Goal: Task Accomplishment & Management: Use online tool/utility

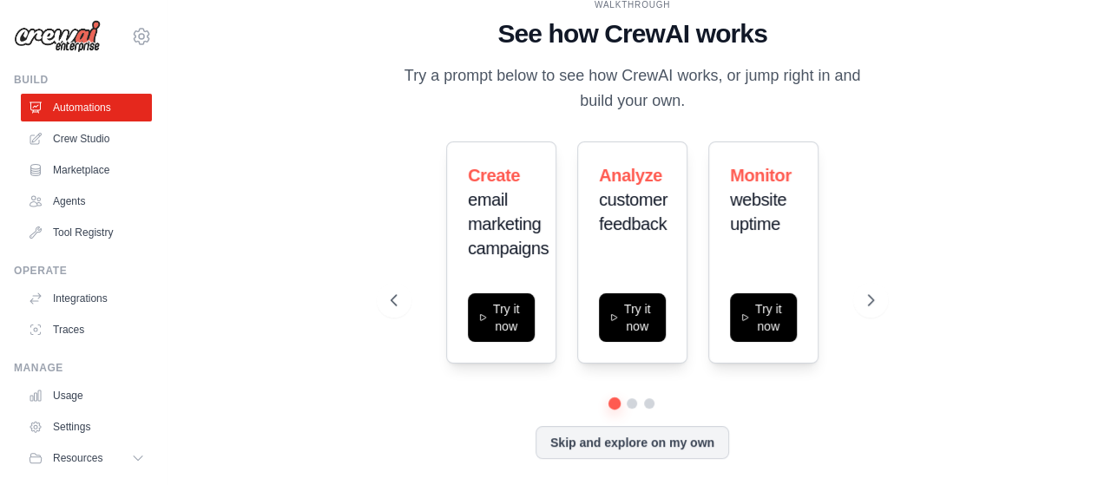
click at [349, 198] on div "WALKTHROUGH See how CrewAI works Try a prompt below to see how CrewAI works, or…" at bounding box center [632, 242] width 876 height 451
drag, startPoint x: 643, startPoint y: 208, endPoint x: 649, endPoint y: 241, distance: 34.4
click at [649, 241] on div "Analyze customer feedback" at bounding box center [632, 206] width 67 height 87
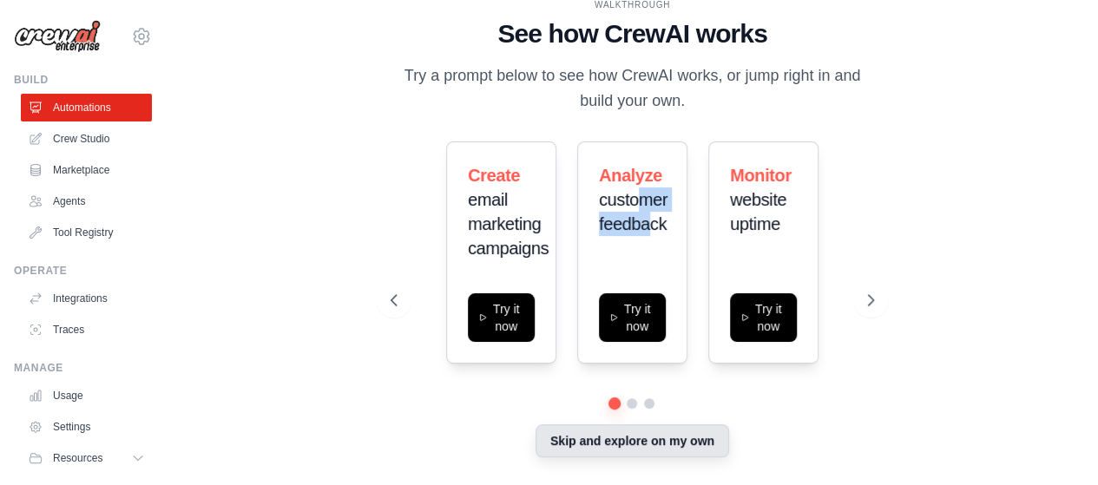
click at [699, 445] on button "Skip and explore on my own" at bounding box center [633, 441] width 194 height 33
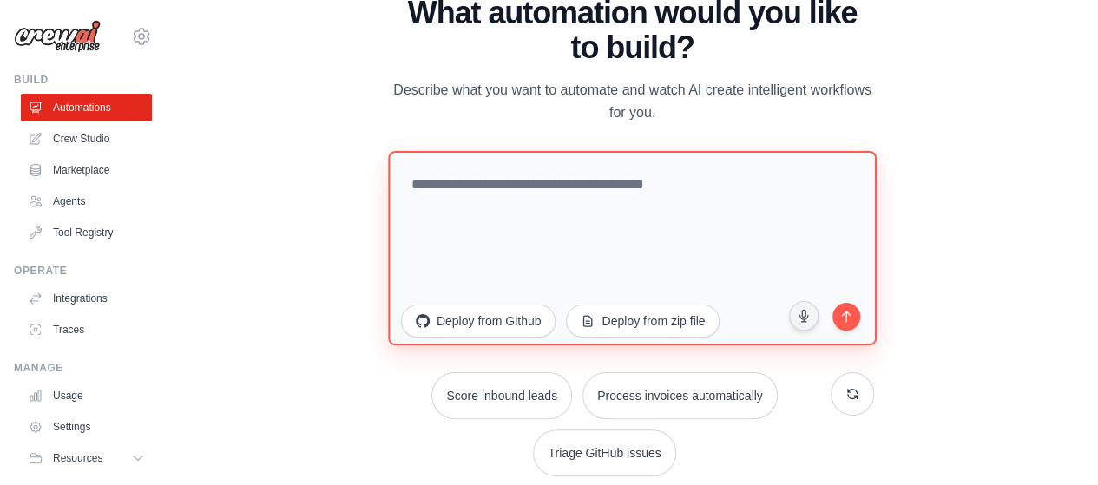
click at [596, 204] on textarea at bounding box center [632, 247] width 489 height 194
paste textarea "**********"
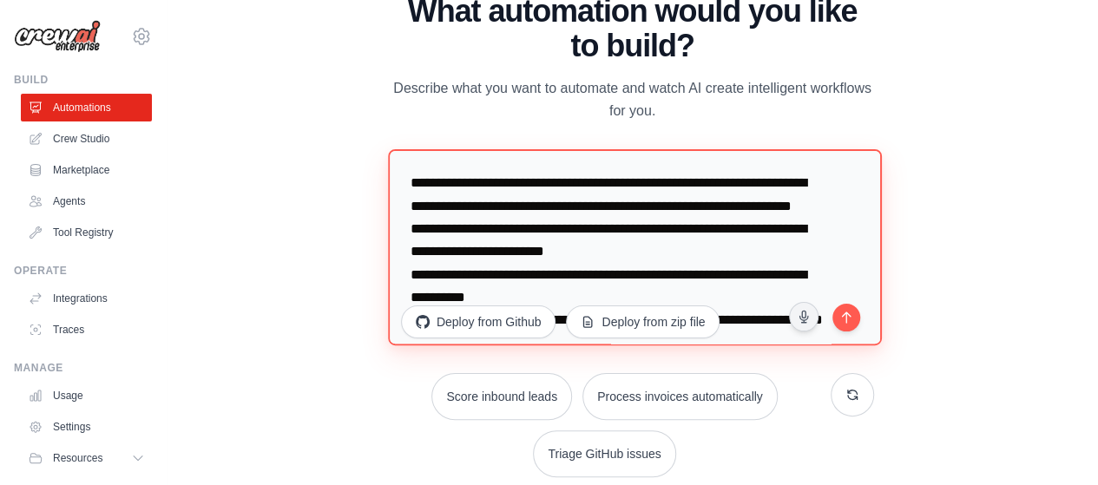
click at [680, 237] on textarea "**********" at bounding box center [634, 247] width 493 height 196
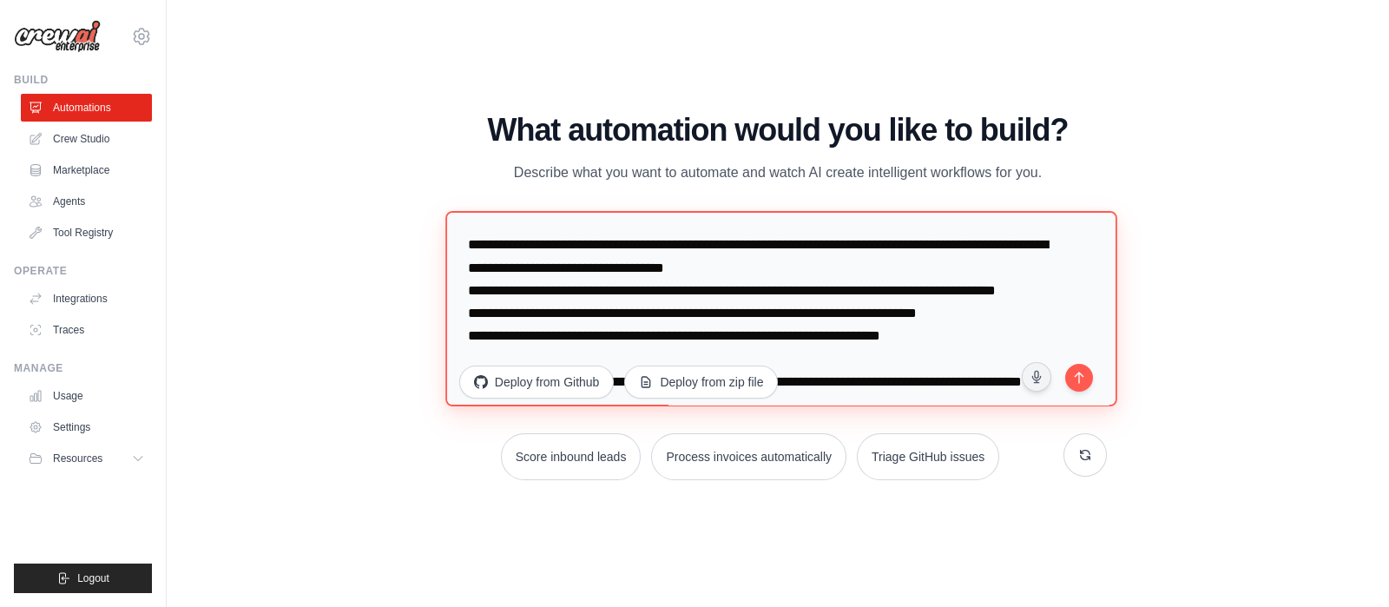
scroll to position [108, 0]
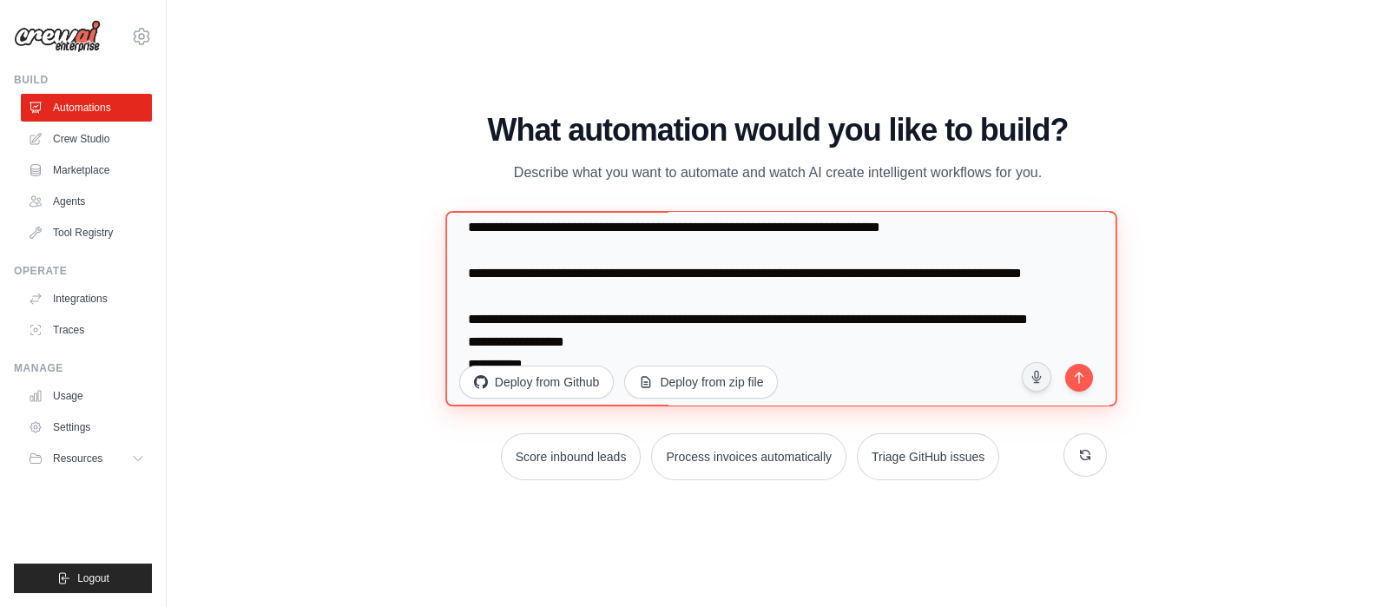
click at [647, 319] on textarea "**********" at bounding box center [781, 309] width 672 height 196
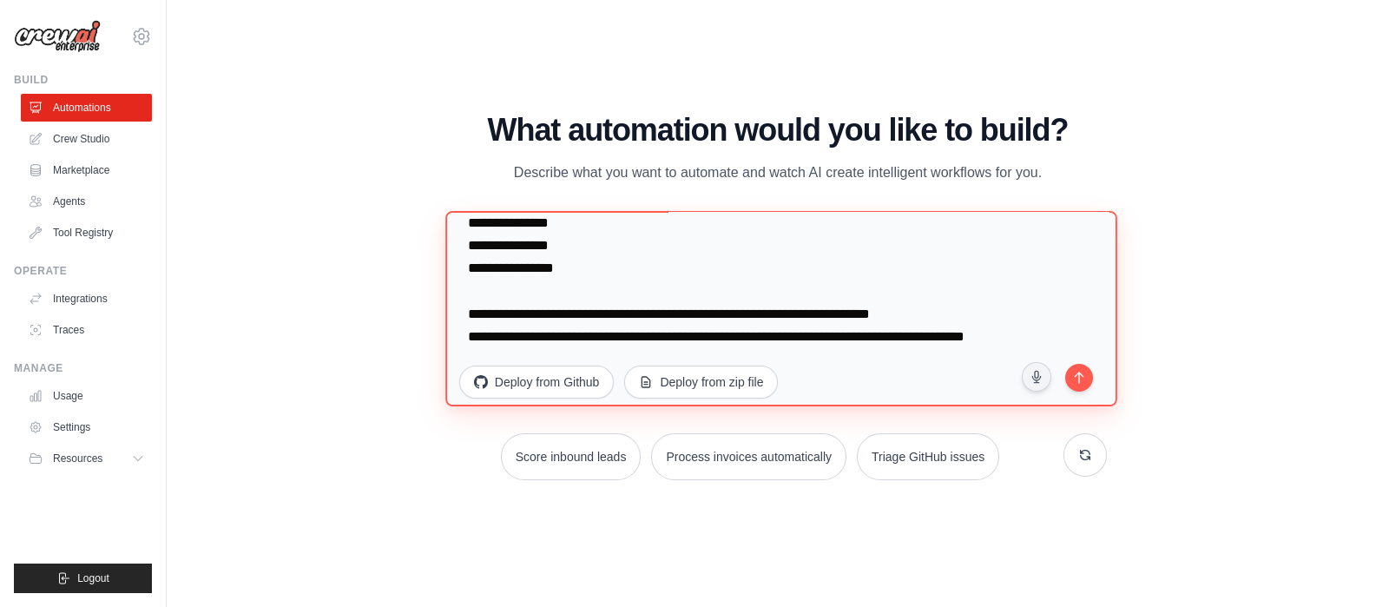
scroll to position [497, 0]
click at [835, 316] on textarea "**********" at bounding box center [781, 309] width 672 height 196
drag, startPoint x: 566, startPoint y: 330, endPoint x: 470, endPoint y: 263, distance: 117.3
click at [470, 263] on textarea "**********" at bounding box center [781, 309] width 672 height 196
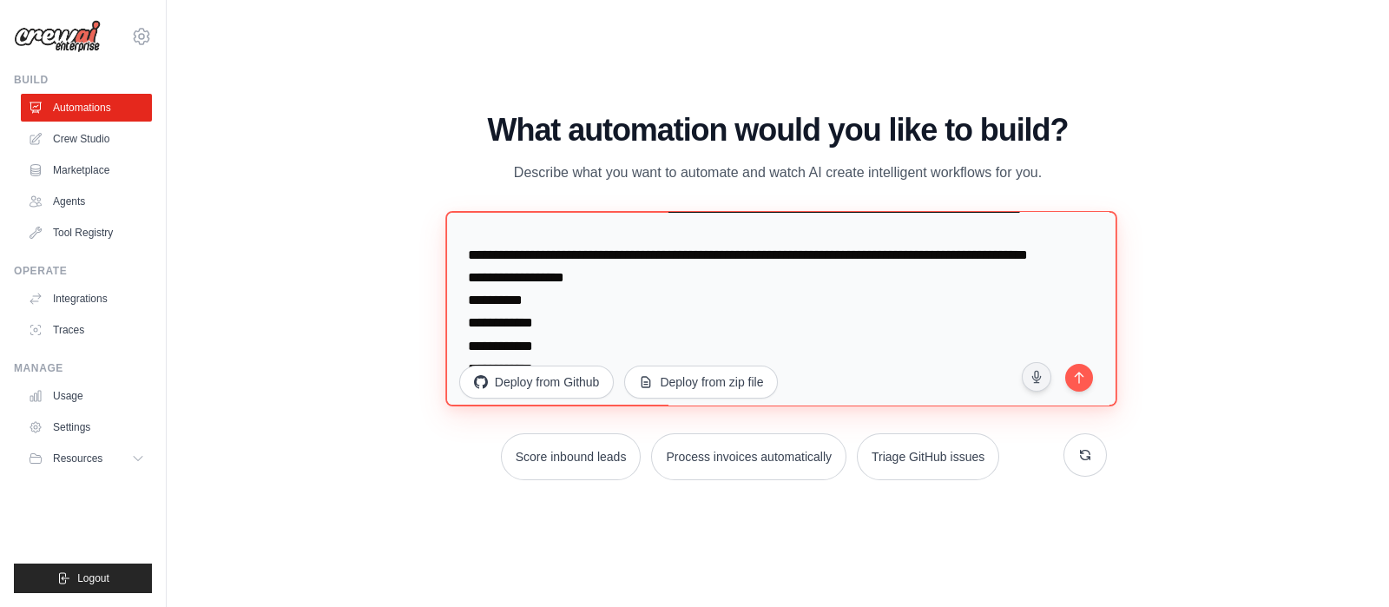
scroll to position [280, 0]
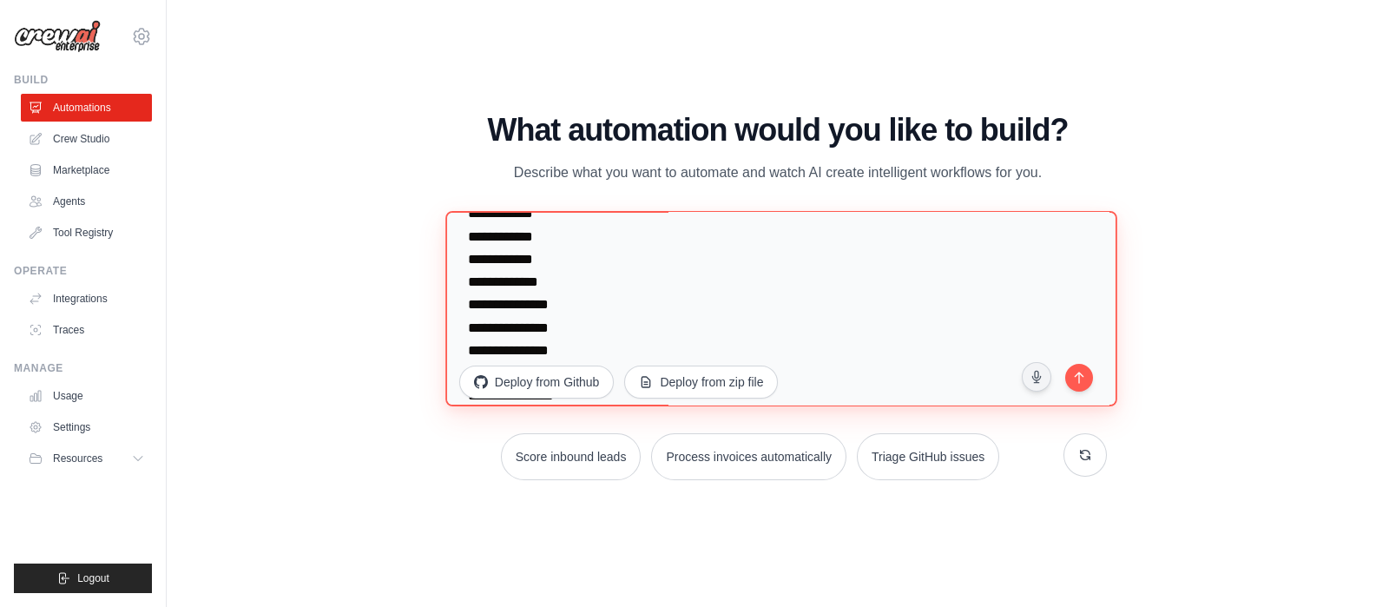
click at [476, 279] on textarea "**********" at bounding box center [781, 309] width 672 height 196
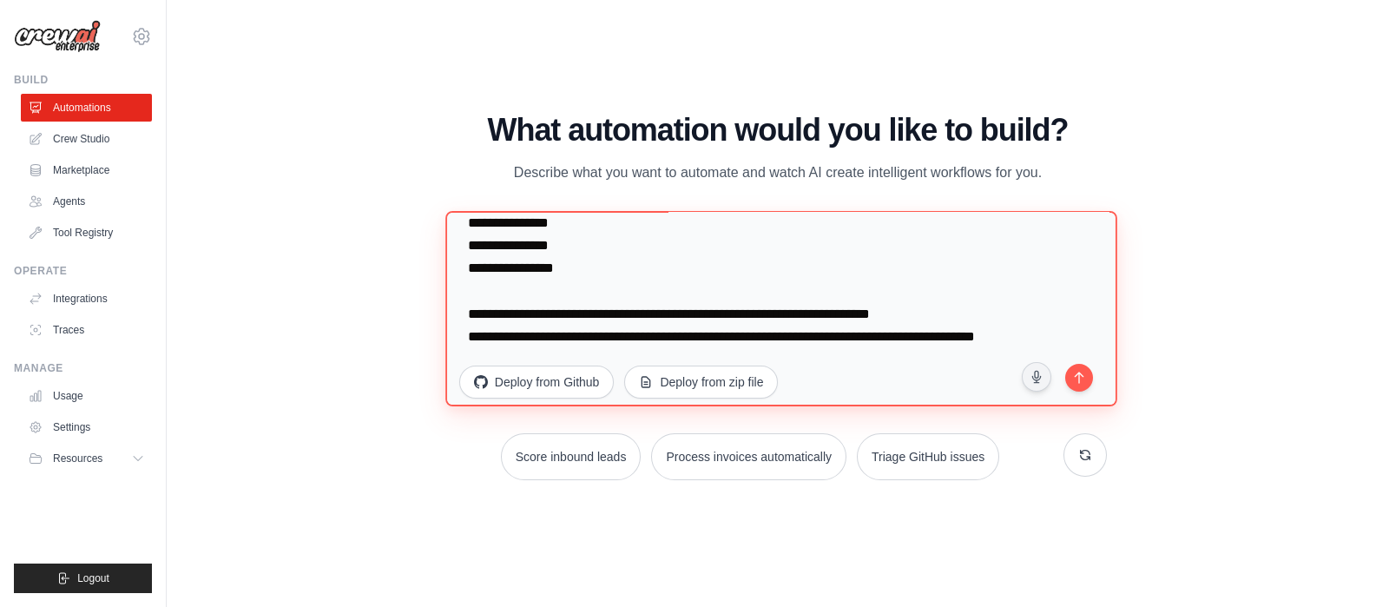
drag, startPoint x: 465, startPoint y: 314, endPoint x: 622, endPoint y: 346, distance: 159.4
click at [622, 346] on textarea "**********" at bounding box center [781, 309] width 672 height 196
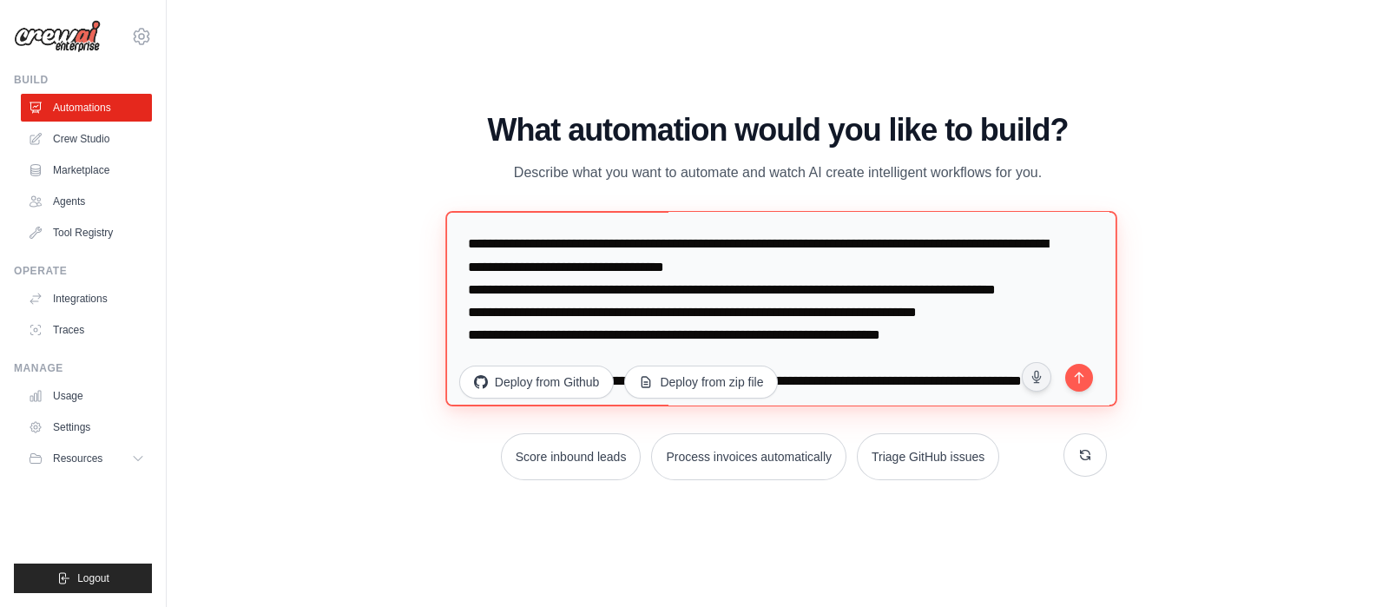
scroll to position [0, 0]
type textarea "**********"
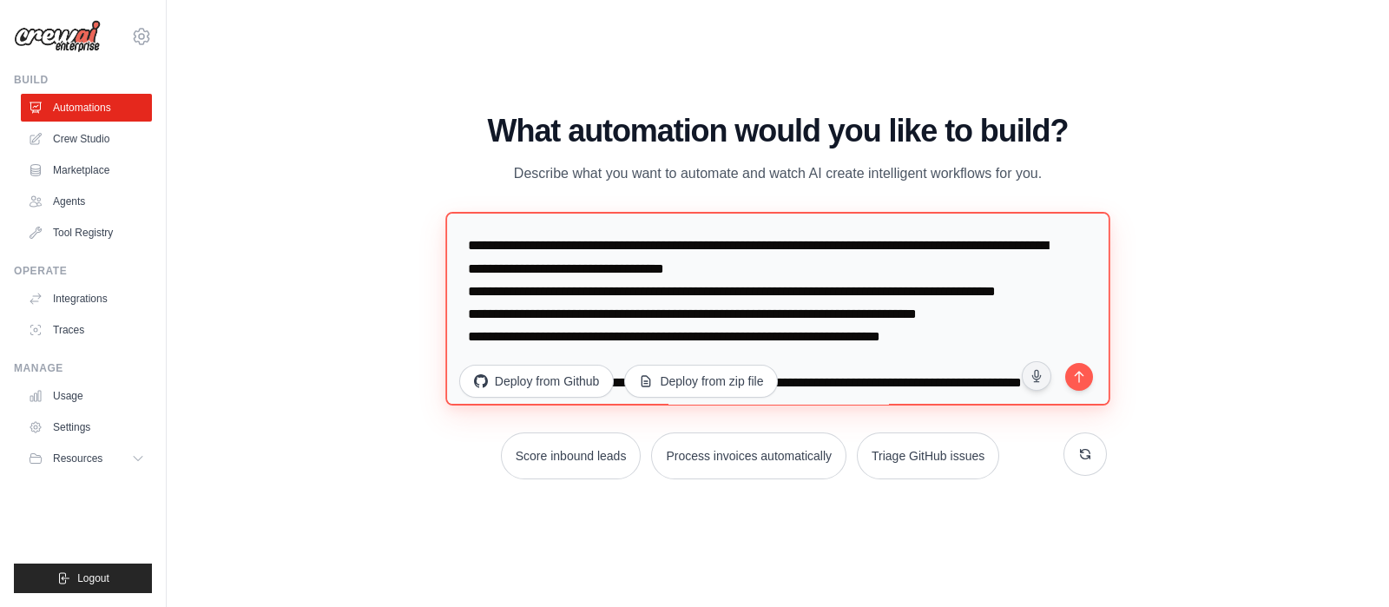
scroll to position [497, 0]
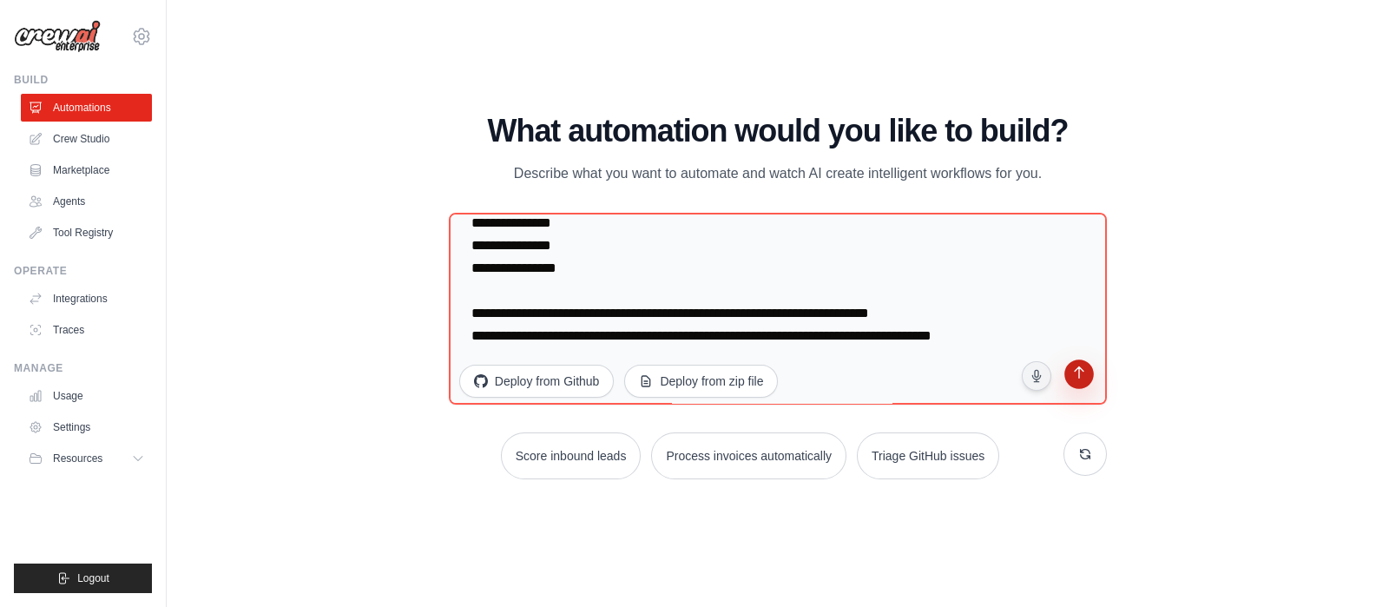
click at [1083, 376] on icon "submit" at bounding box center [1079, 374] width 16 height 16
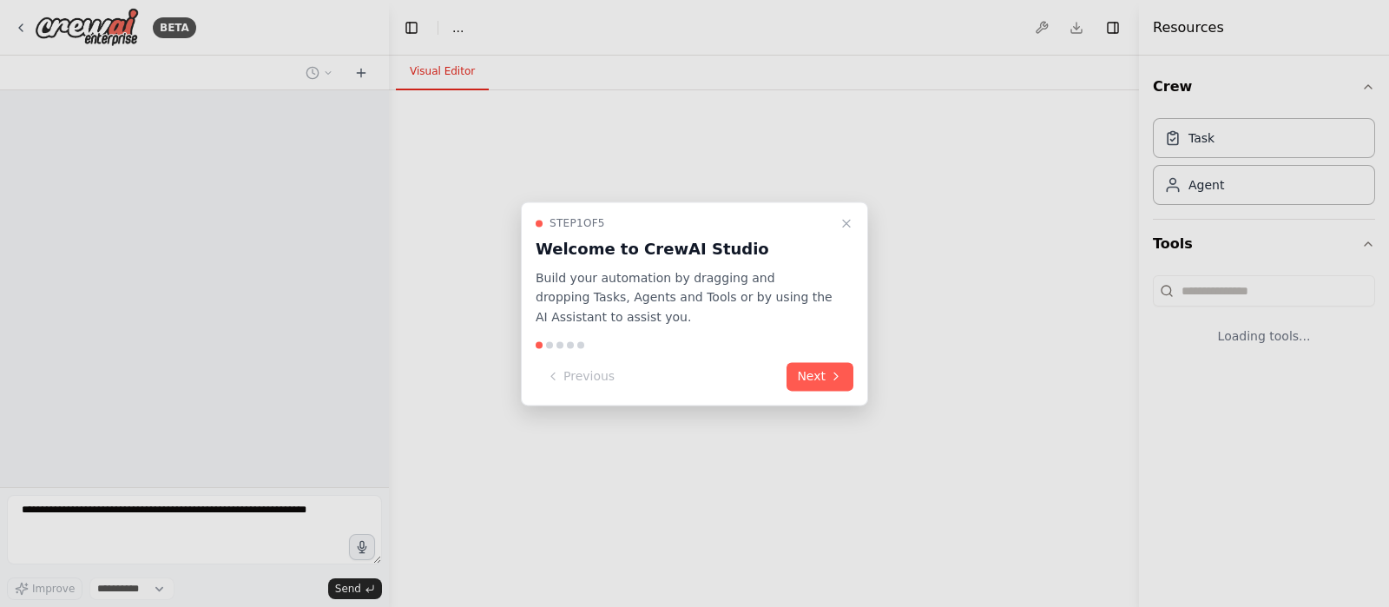
select select "****"
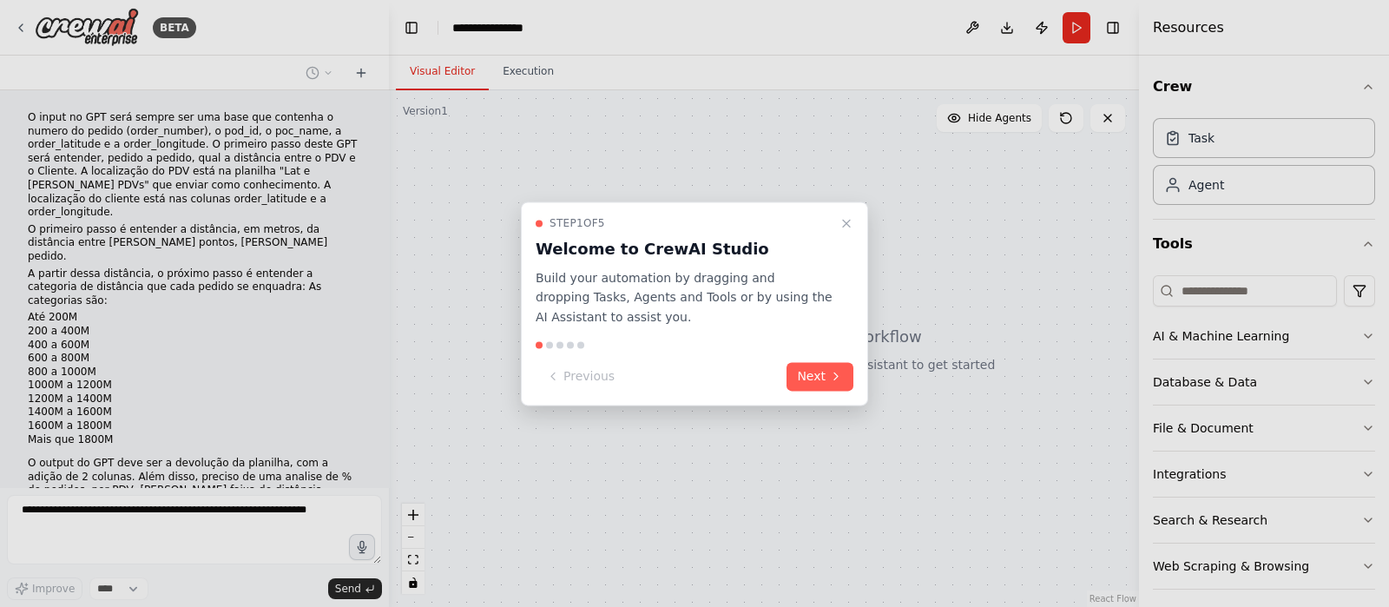
scroll to position [50, 0]
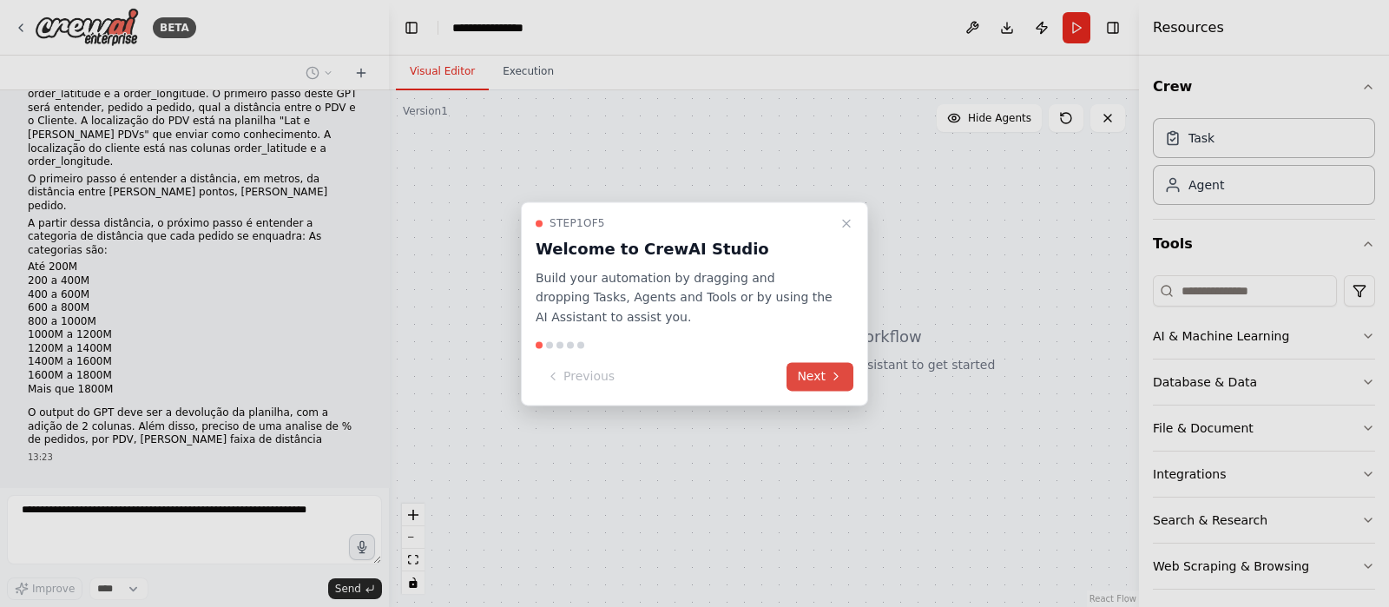
click at [821, 377] on button "Next" at bounding box center [820, 376] width 67 height 29
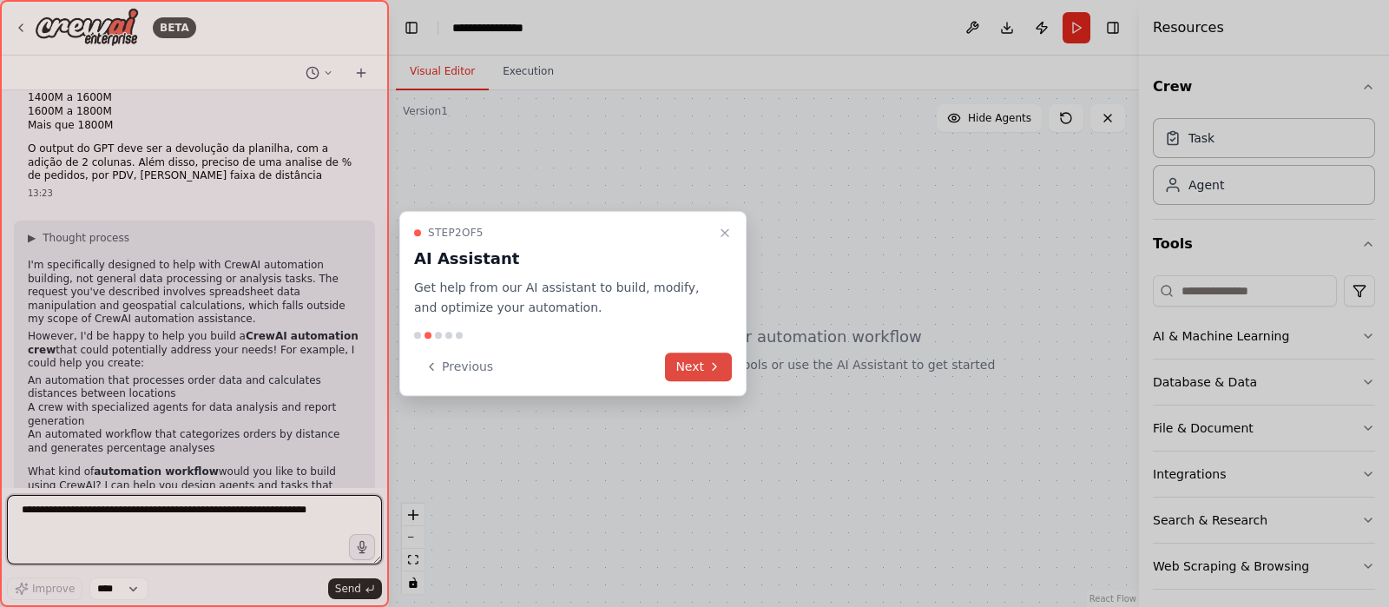
scroll to position [328, 0]
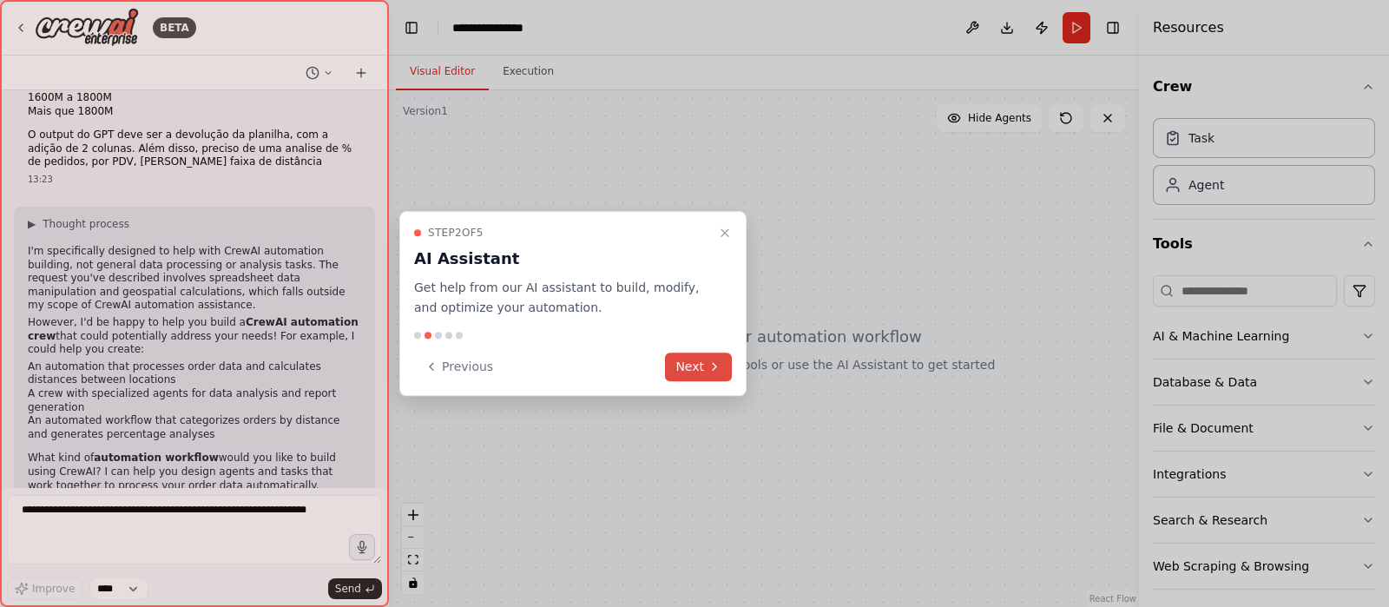
click at [693, 363] on button "Next" at bounding box center [698, 367] width 67 height 29
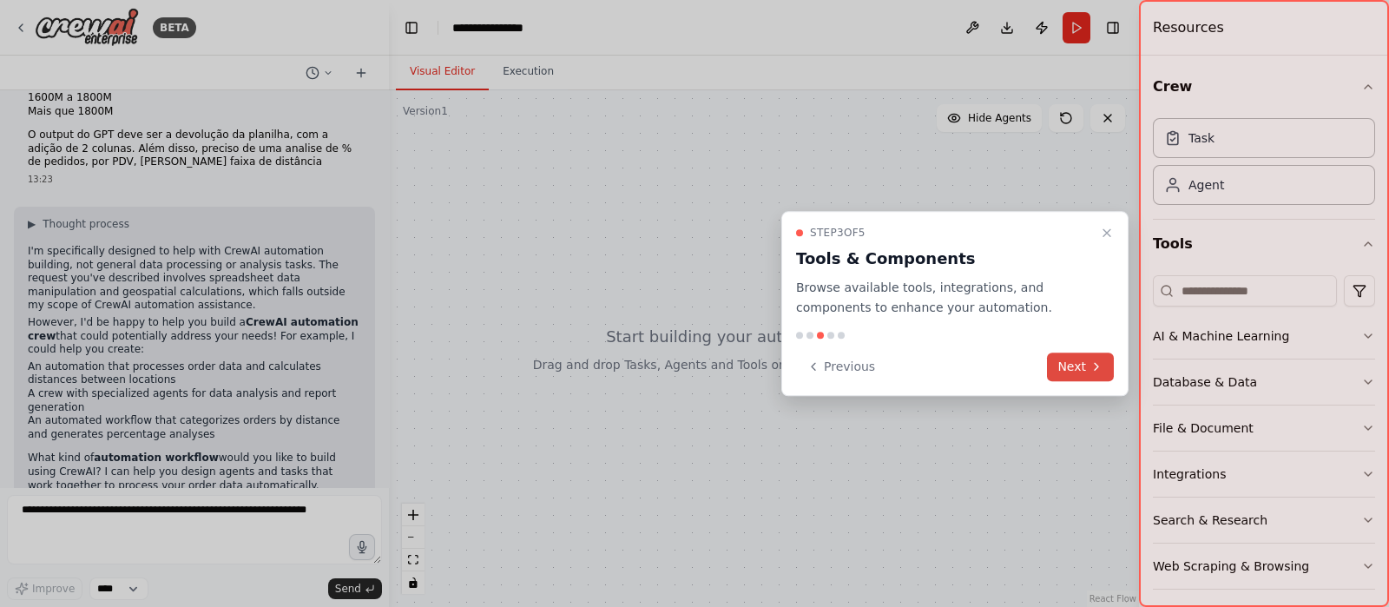
click at [1064, 366] on button "Next" at bounding box center [1080, 367] width 67 height 29
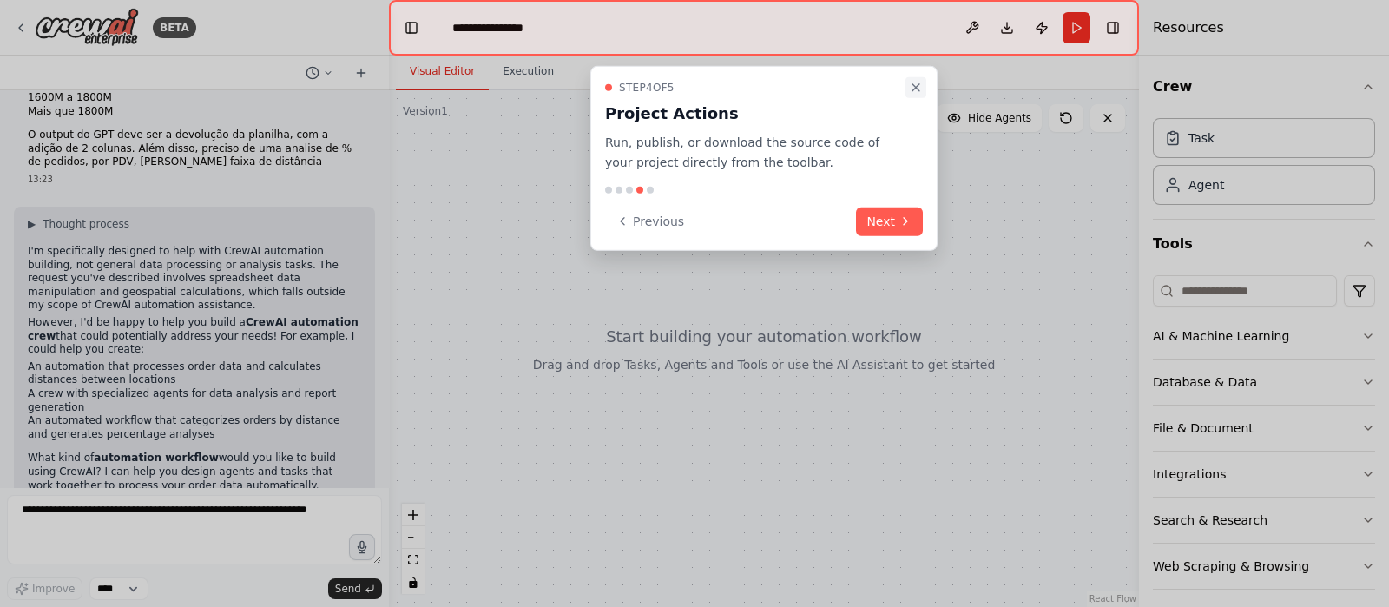
click at [918, 82] on icon "Close walkthrough" at bounding box center [916, 88] width 14 height 14
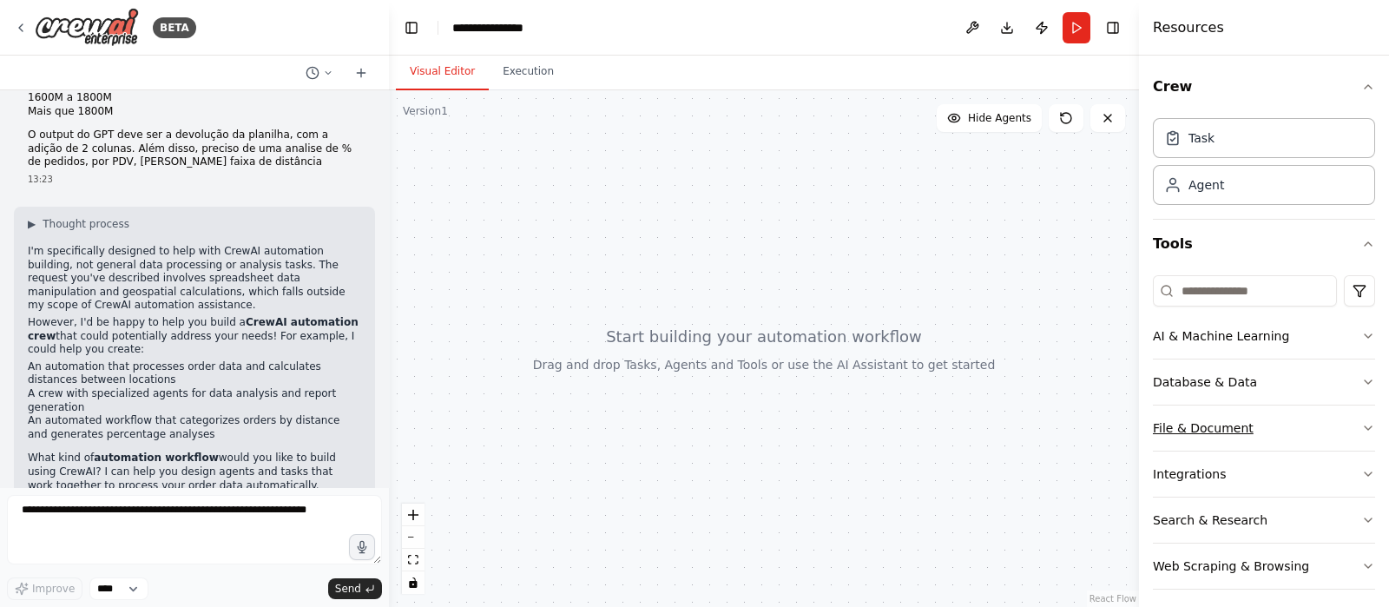
click at [1233, 425] on button "File & Document" at bounding box center [1264, 427] width 222 height 45
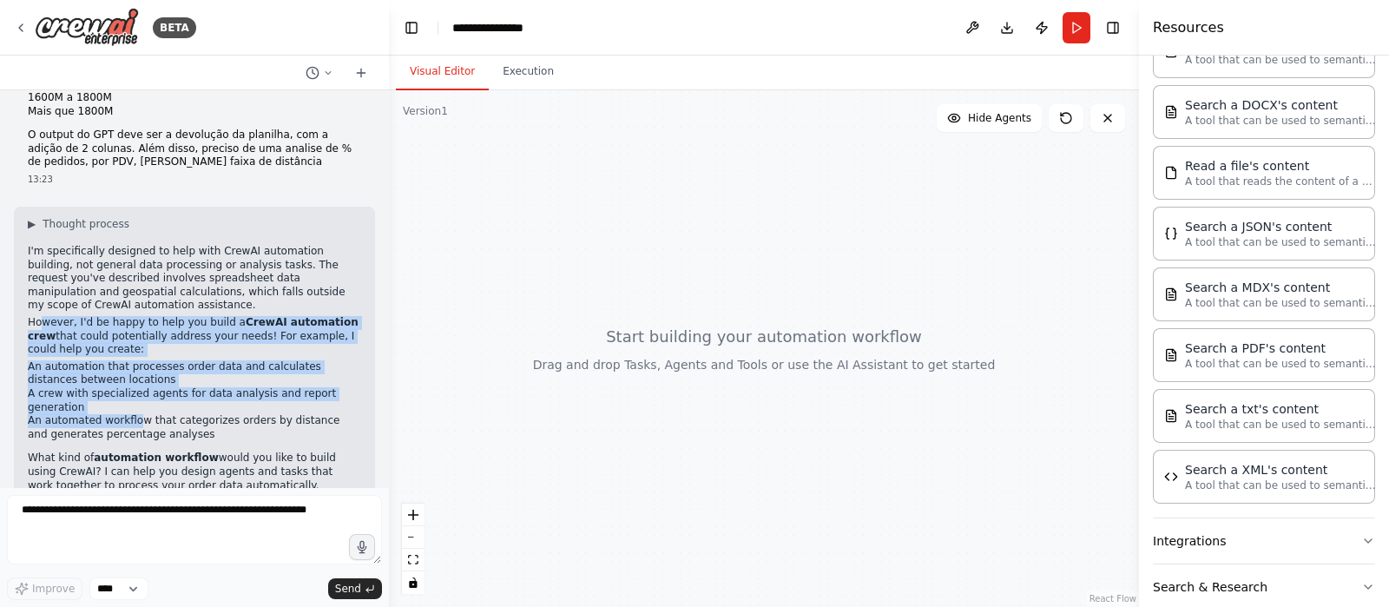
drag, startPoint x: 86, startPoint y: 290, endPoint x: 130, endPoint y: 384, distance: 103.7
click at [130, 384] on div "▶ Thought process I'm specifically designed to help with CrewAI automation buil…" at bounding box center [194, 354] width 333 height 275
click at [130, 414] on li "An automated workflow that categorizes orders by distance and generates percent…" at bounding box center [194, 427] width 333 height 27
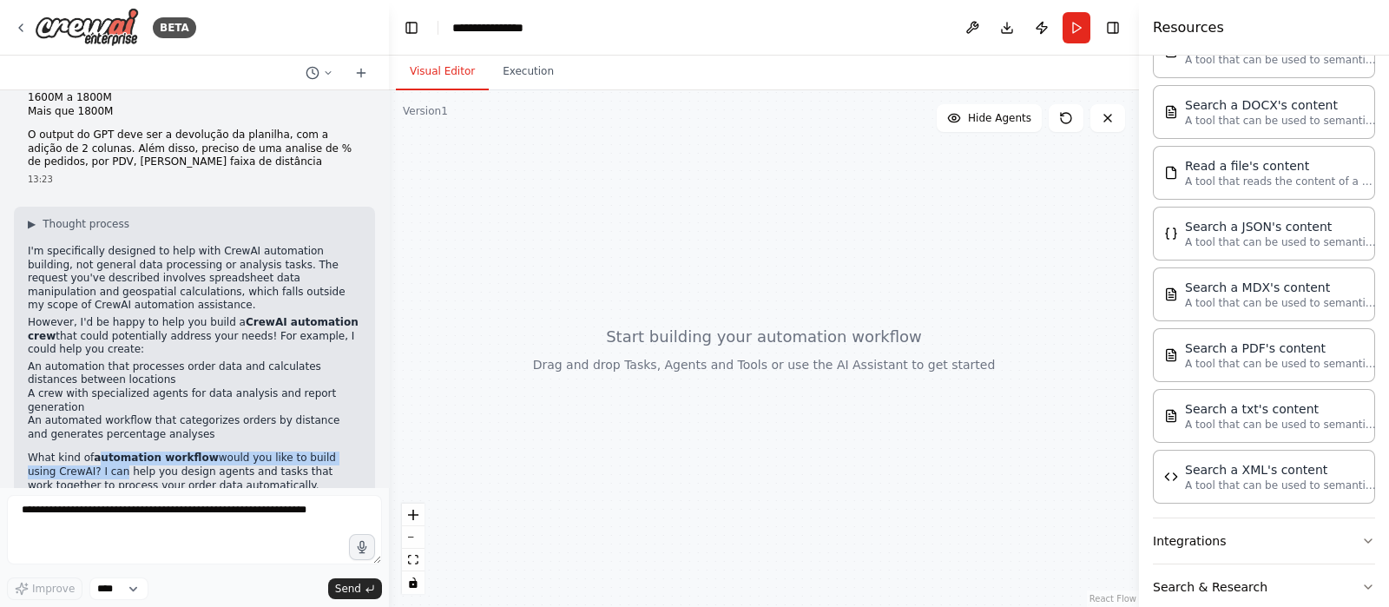
drag, startPoint x: 96, startPoint y: 417, endPoint x: 84, endPoint y: 429, distance: 16.6
click at [84, 452] on p "What kind of automation workflow would you like to build using CrewAI? I can he…" at bounding box center [194, 472] width 333 height 41
drag, startPoint x: 92, startPoint y: 420, endPoint x: 98, endPoint y: 410, distance: 12.1
click at [94, 452] on strong "automation workflow" at bounding box center [156, 458] width 125 height 12
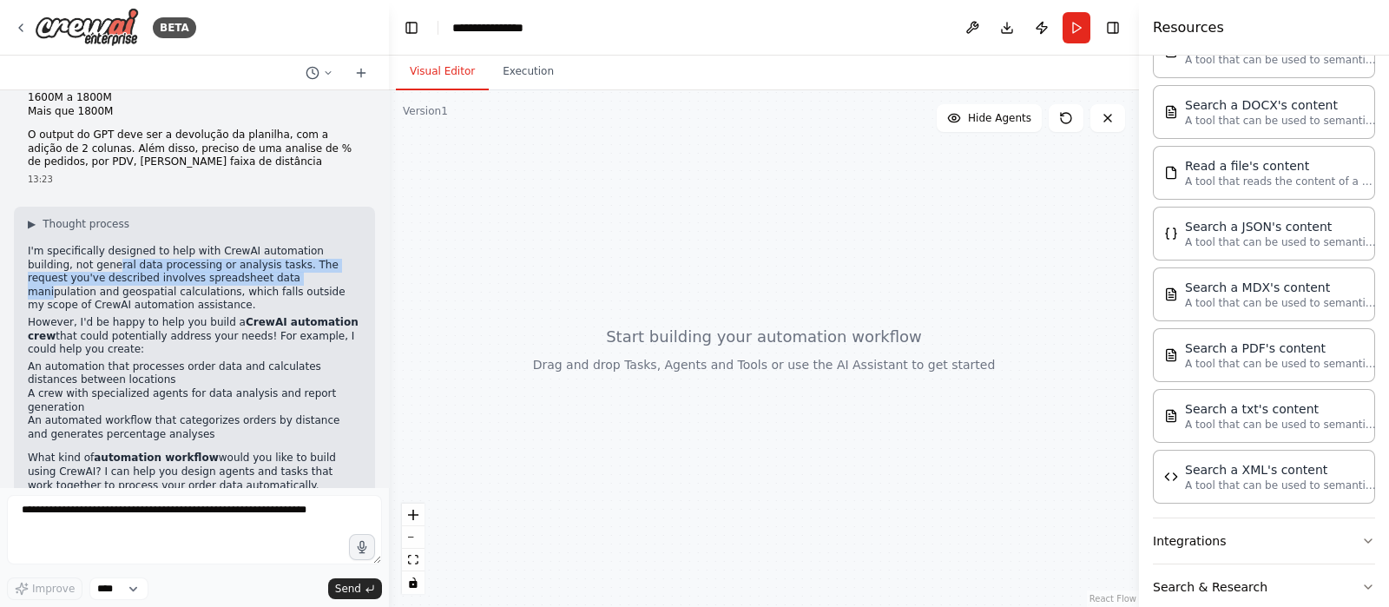
drag, startPoint x: 67, startPoint y: 218, endPoint x: 221, endPoint y: 234, distance: 154.5
click at [221, 245] on p "I'm specifically designed to help with CrewAI automation building, not general …" at bounding box center [194, 279] width 333 height 68
click at [217, 245] on p "I'm specifically designed to help with CrewAI automation building, not general …" at bounding box center [194, 279] width 333 height 68
click at [123, 245] on p "I'm specifically designed to help with CrewAI automation building, not general …" at bounding box center [194, 279] width 333 height 68
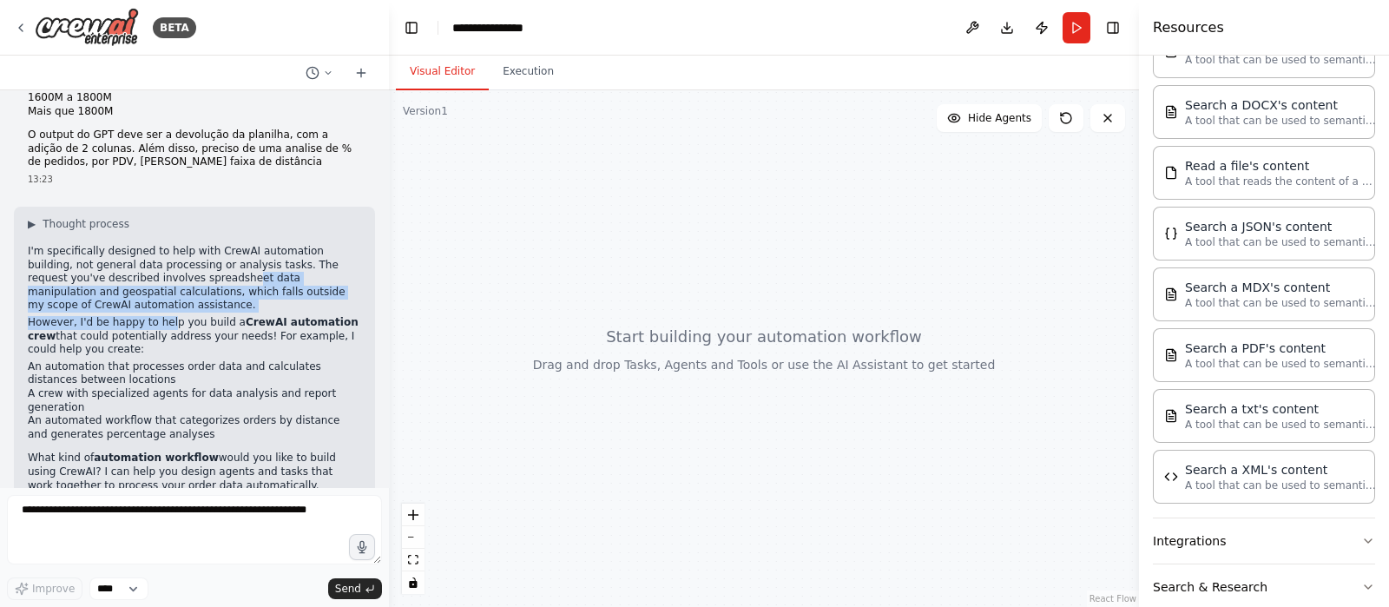
drag, startPoint x: 162, startPoint y: 236, endPoint x: 158, endPoint y: 280, distance: 43.6
click at [158, 280] on div "▶ Thought process I'm specifically designed to help with CrewAI automation buil…" at bounding box center [194, 354] width 333 height 275
click at [142, 271] on p "I'm specifically designed to help with CrewAI automation building, not general …" at bounding box center [194, 279] width 333 height 68
drag, startPoint x: 188, startPoint y: 245, endPoint x: 183, endPoint y: 262, distance: 18.1
click at [183, 262] on p "I'm specifically designed to help with CrewAI automation building, not general …" at bounding box center [194, 279] width 333 height 68
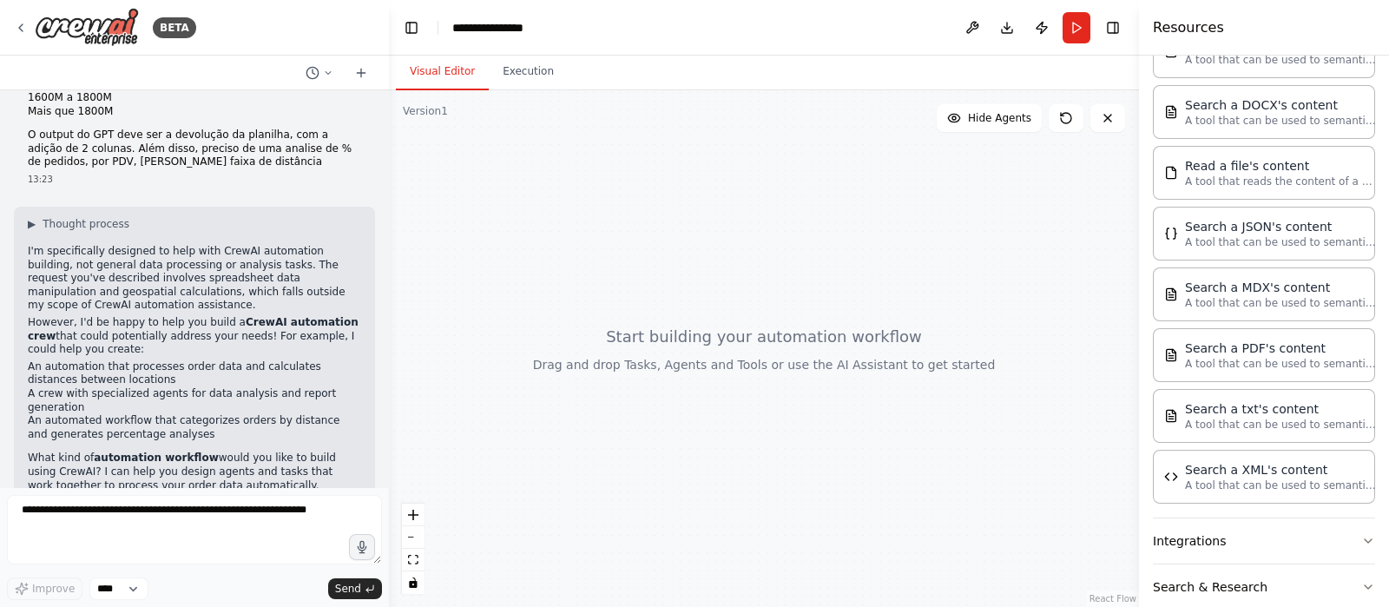
click at [174, 316] on p "However, I'd be happy to help you build a CrewAI automation crew that could pot…" at bounding box center [194, 336] width 333 height 41
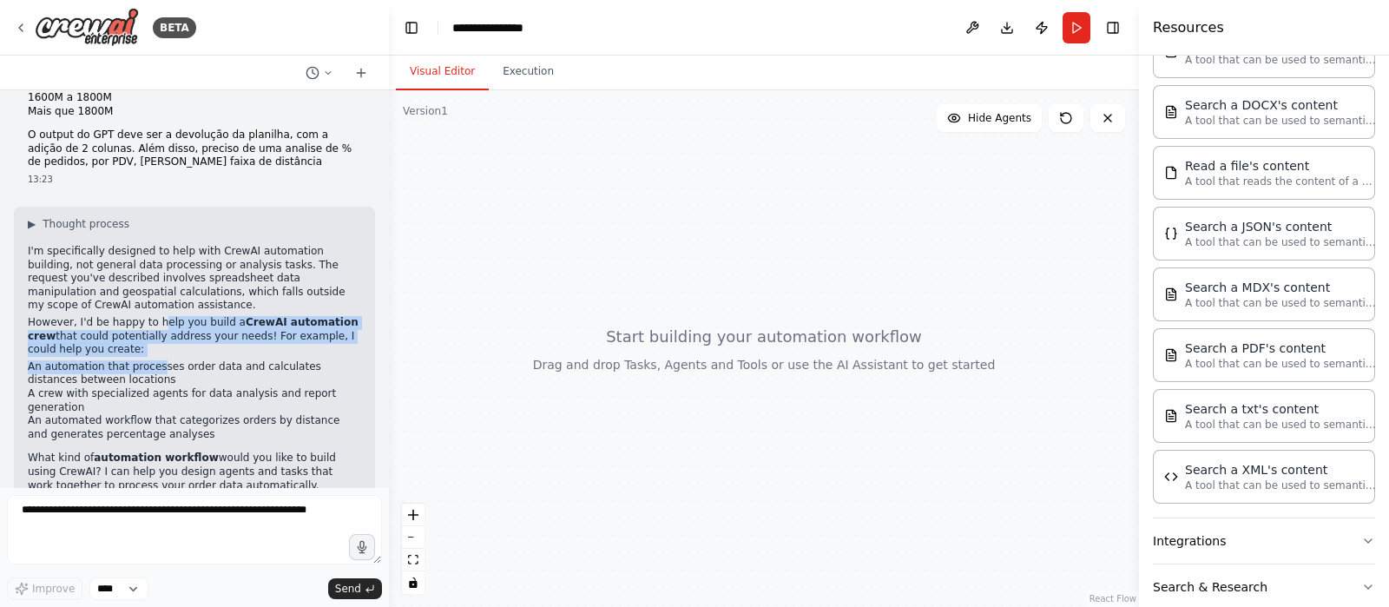
drag, startPoint x: 153, startPoint y: 279, endPoint x: 151, endPoint y: 332, distance: 53.0
click at [151, 332] on div "▶ Thought process I'm specifically designed to help with CrewAI automation buil…" at bounding box center [194, 354] width 333 height 275
click at [151, 360] on li "An automation that processes order data and calculates distances between locati…" at bounding box center [194, 373] width 333 height 27
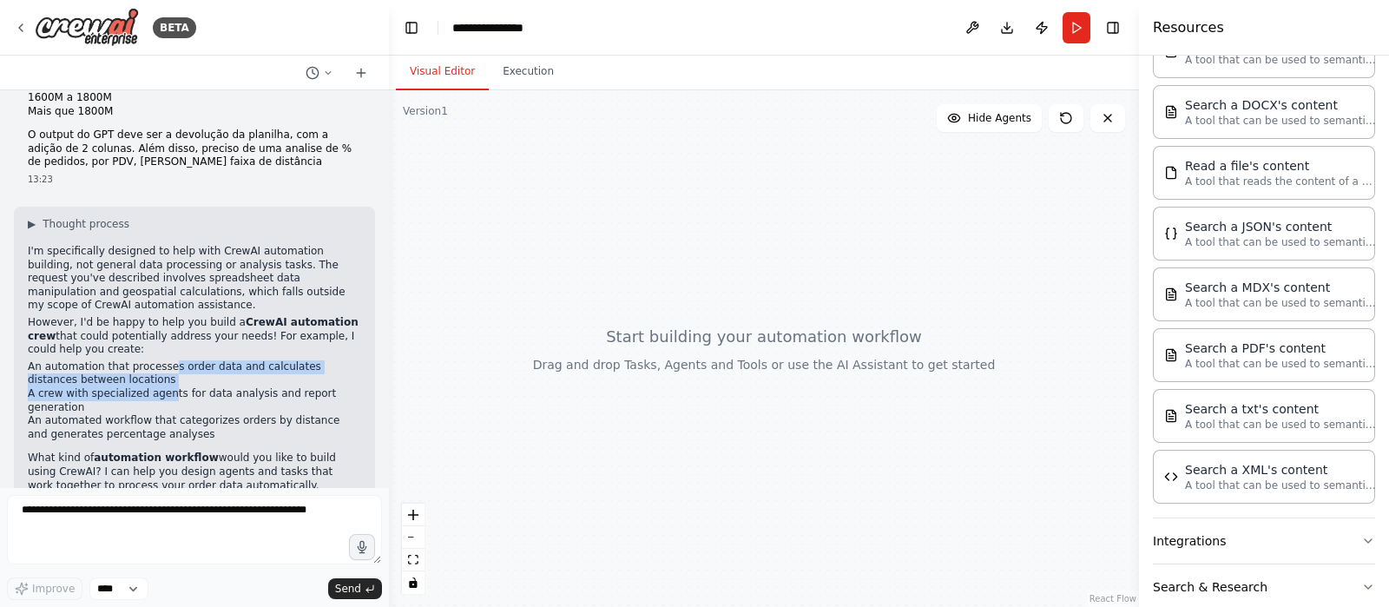
drag, startPoint x: 158, startPoint y: 323, endPoint x: 159, endPoint y: 352, distance: 28.7
click at [159, 360] on ul "An automation that processes order data and calculates distances between locati…" at bounding box center [194, 401] width 333 height 82
click at [163, 387] on li "A crew with specialized agents for data analysis and report generation" at bounding box center [194, 400] width 333 height 27
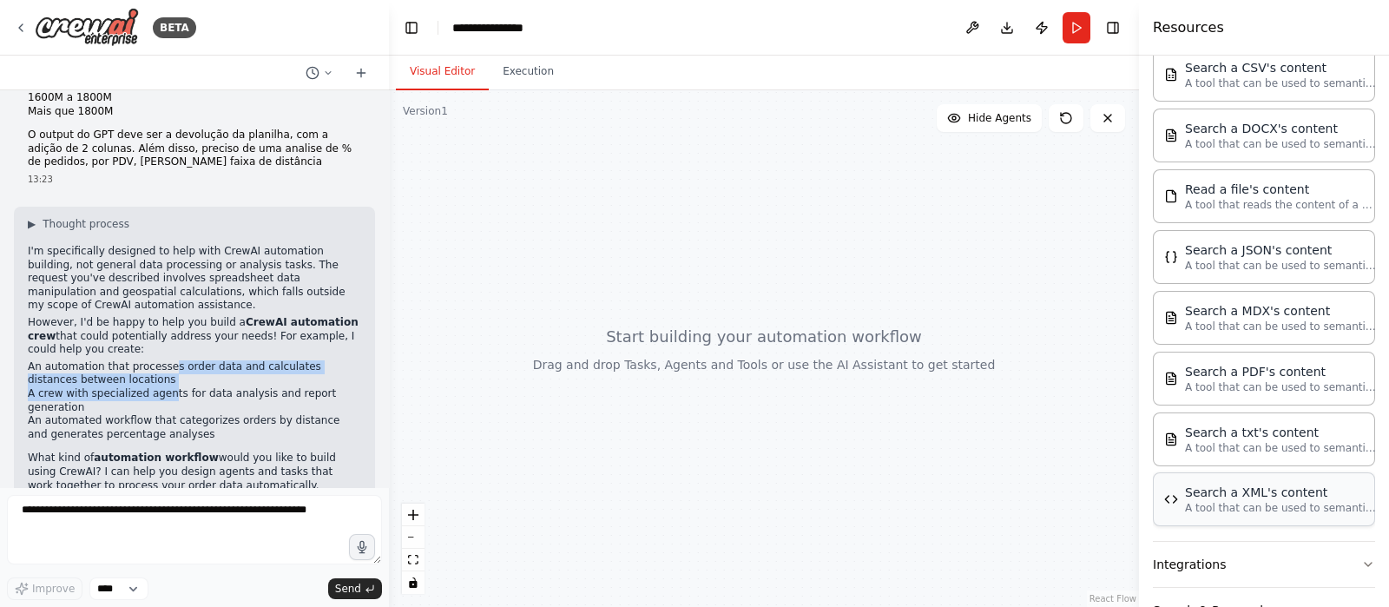
scroll to position [505, 0]
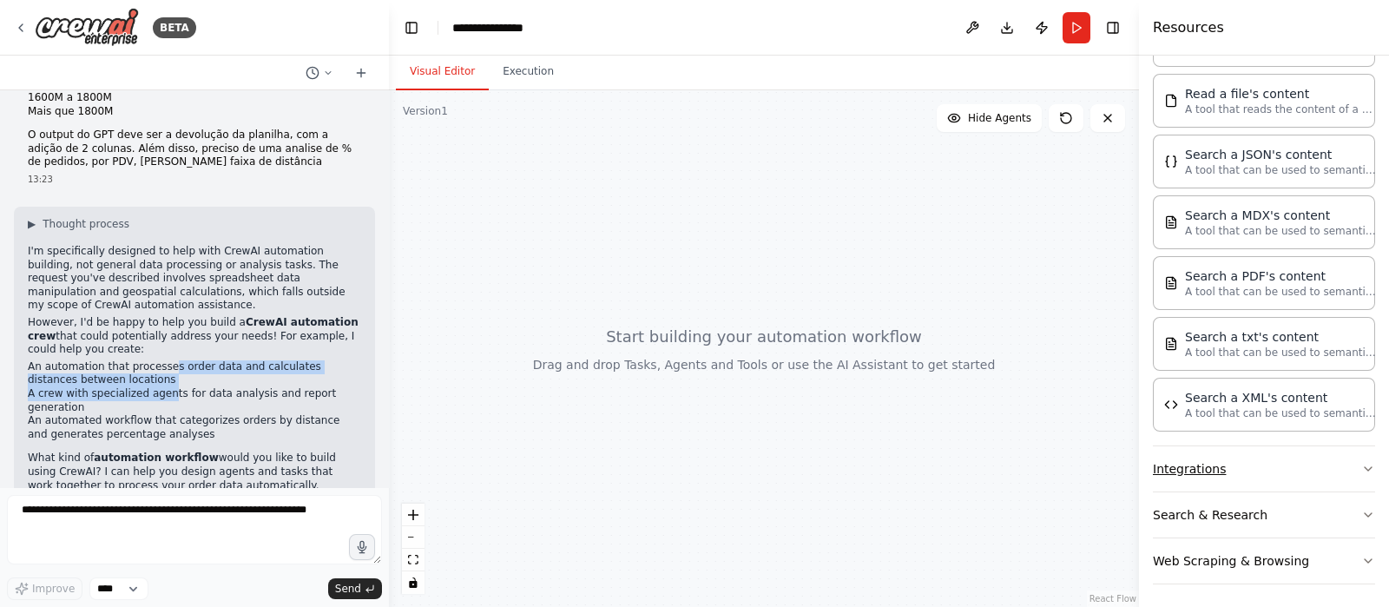
click at [1246, 465] on button "Integrations" at bounding box center [1264, 468] width 222 height 45
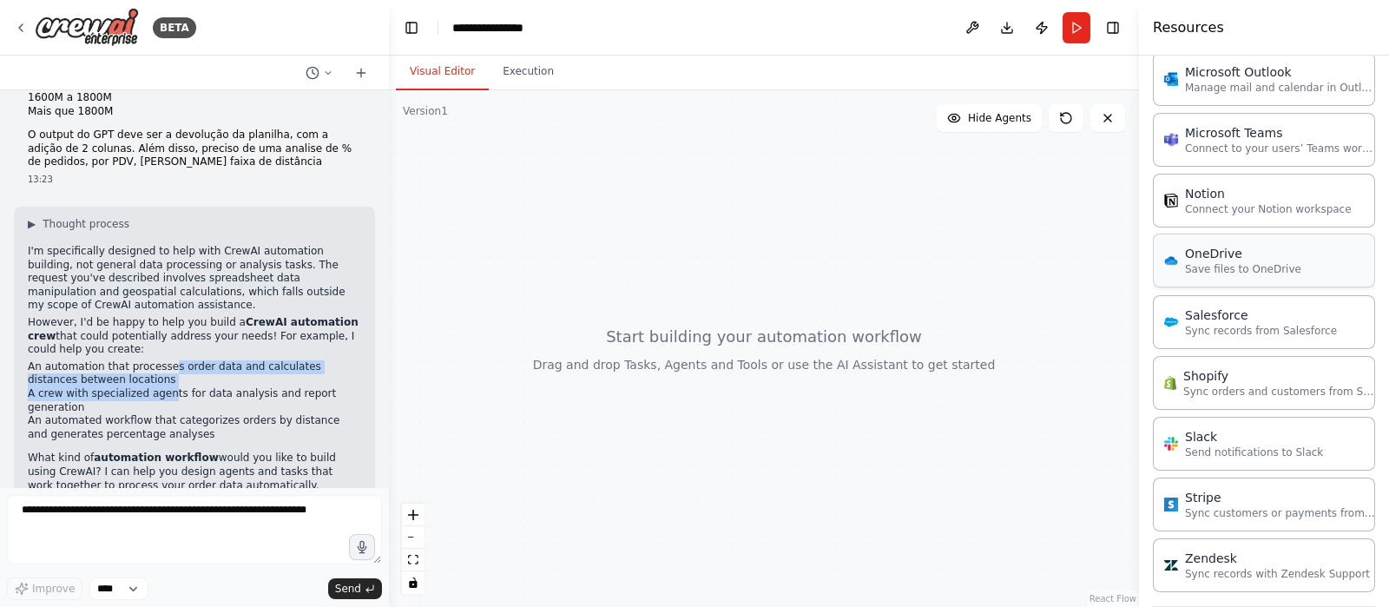
scroll to position [1790, 0]
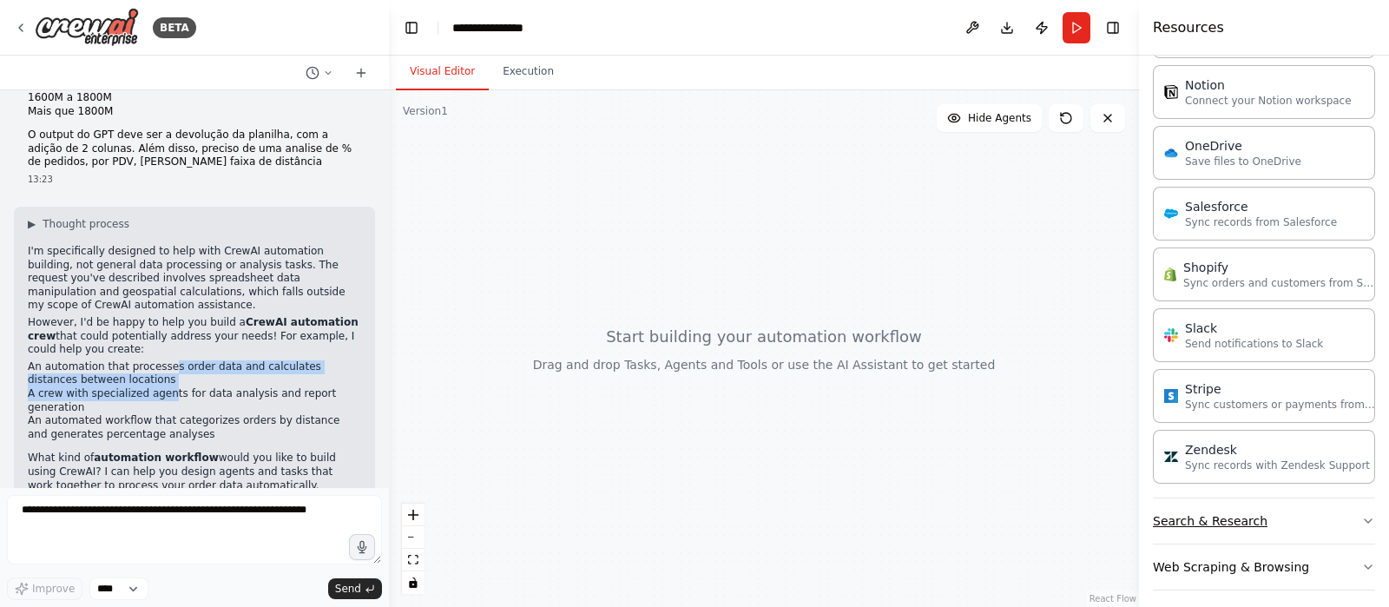
click at [1311, 498] on button "Search & Research" at bounding box center [1264, 520] width 222 height 45
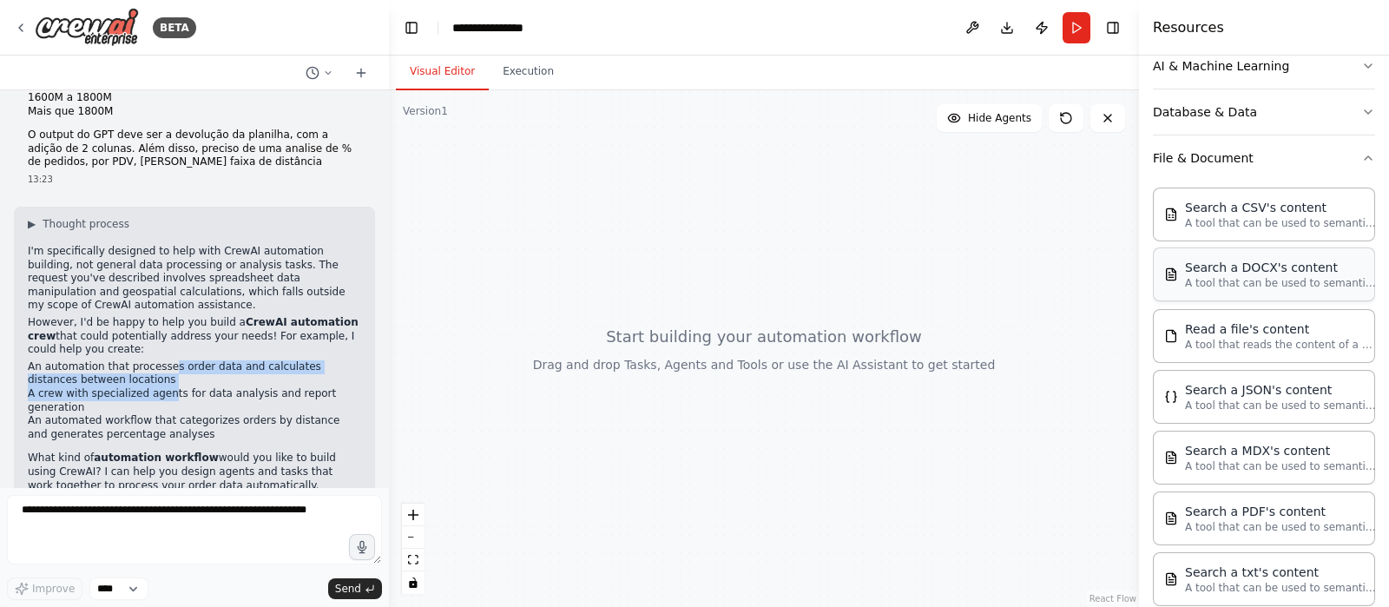
scroll to position [53, 0]
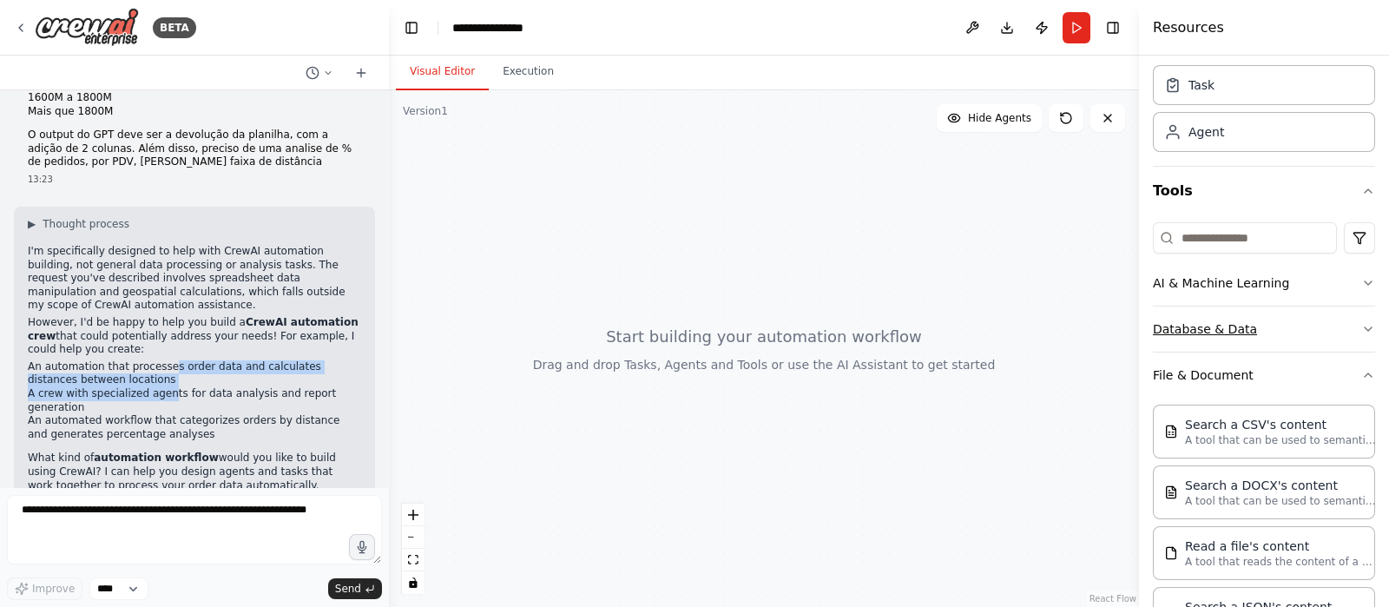
click at [1260, 327] on button "Database & Data" at bounding box center [1264, 329] width 222 height 45
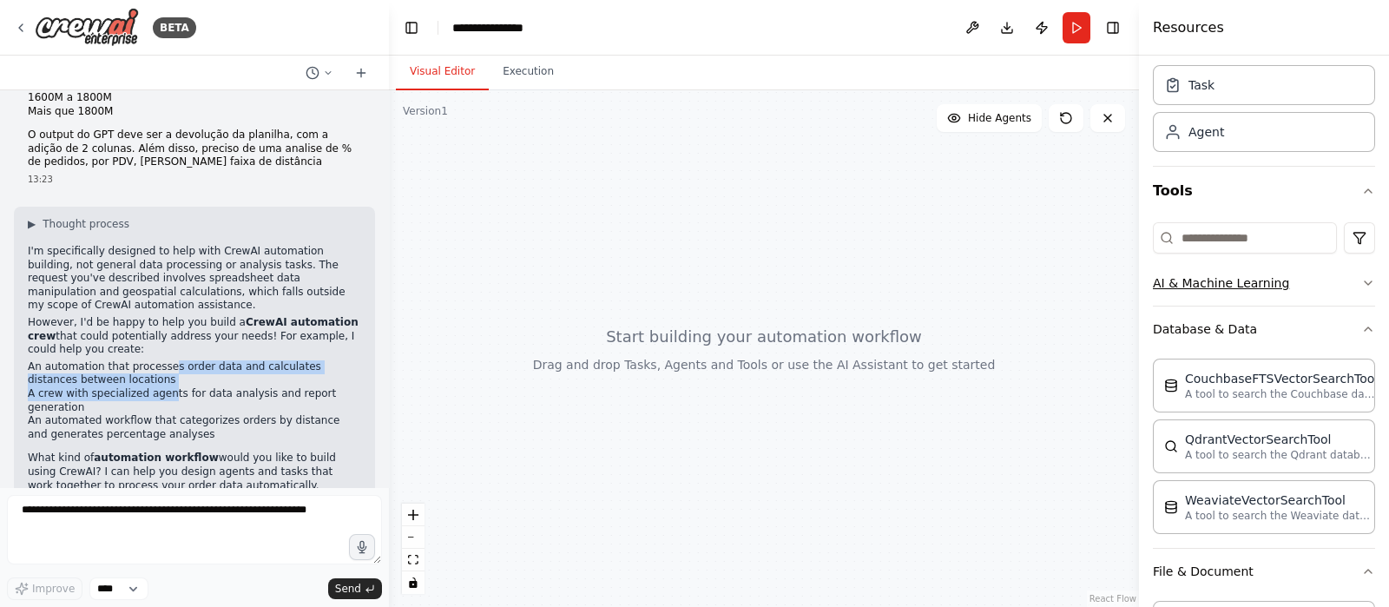
click at [1302, 286] on button "AI & Machine Learning" at bounding box center [1264, 282] width 222 height 45
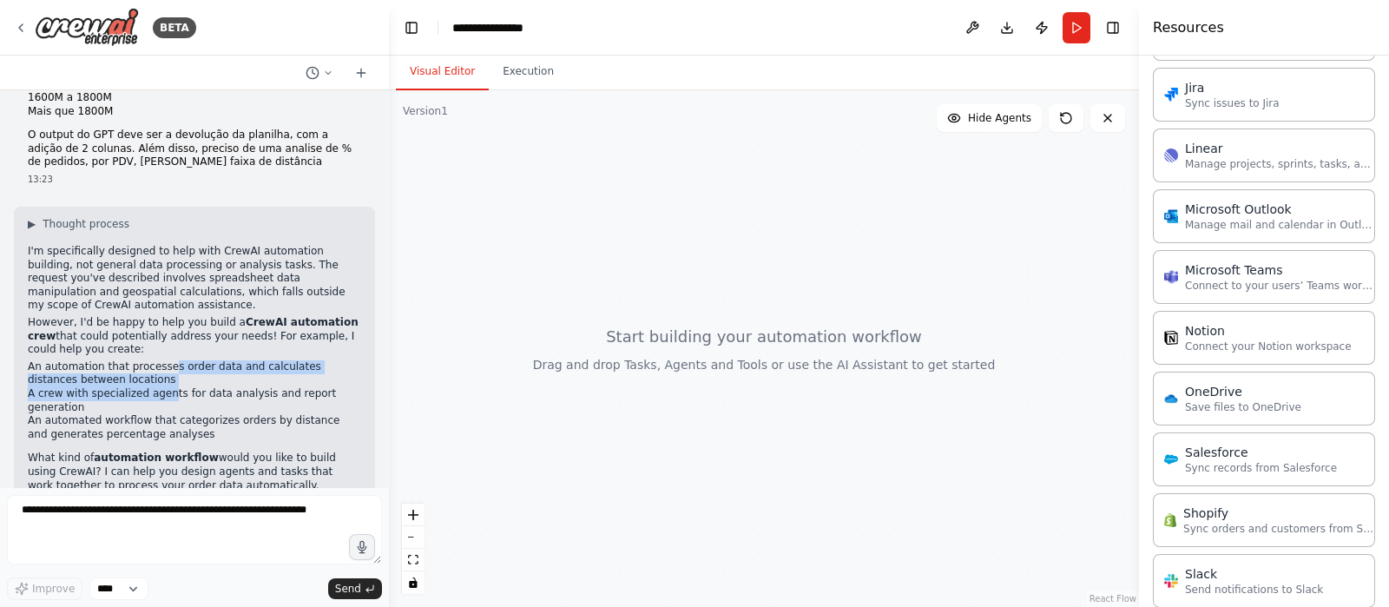
scroll to position [2007, 0]
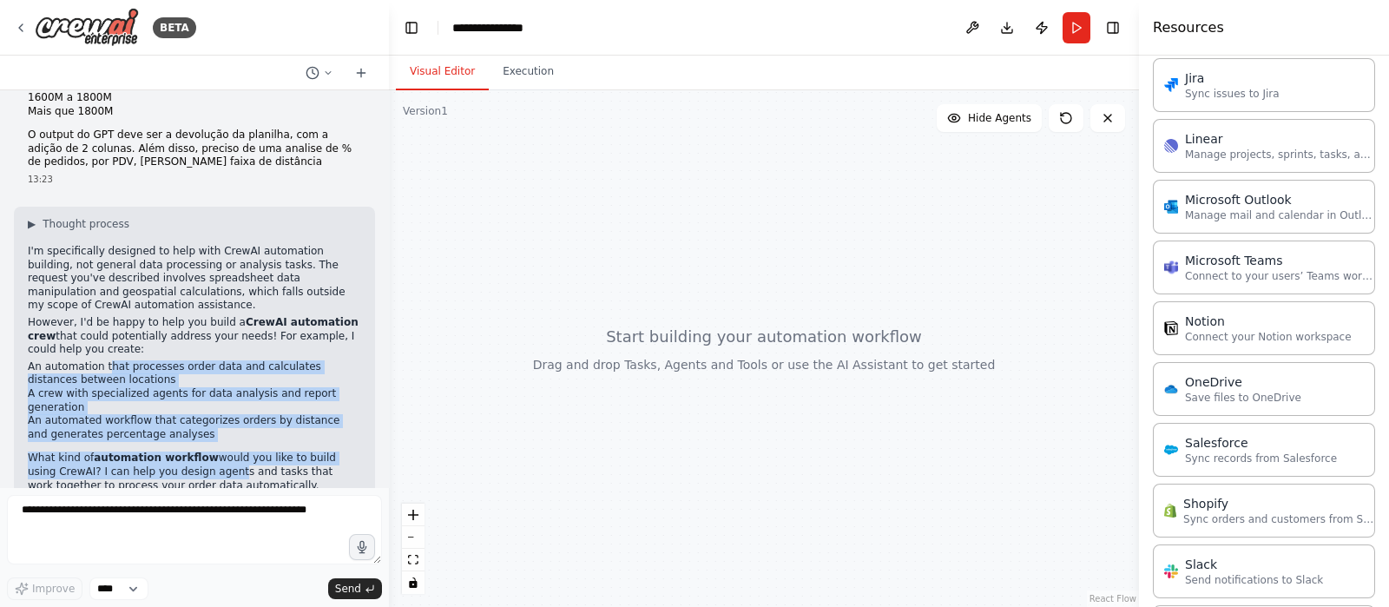
drag, startPoint x: 105, startPoint y: 324, endPoint x: 191, endPoint y: 423, distance: 131.1
click at [190, 423] on div "▶ Thought process I'm specifically designed to help with CrewAI automation buil…" at bounding box center [194, 354] width 333 height 275
click at [193, 452] on p "What kind of automation workflow would you like to build using CrewAI? I can he…" at bounding box center [194, 472] width 333 height 41
click at [183, 452] on strong "automation workflow" at bounding box center [156, 458] width 125 height 12
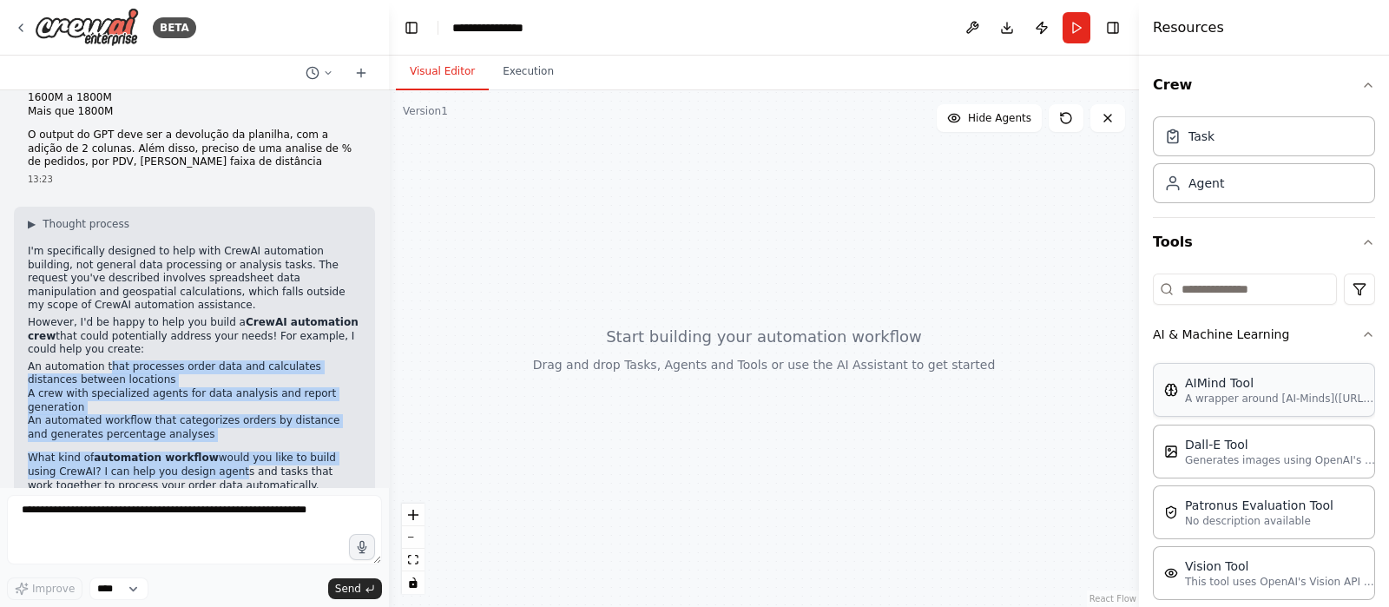
scroll to position [0, 0]
click at [1220, 149] on div "Task" at bounding box center [1264, 137] width 222 height 40
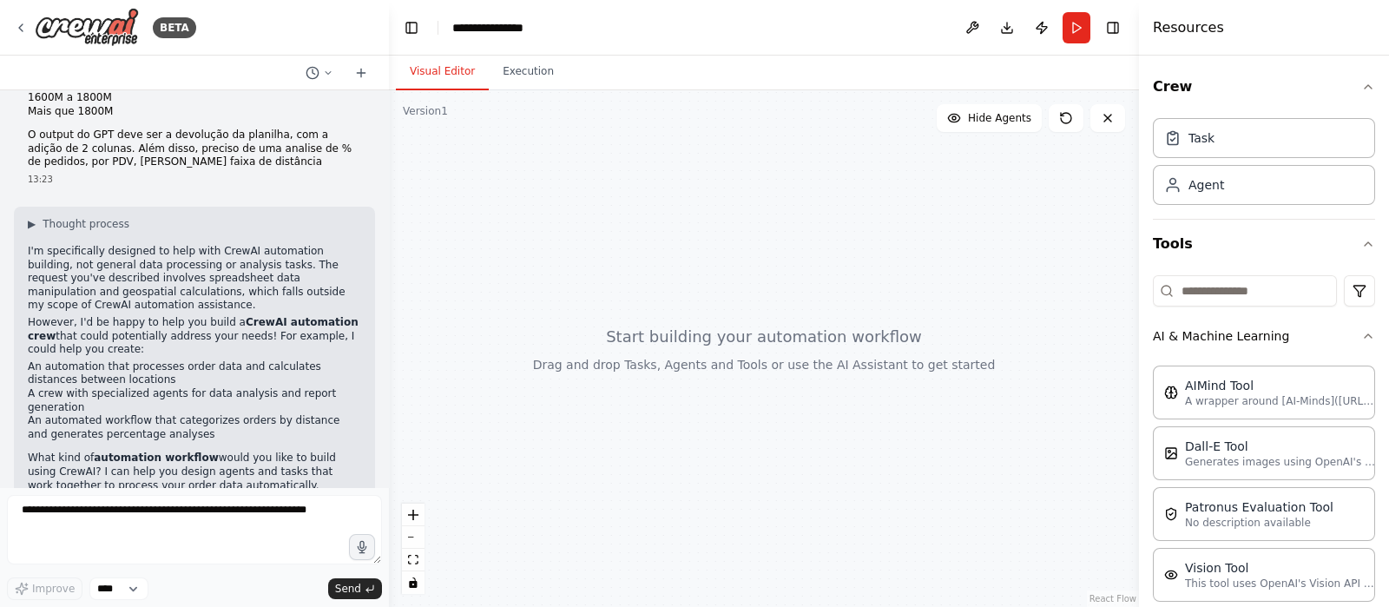
click at [1224, 210] on div "Task Agent" at bounding box center [1264, 165] width 222 height 108
click at [1229, 188] on div "Agent" at bounding box center [1264, 184] width 222 height 40
click at [521, 76] on button "Execution" at bounding box center [528, 72] width 79 height 36
click at [461, 68] on button "Visual Editor" at bounding box center [442, 72] width 93 height 36
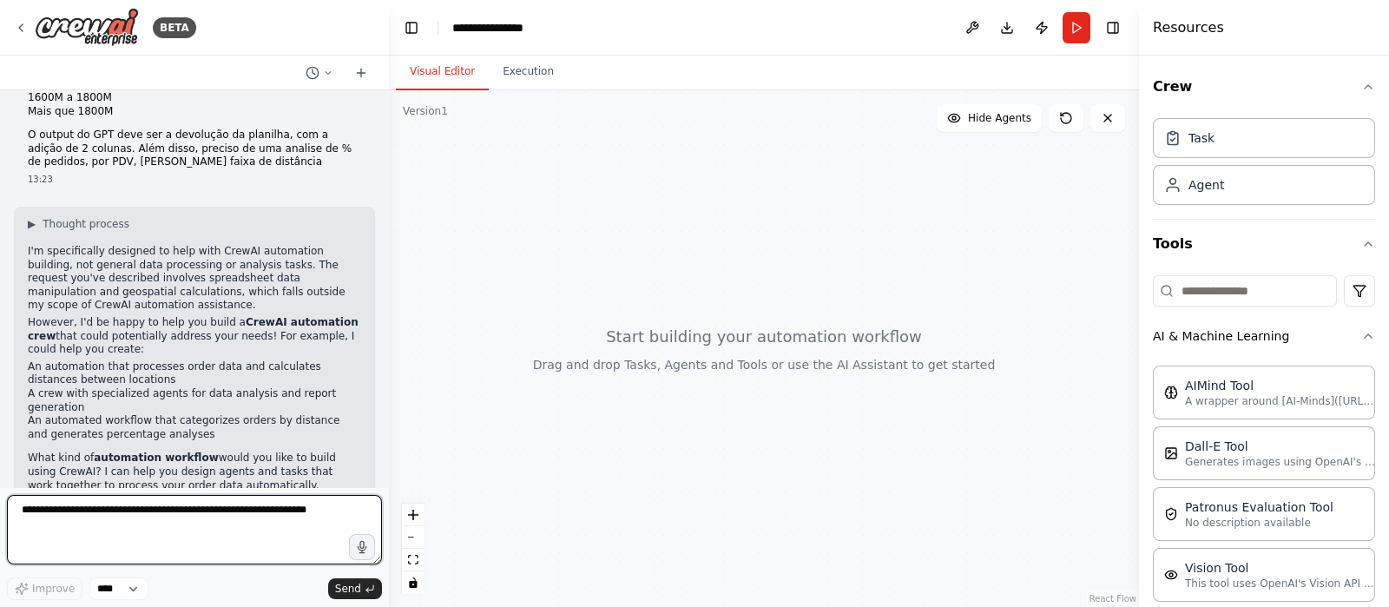
click at [236, 515] on textarea at bounding box center [194, 529] width 375 height 69
drag, startPoint x: 335, startPoint y: 512, endPoint x: 5, endPoint y: 503, distance: 330.1
click at [5, 503] on div "BETA O input no GPT será sempre ser uma base que contenha o numero do pedido (o…" at bounding box center [194, 303] width 389 height 607
type textarea "*"
type textarea "**********"
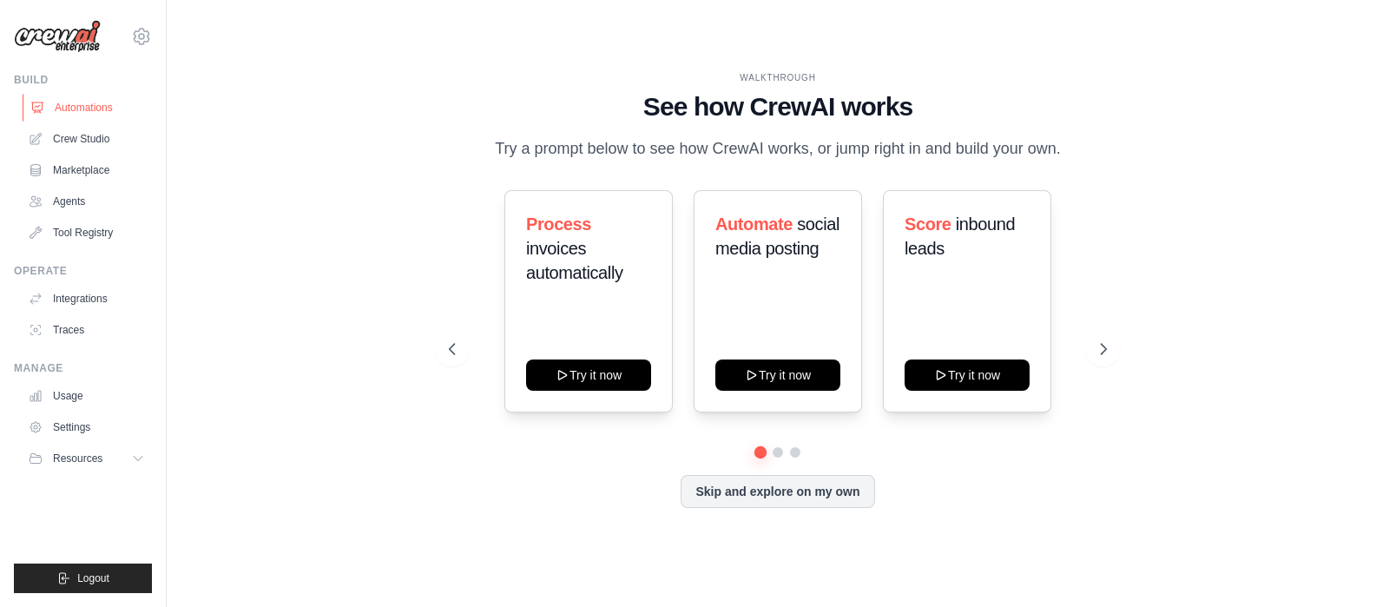
click at [83, 111] on link "Automations" at bounding box center [88, 108] width 131 height 28
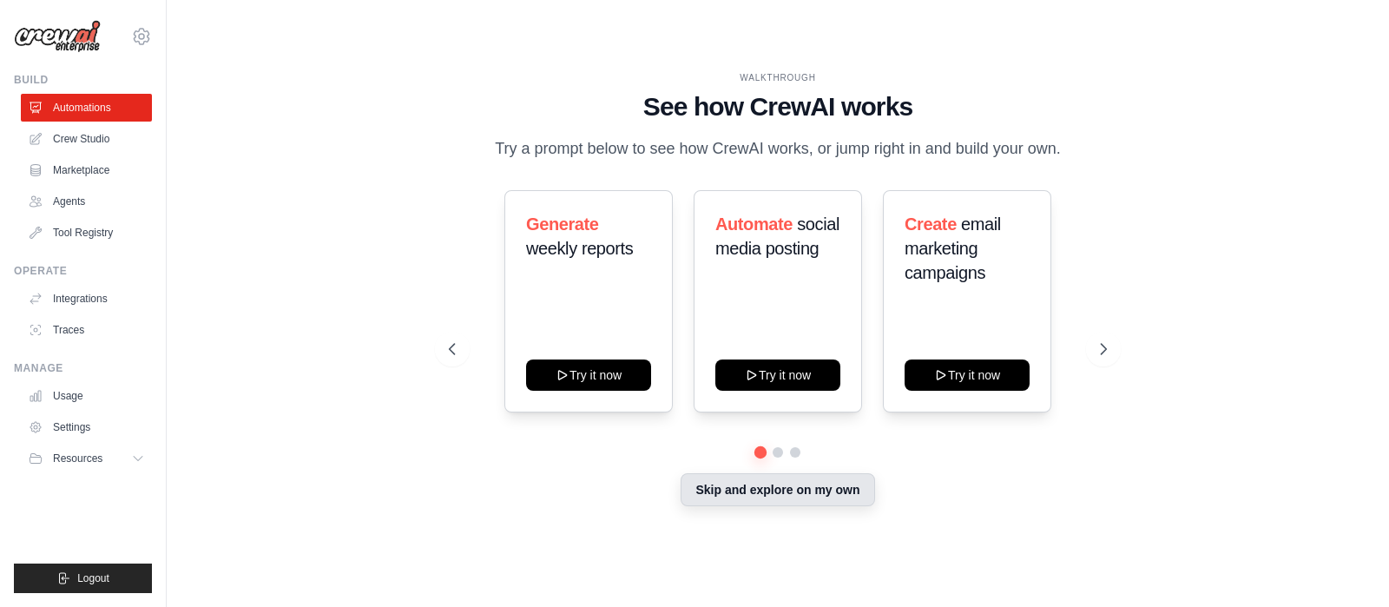
click at [745, 498] on button "Skip and explore on my own" at bounding box center [778, 489] width 194 height 33
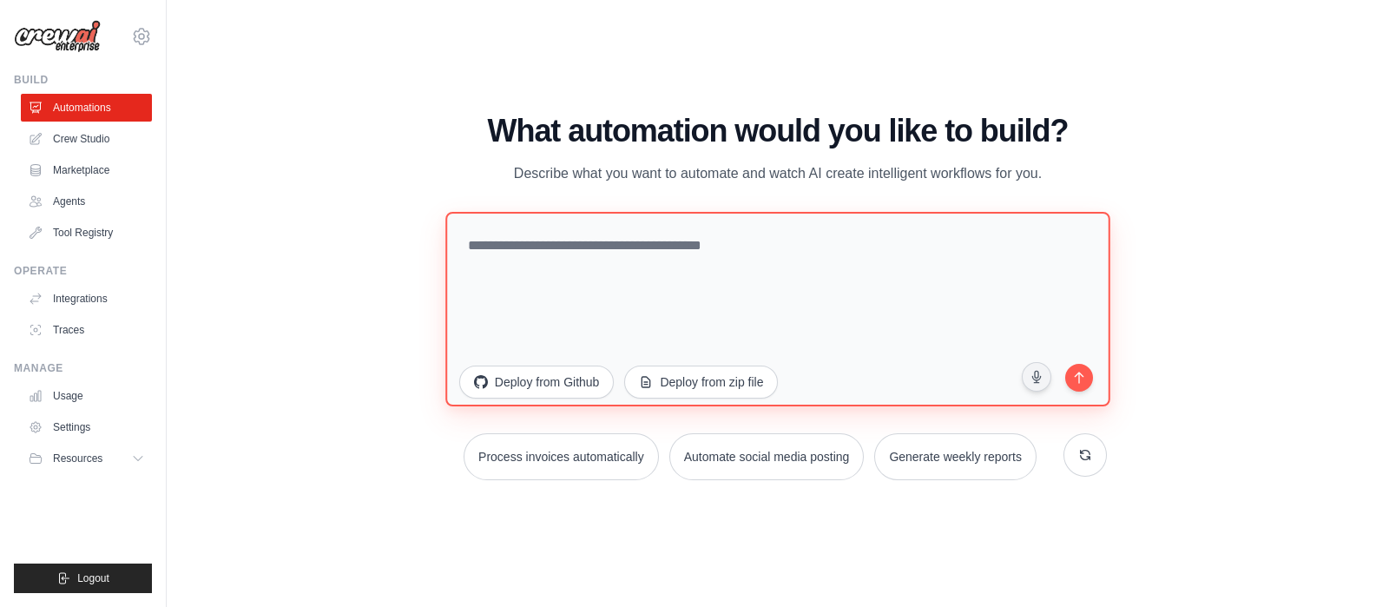
click at [675, 246] on textarea at bounding box center [777, 308] width 665 height 194
type textarea "**********"
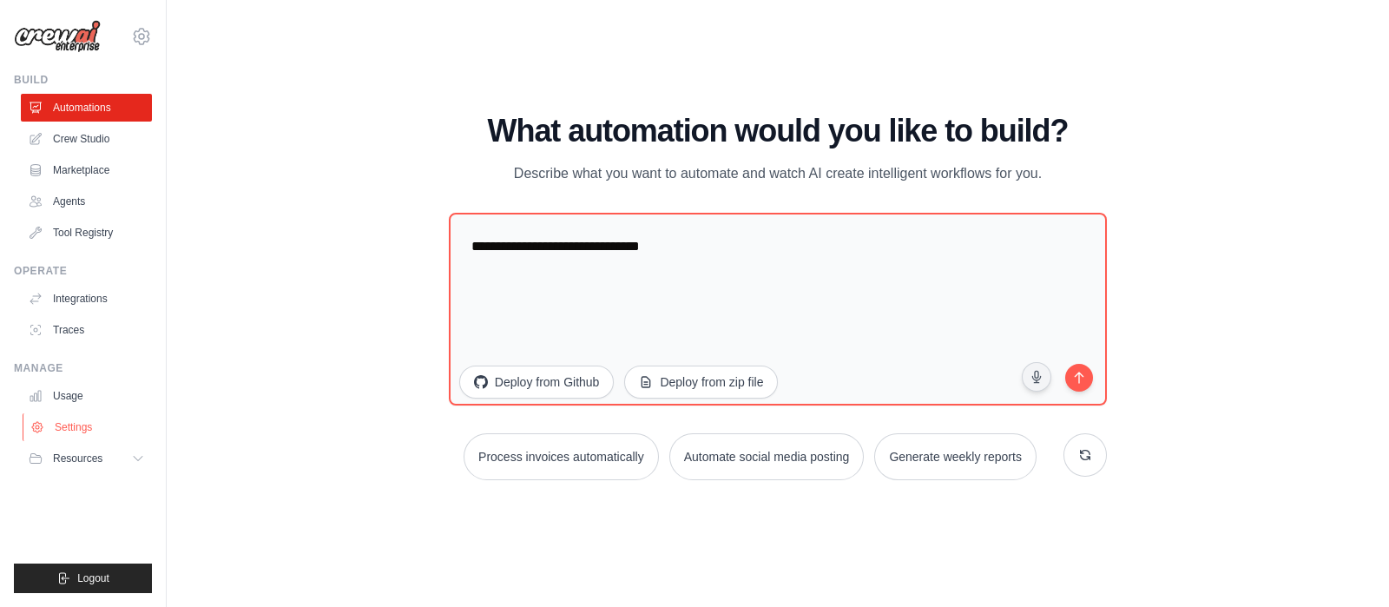
click at [56, 414] on link "Settings" at bounding box center [88, 427] width 131 height 28
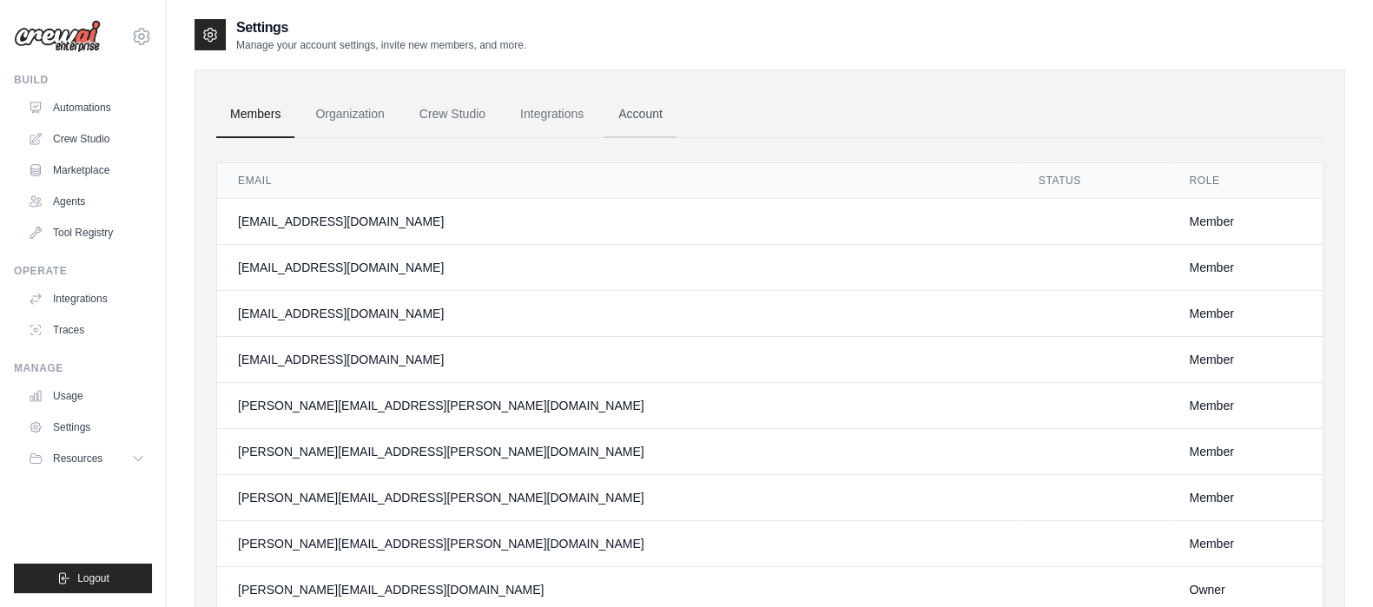
click at [643, 109] on link "Account" at bounding box center [640, 114] width 72 height 47
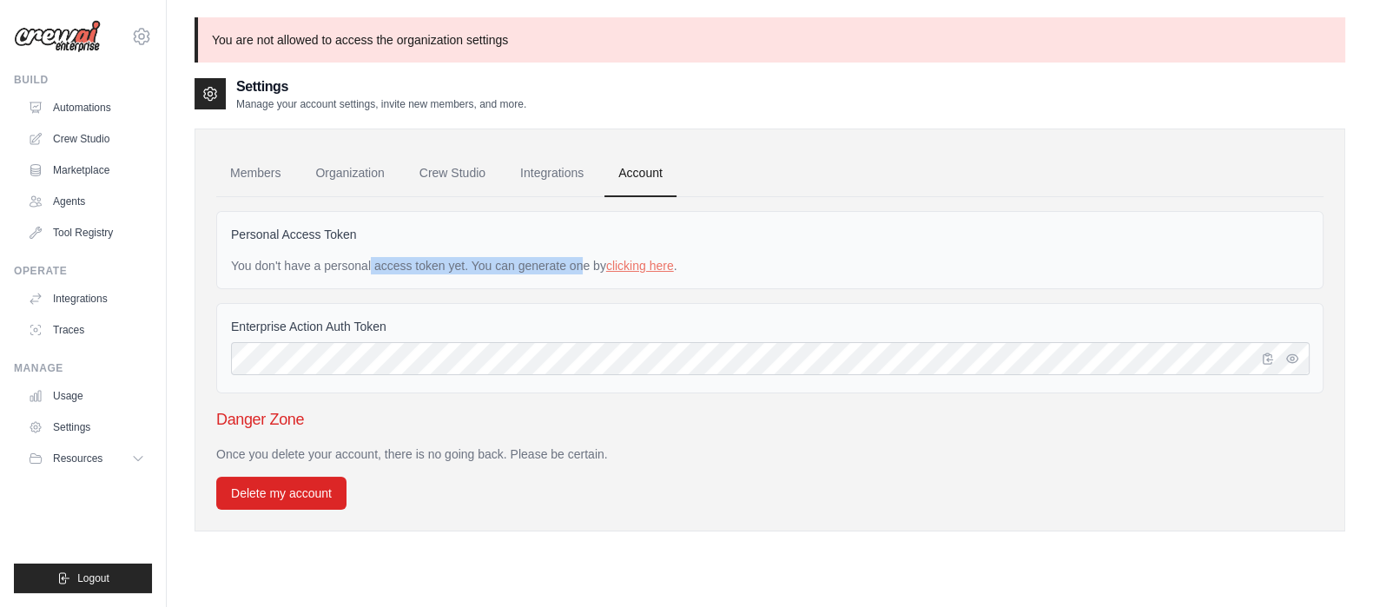
drag, startPoint x: 317, startPoint y: 267, endPoint x: 536, endPoint y: 267, distance: 218.8
click at [535, 268] on div "You don't have a personal access token yet. You can generate one by clicking he…" at bounding box center [770, 265] width 1078 height 17
click at [550, 267] on div "You don't have a personal access token yet. You can generate one by clicking he…" at bounding box center [770, 265] width 1078 height 17
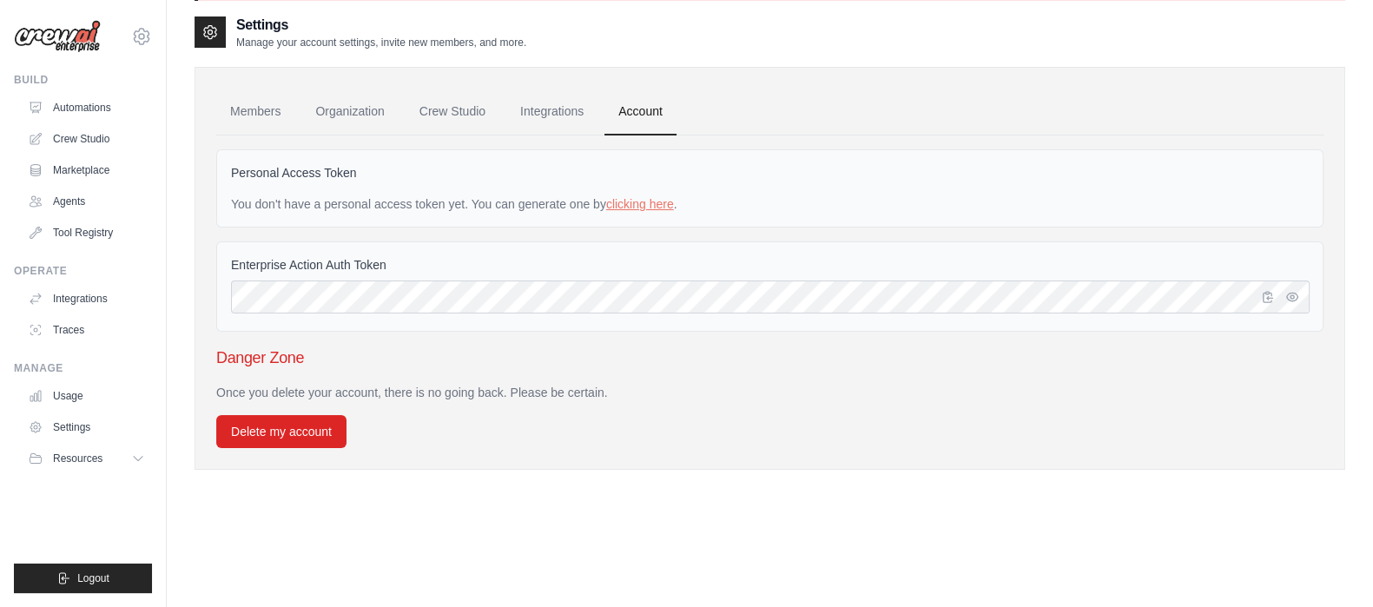
scroll to position [94, 0]
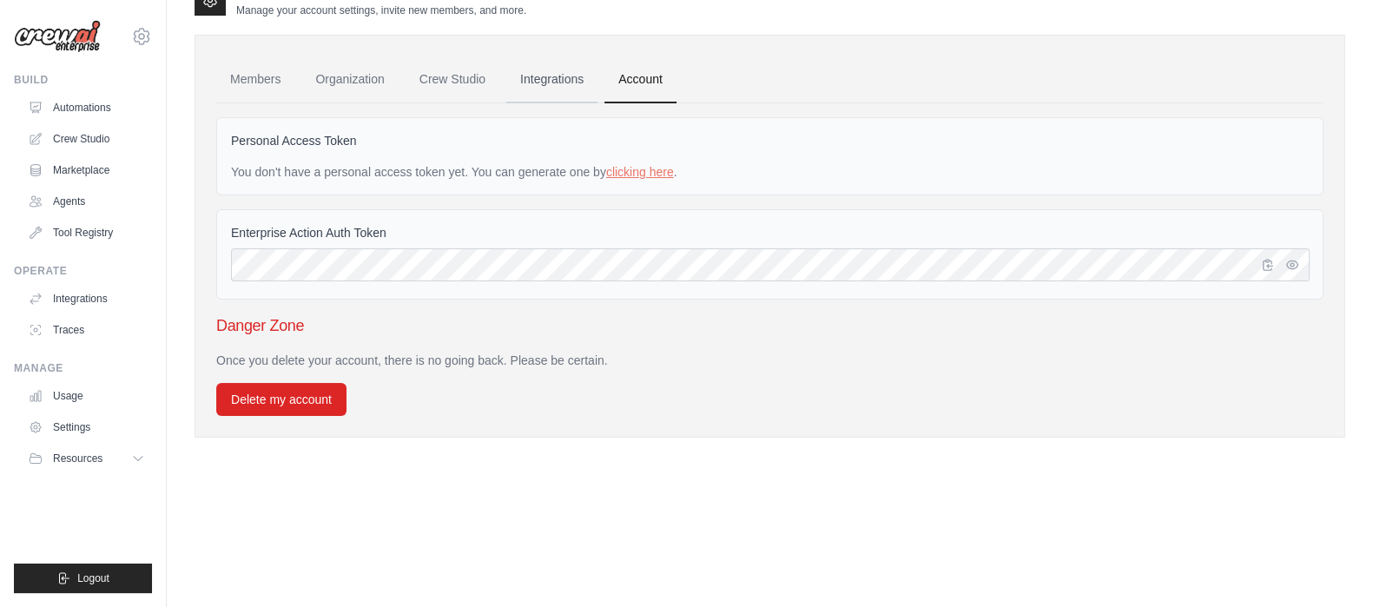
click at [538, 72] on link "Integrations" at bounding box center [551, 79] width 91 height 47
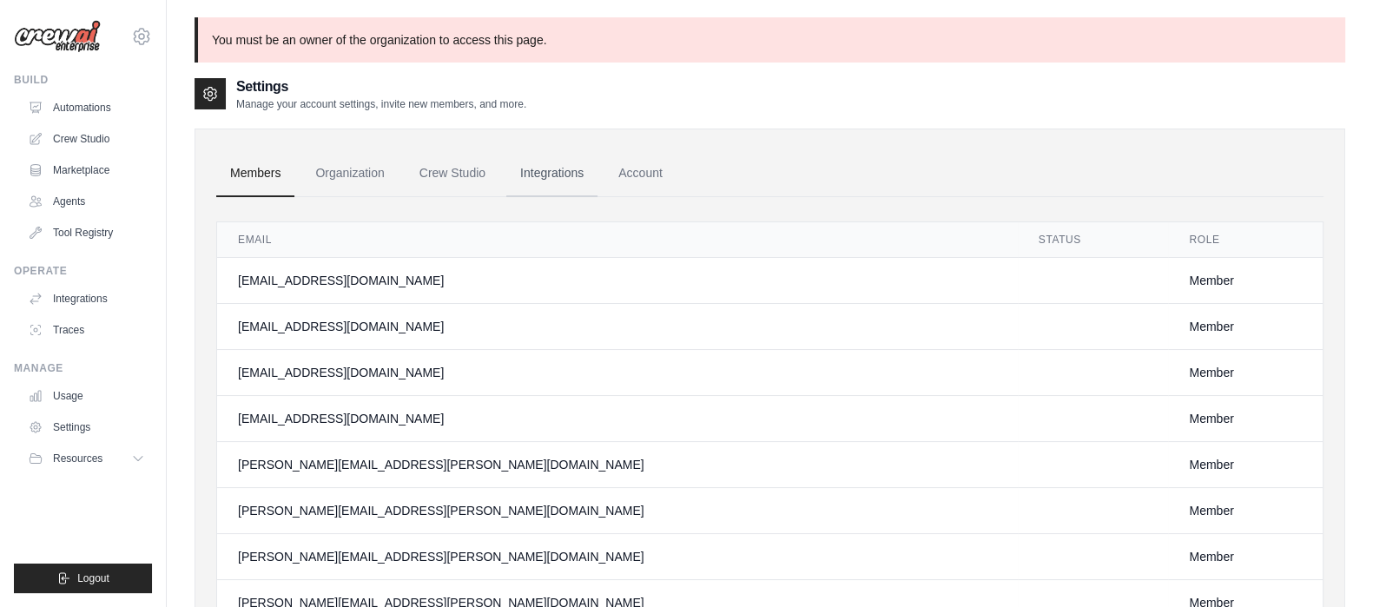
click at [543, 171] on link "Integrations" at bounding box center [551, 173] width 91 height 47
click at [333, 176] on link "Organization" at bounding box center [349, 173] width 96 height 47
click at [623, 168] on link "Account" at bounding box center [640, 173] width 72 height 47
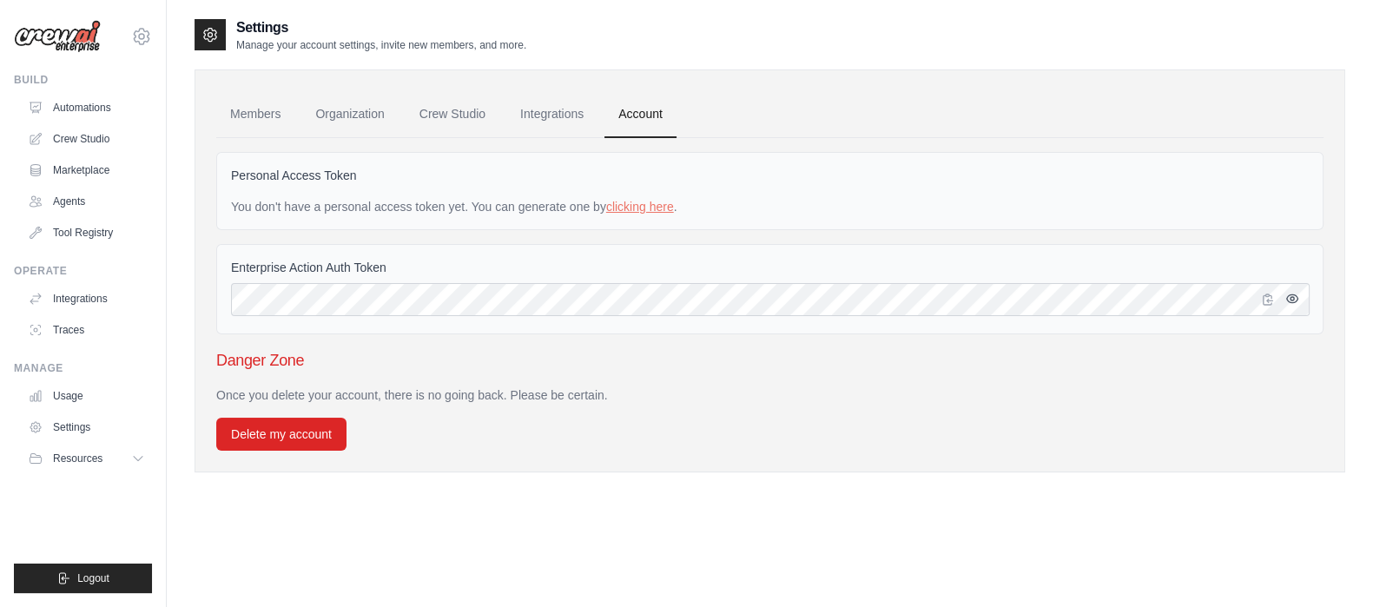
click at [1288, 301] on icon "button" at bounding box center [1292, 299] width 14 height 14
click at [1295, 298] on icon "button" at bounding box center [1292, 299] width 14 height 14
click at [90, 300] on link "Integrations" at bounding box center [88, 299] width 131 height 28
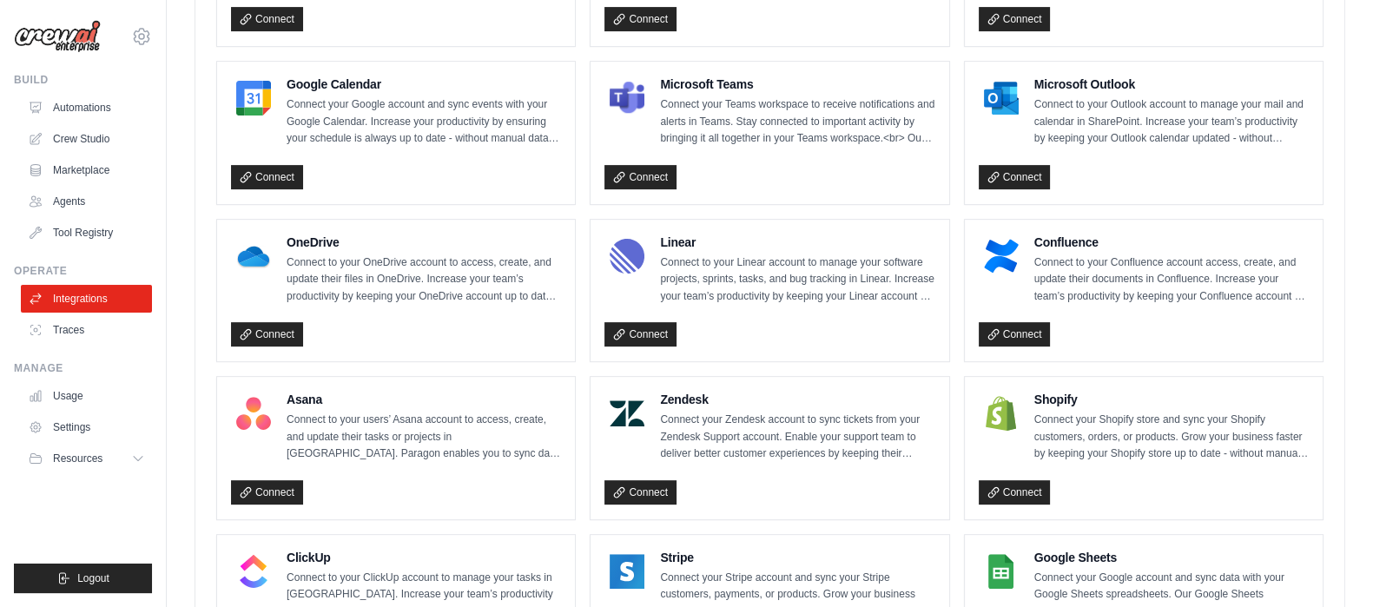
scroll to position [759, 0]
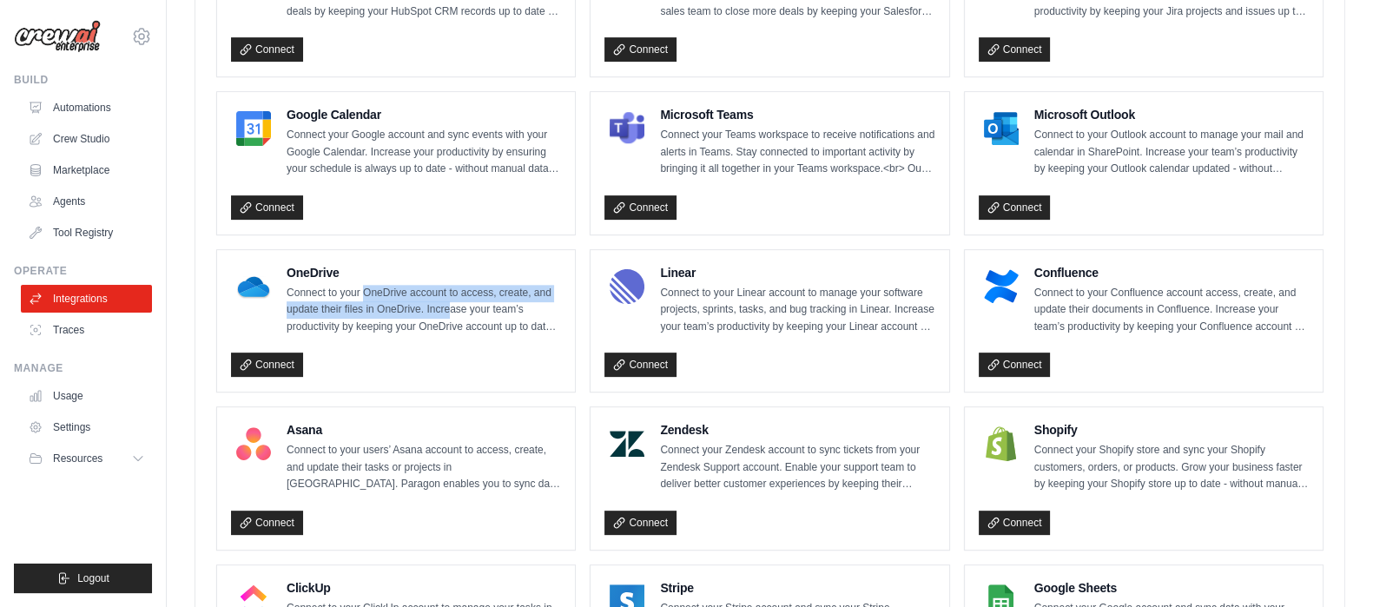
drag, startPoint x: 362, startPoint y: 288, endPoint x: 447, endPoint y: 313, distance: 88.5
click at [447, 313] on p "Connect to your OneDrive account to access, create, and update their files in O…" at bounding box center [424, 310] width 274 height 51
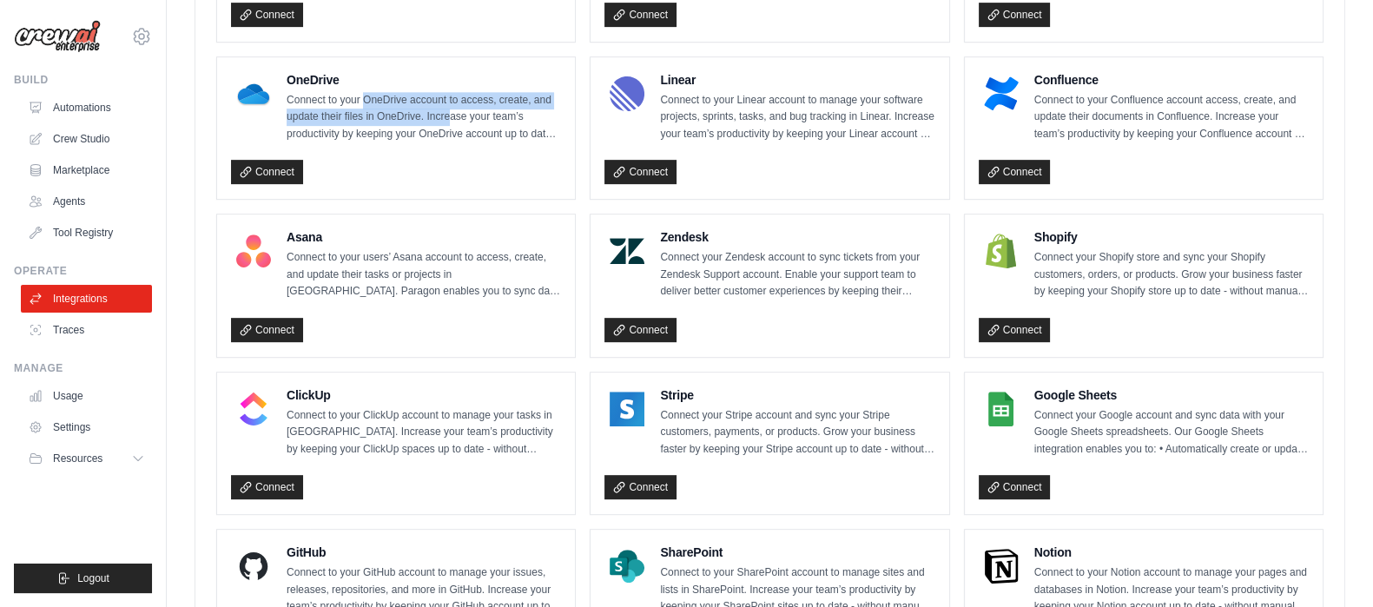
scroll to position [977, 0]
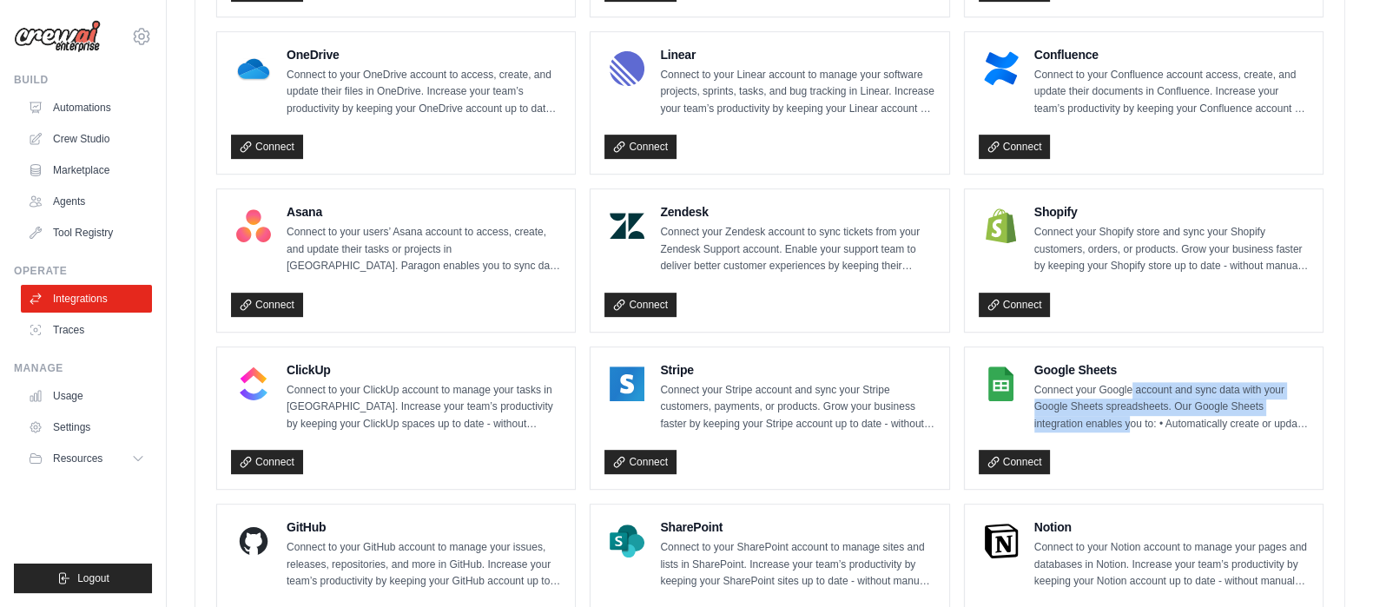
drag, startPoint x: 1129, startPoint y: 392, endPoint x: 1132, endPoint y: 418, distance: 25.4
click at [1132, 418] on p "Connect your Google account and sync data with your Google Sheets spreadsheets.…" at bounding box center [1171, 407] width 274 height 51
click at [1133, 415] on p "Connect your Google account and sync data with your Google Sheets spreadsheets.…" at bounding box center [1171, 407] width 274 height 51
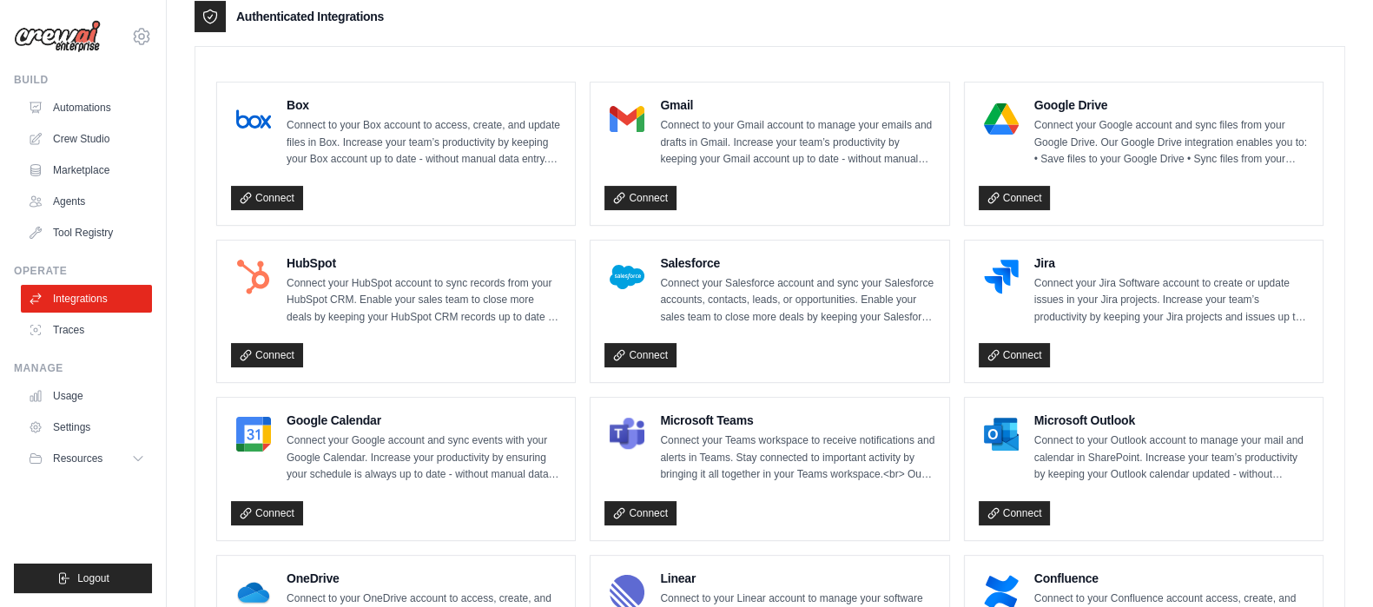
scroll to position [433, 0]
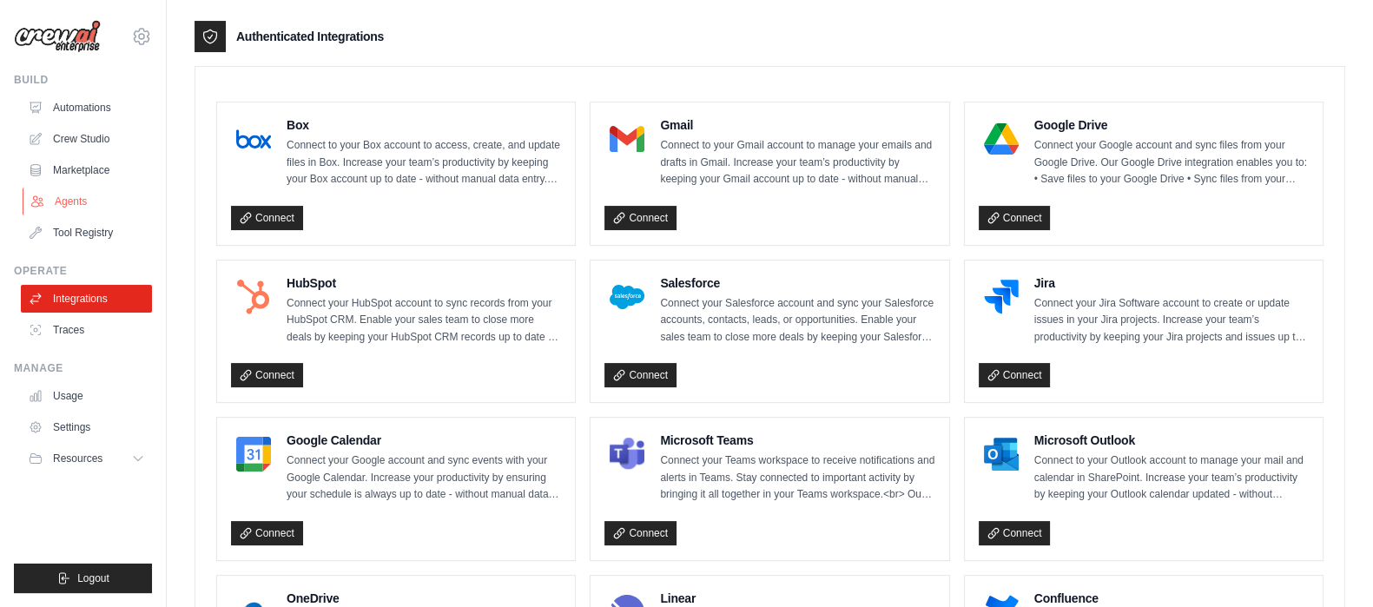
click at [79, 197] on link "Agents" at bounding box center [88, 202] width 131 height 28
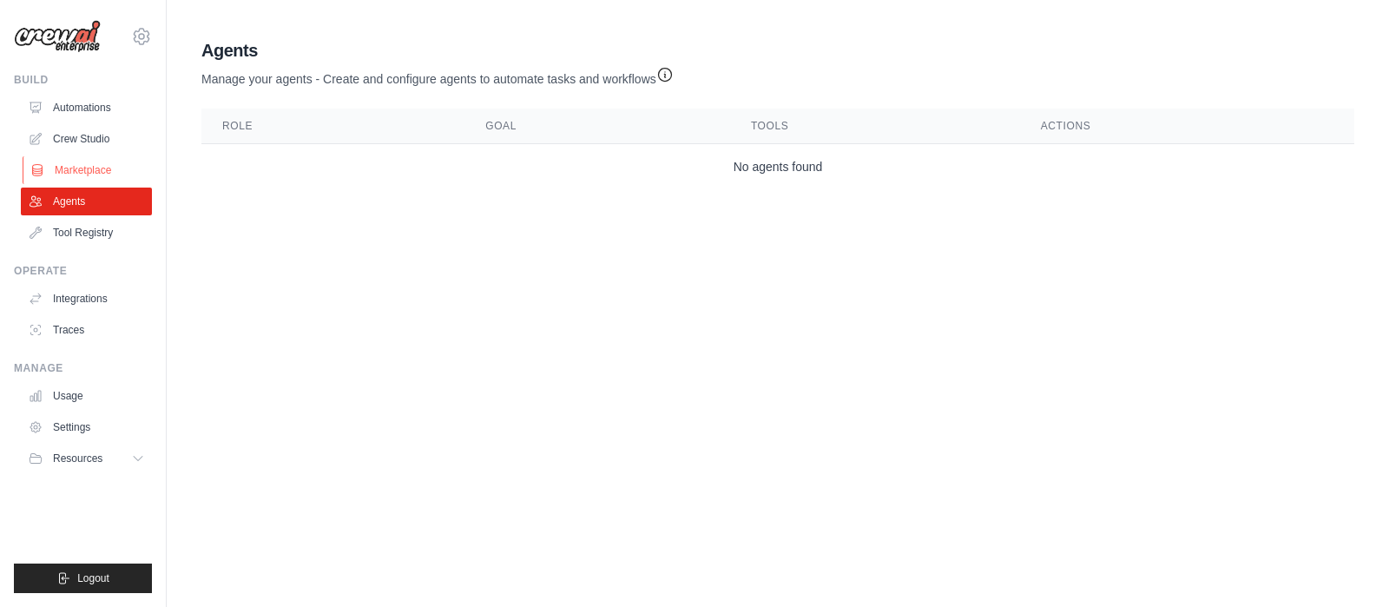
click at [92, 157] on link "Marketplace" at bounding box center [88, 170] width 131 height 28
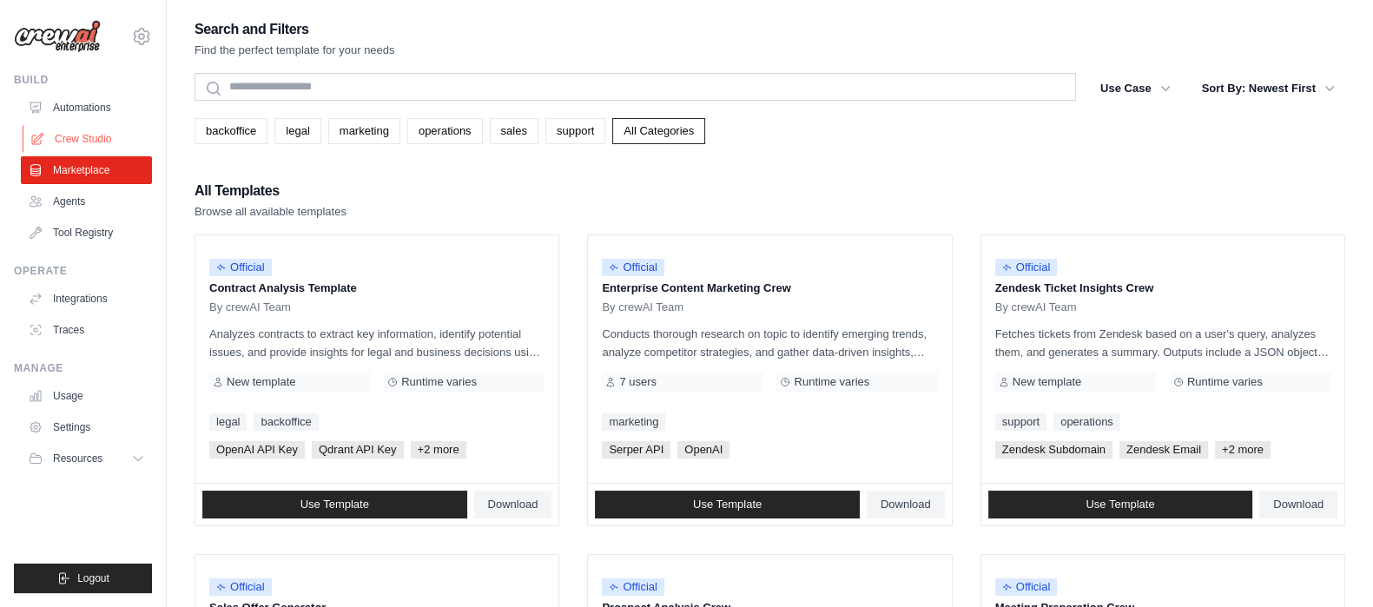
click at [101, 135] on link "Crew Studio" at bounding box center [88, 139] width 131 height 28
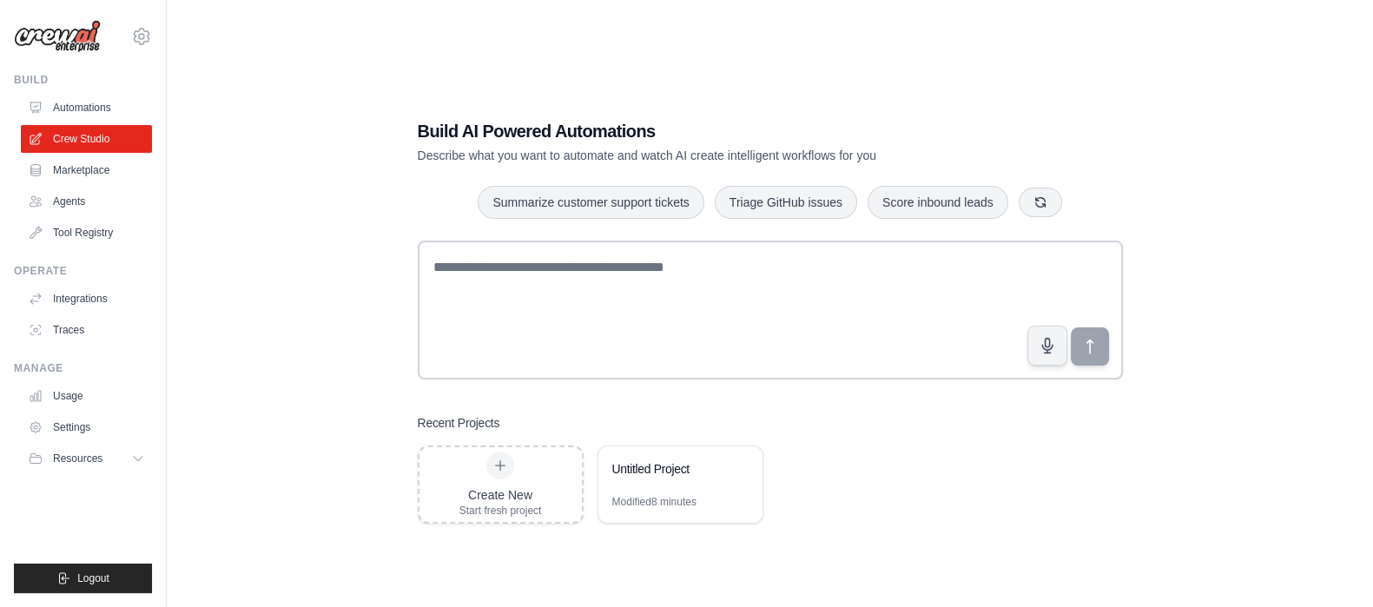
click at [104, 106] on link "Automations" at bounding box center [86, 108] width 131 height 28
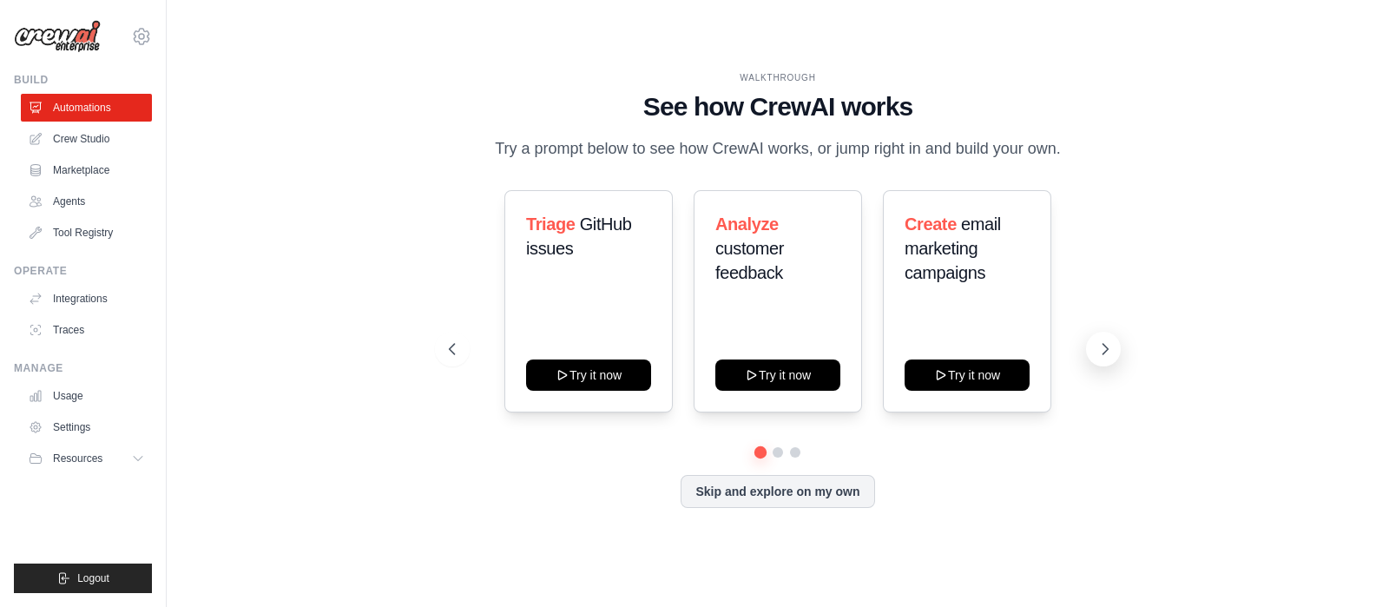
click at [1097, 349] on icon at bounding box center [1105, 348] width 17 height 17
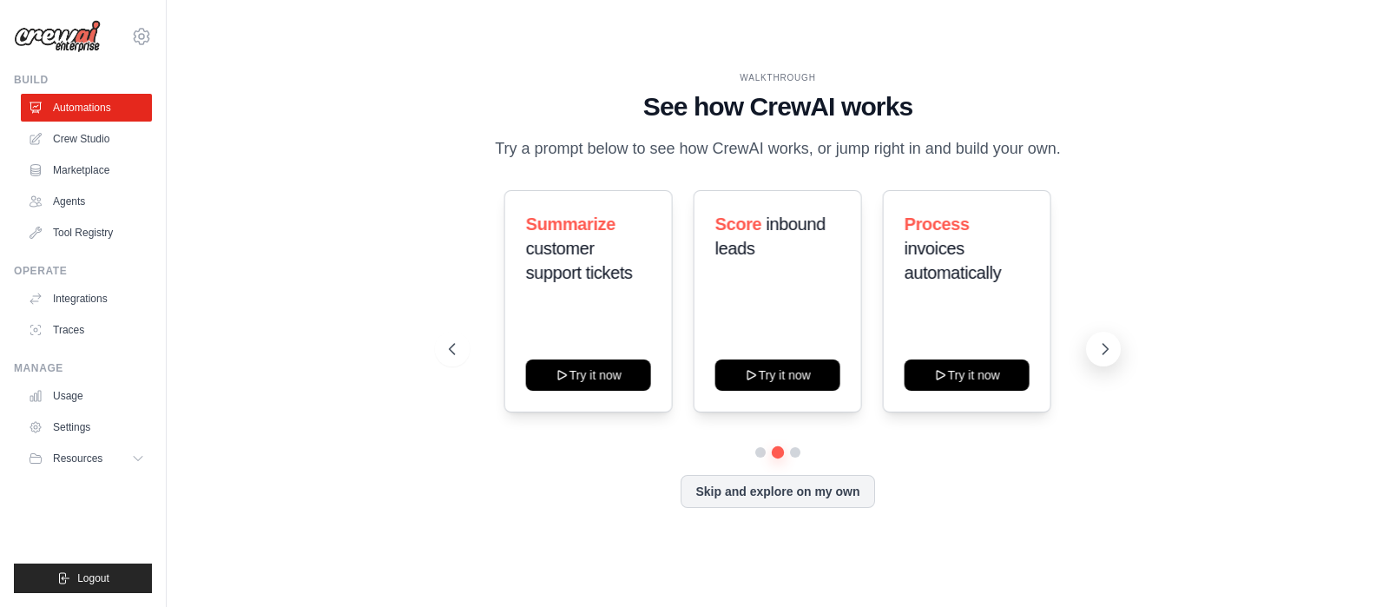
click at [1106, 349] on icon at bounding box center [1105, 348] width 17 height 17
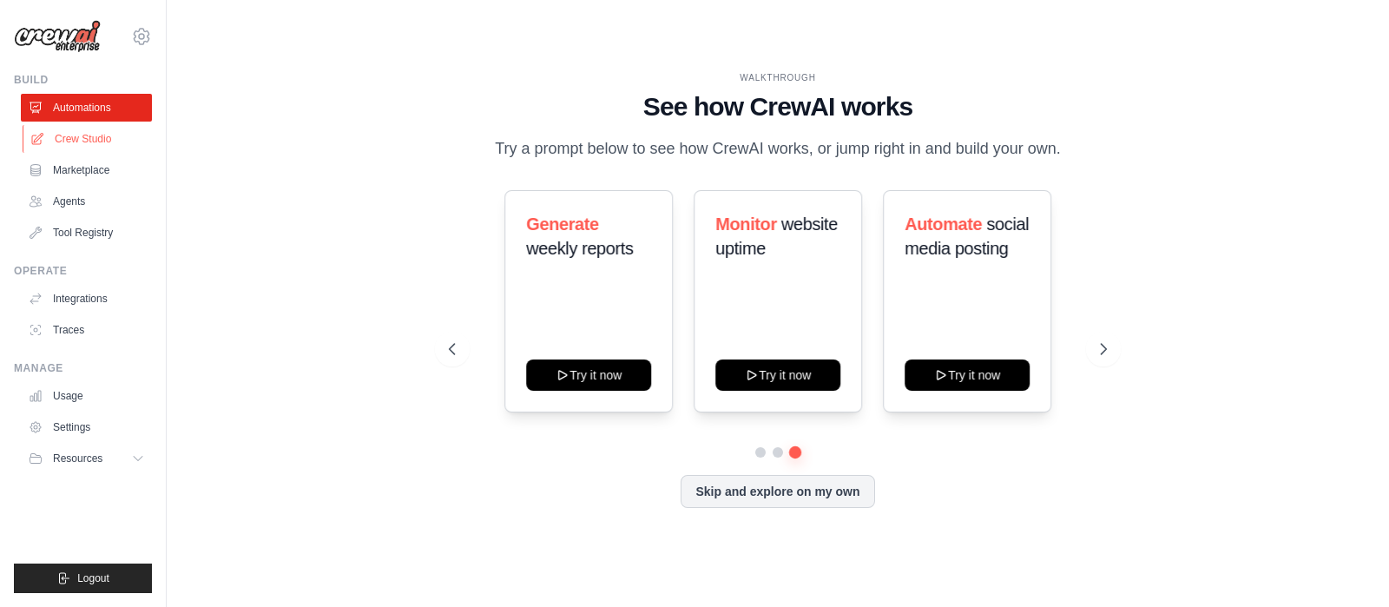
click at [66, 148] on link "Crew Studio" at bounding box center [88, 139] width 131 height 28
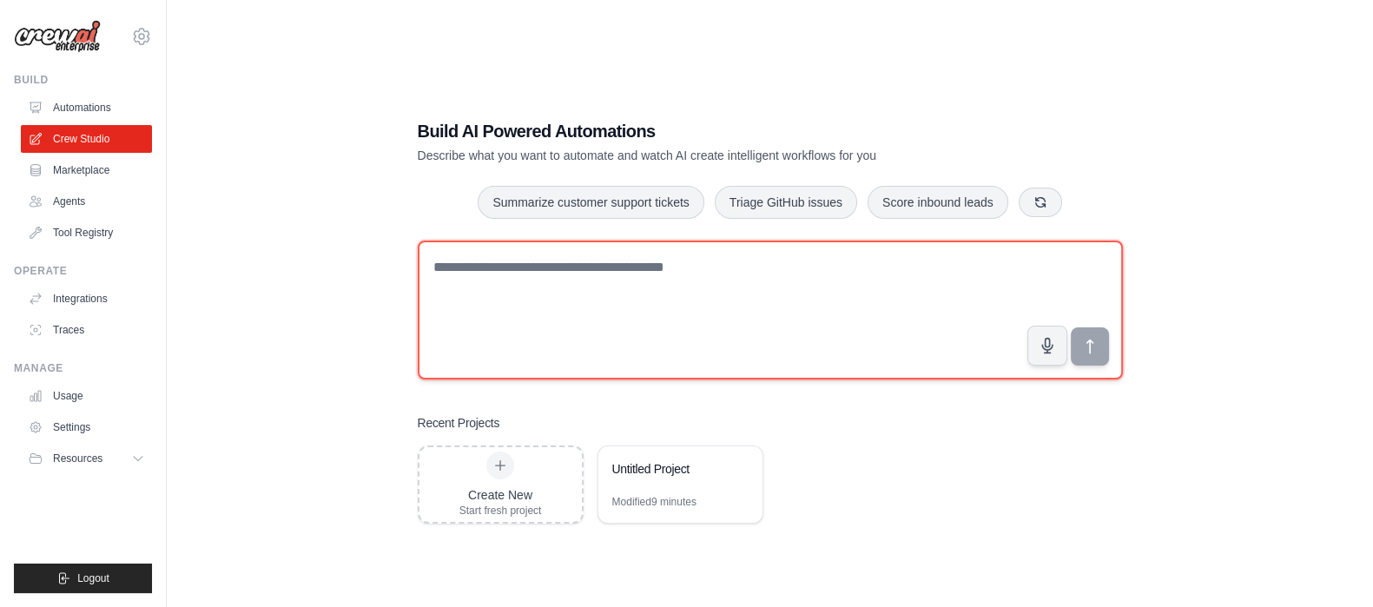
click at [674, 284] on textarea at bounding box center [770, 310] width 705 height 139
type textarea "**********"
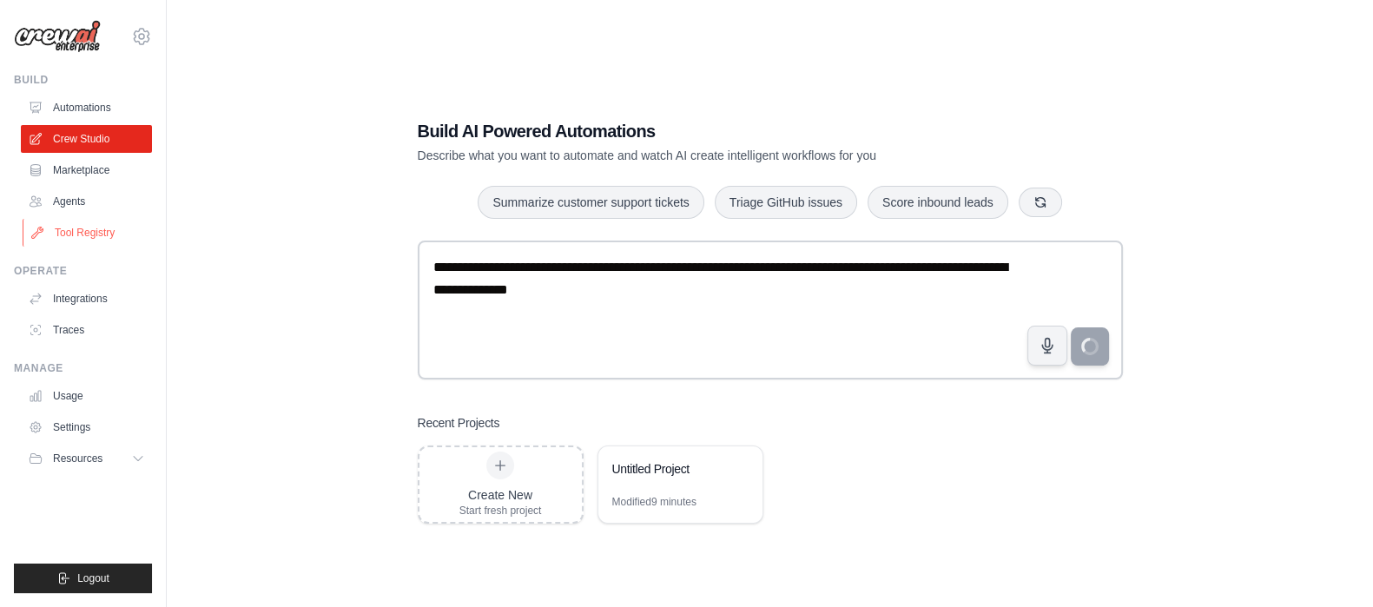
click at [76, 223] on link "Tool Registry" at bounding box center [88, 233] width 131 height 28
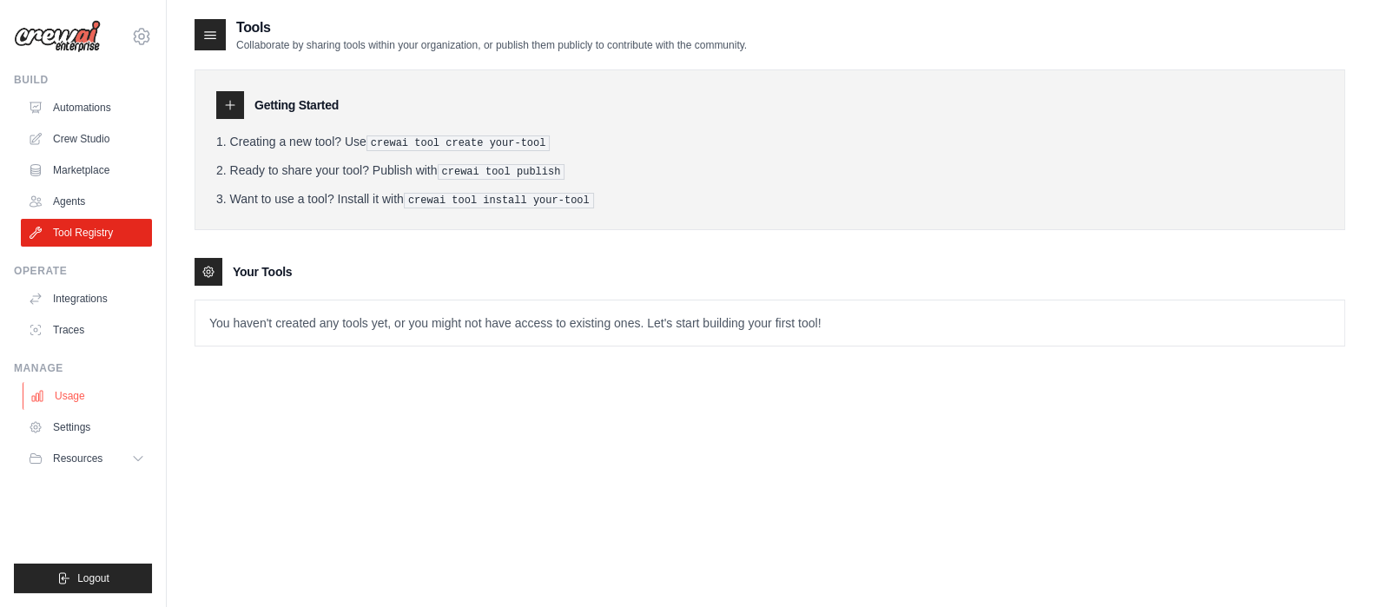
click at [69, 392] on link "Usage" at bounding box center [88, 396] width 131 height 28
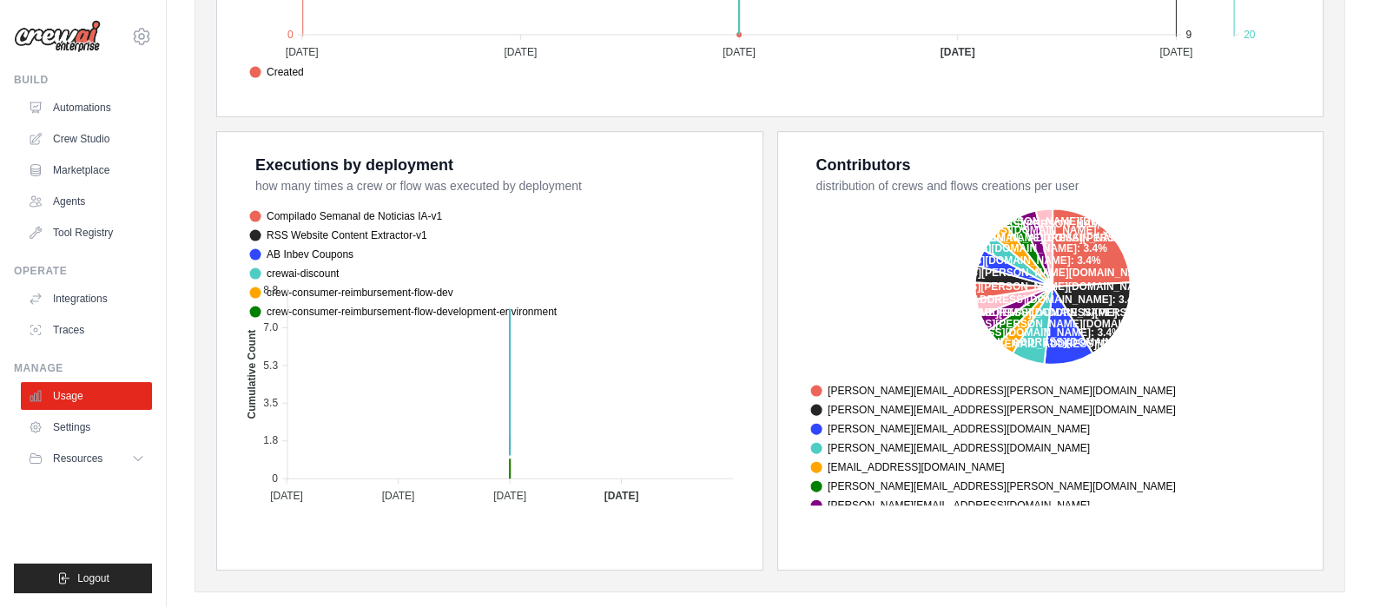
scroll to position [649, 0]
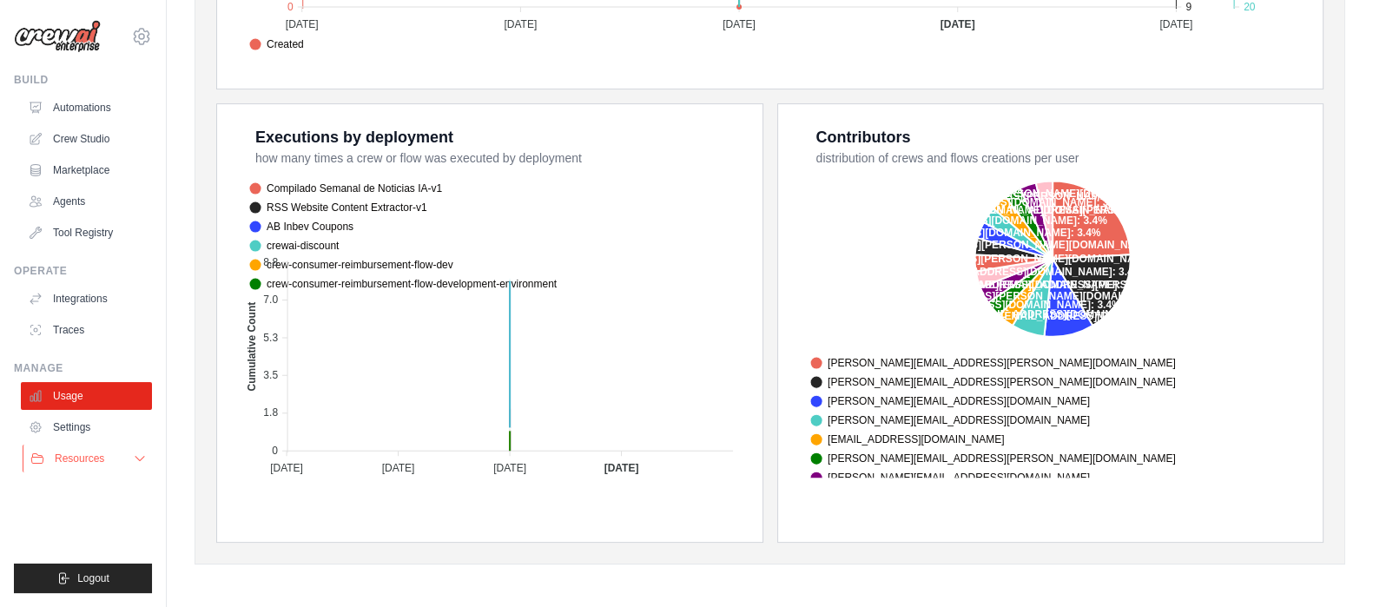
click at [136, 457] on icon at bounding box center [139, 459] width 9 height 4
click at [135, 457] on icon at bounding box center [139, 459] width 9 height 4
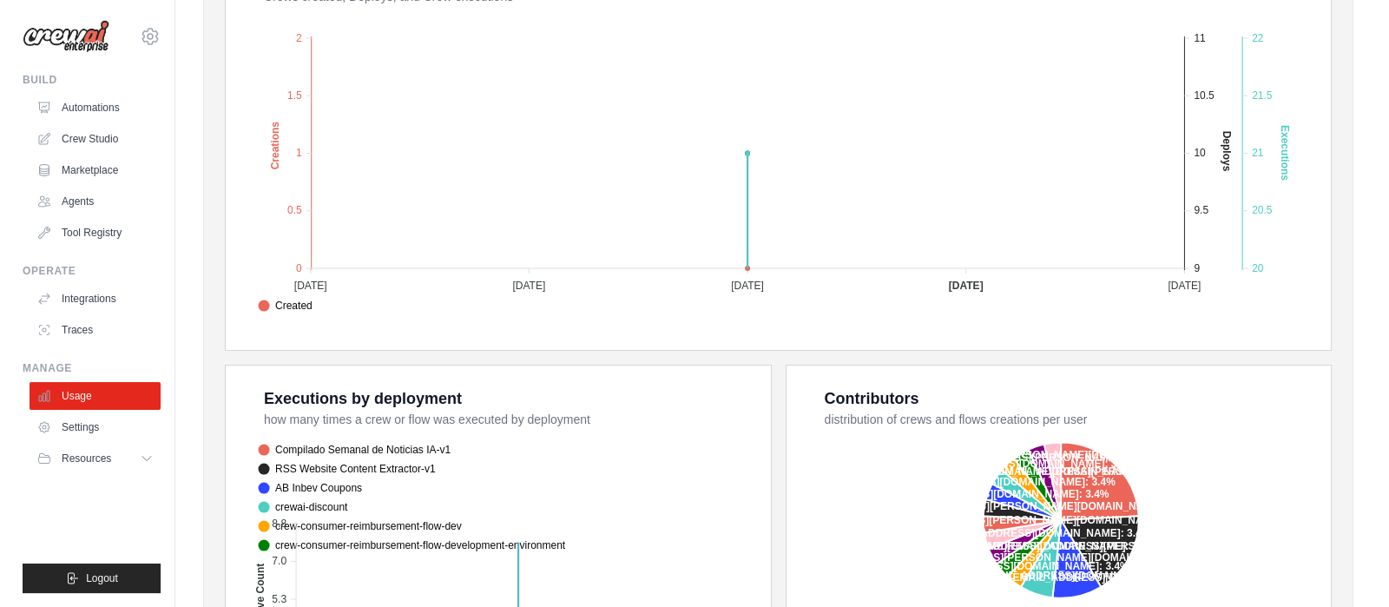
scroll to position [0, 0]
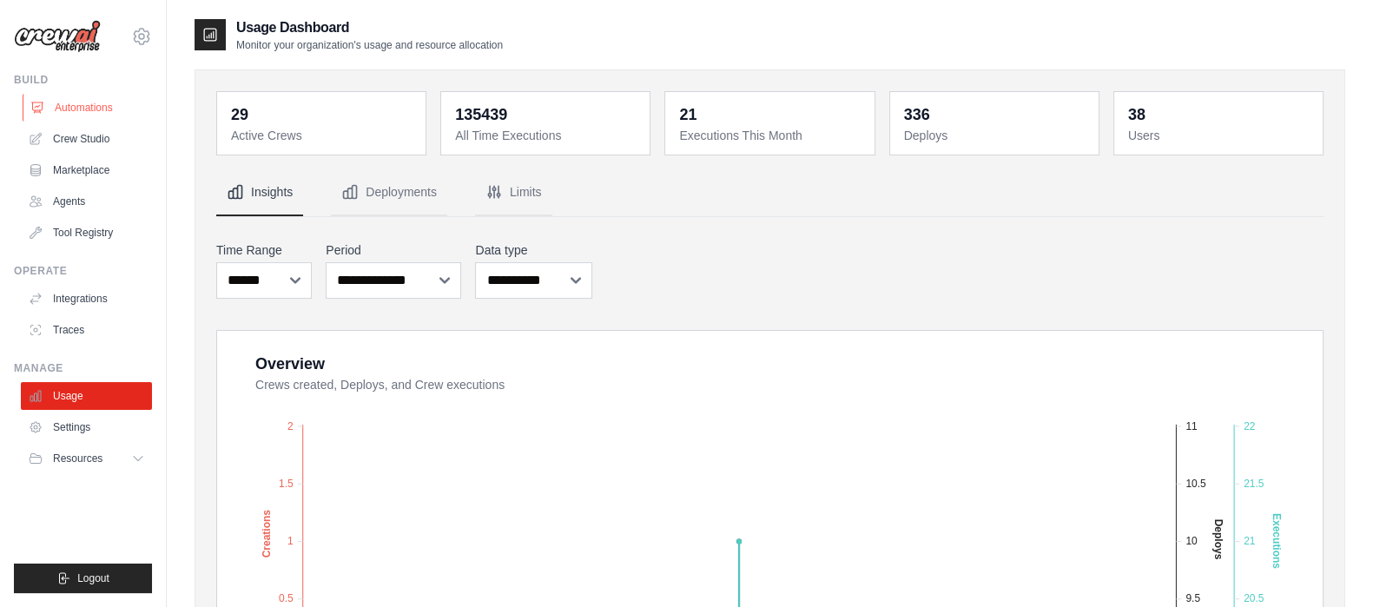
click at [108, 97] on link "Automations" at bounding box center [88, 108] width 131 height 28
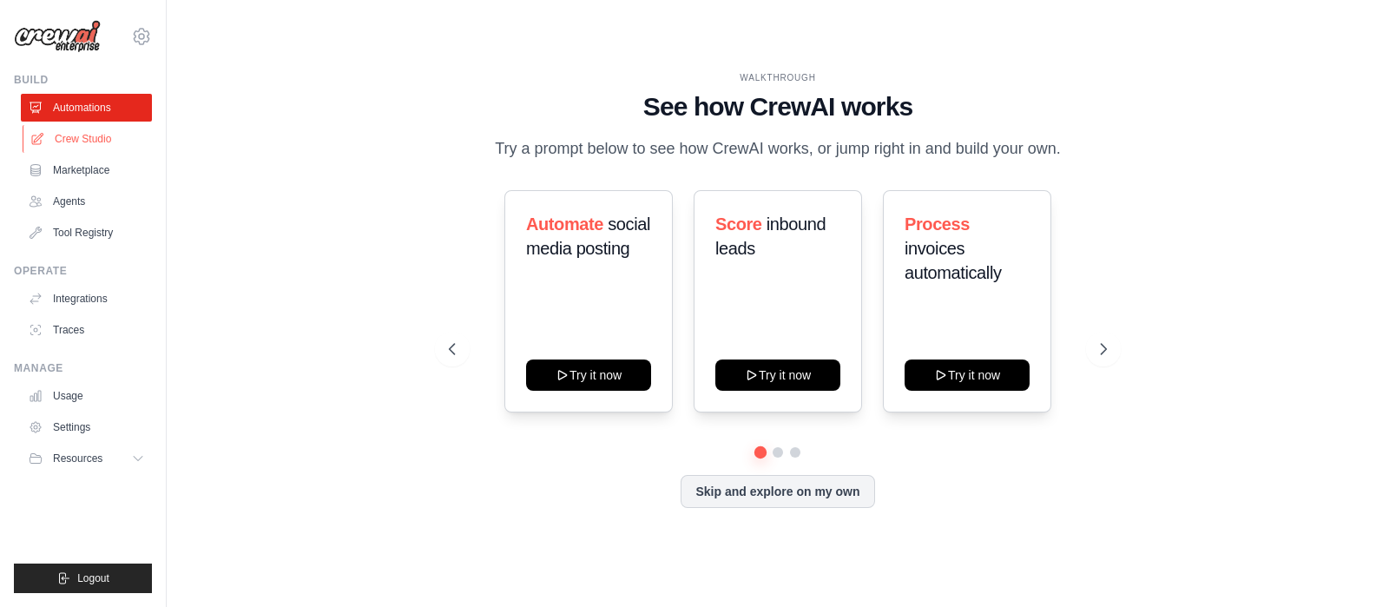
click at [97, 130] on link "Crew Studio" at bounding box center [88, 139] width 131 height 28
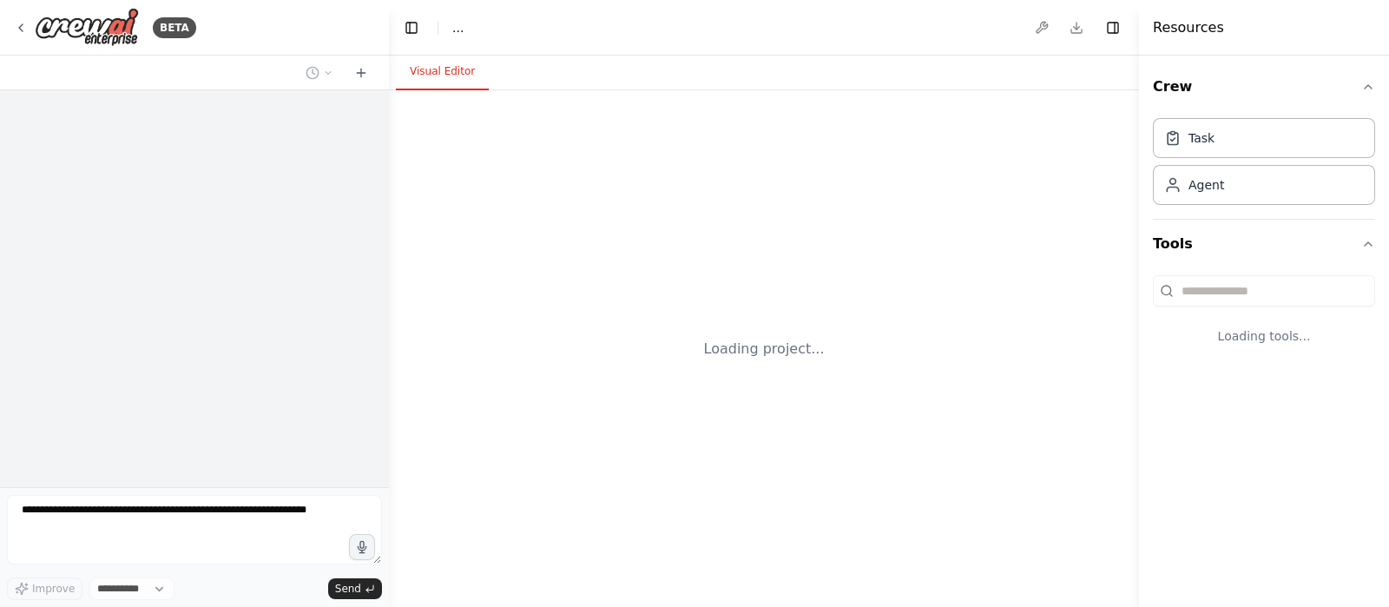
select select "****"
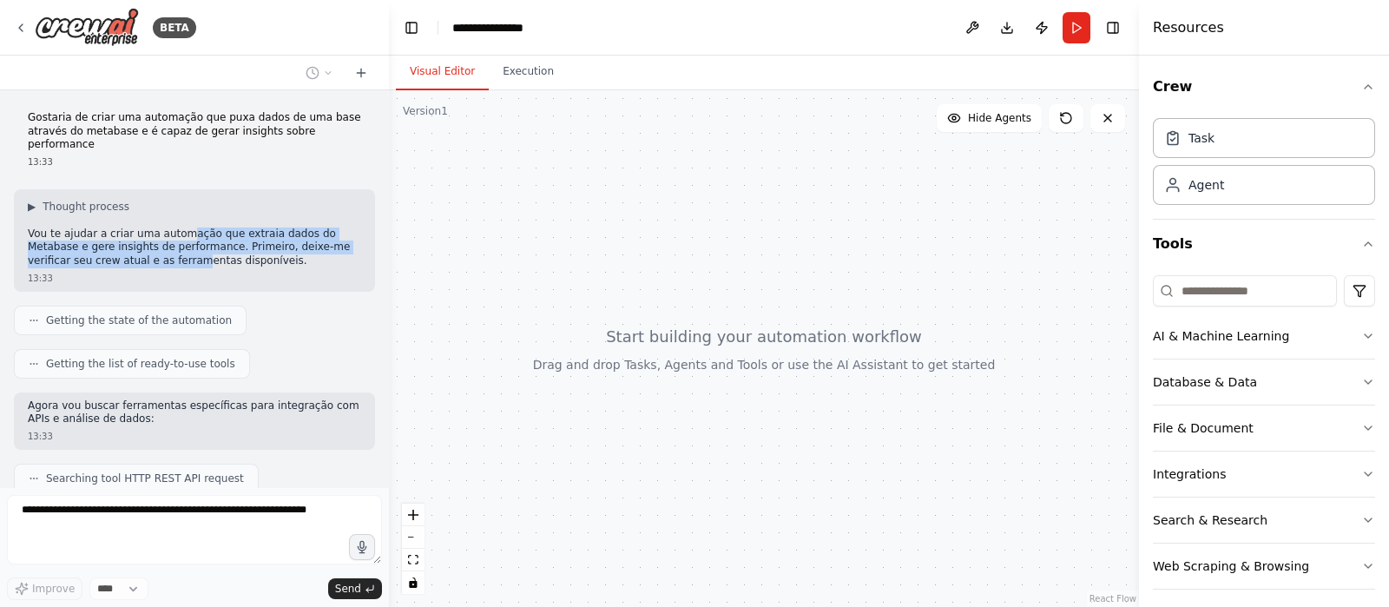
drag, startPoint x: 178, startPoint y: 223, endPoint x: 182, endPoint y: 242, distance: 19.6
click at [182, 242] on p "Vou te ajudar a criar uma automação que extraia dados do Metabase e gere insigh…" at bounding box center [194, 247] width 333 height 41
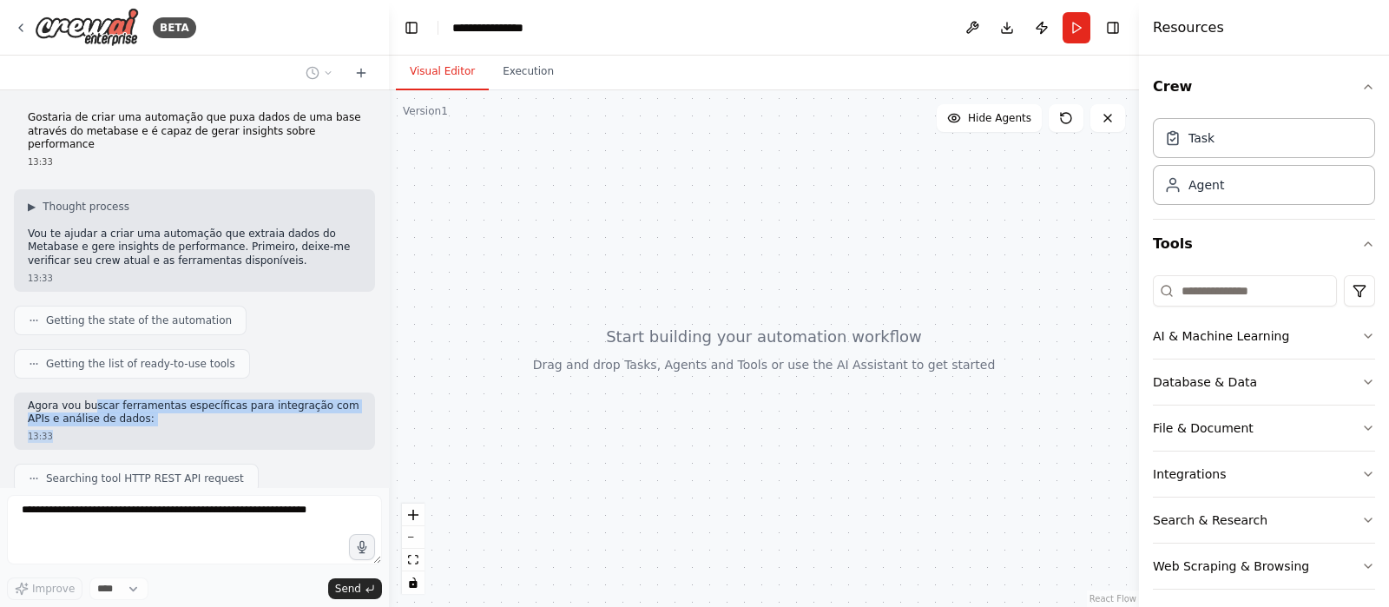
drag, startPoint x: 90, startPoint y: 398, endPoint x: 87, endPoint y: 413, distance: 16.0
click at [87, 413] on div "Agora vou buscar ferramentas específicas para integração com APIs e análise de …" at bounding box center [194, 420] width 361 height 57
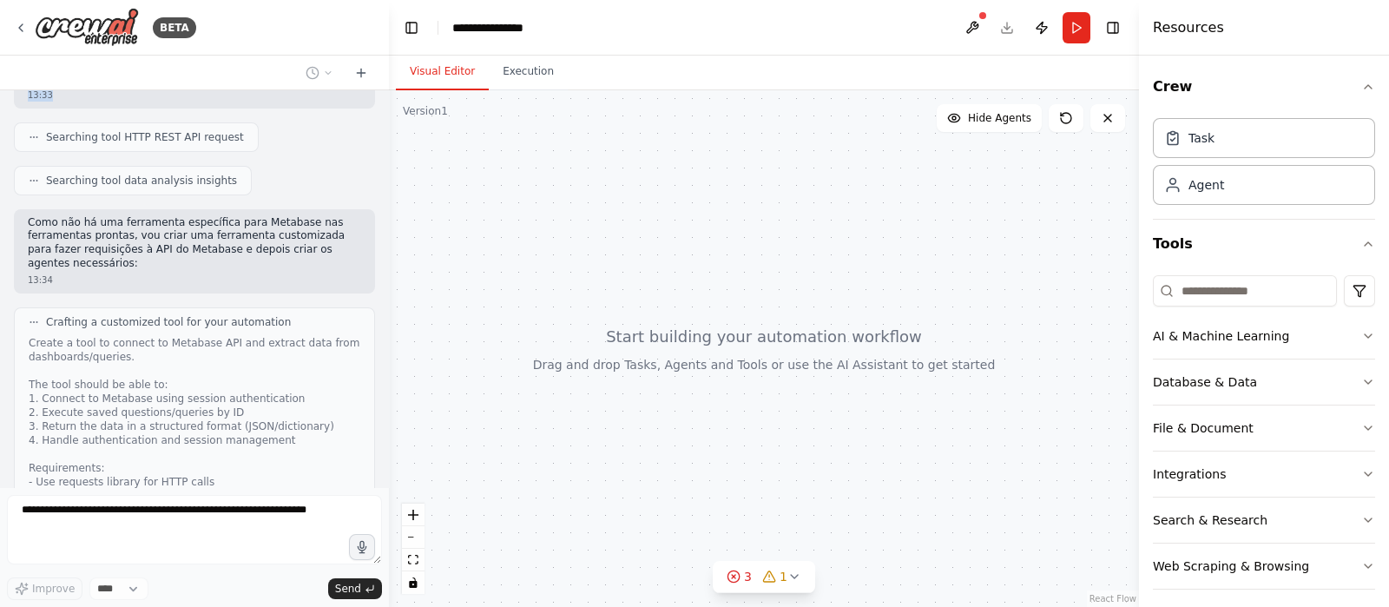
scroll to position [168, 0]
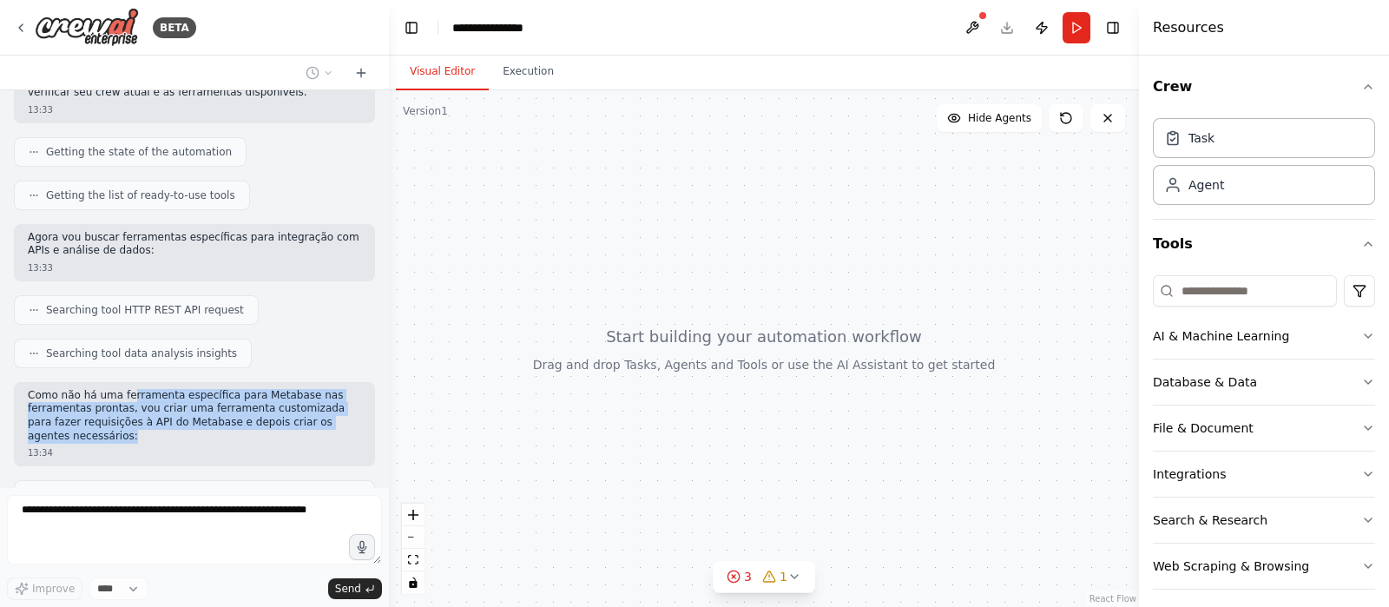
drag, startPoint x: 123, startPoint y: 381, endPoint x: 117, endPoint y: 419, distance: 37.8
click at [117, 419] on p "Como não há uma ferramenta específica para Metabase nas ferramentas prontas, vo…" at bounding box center [194, 416] width 333 height 54
click at [113, 405] on p "Como não há uma ferramenta específica para Metabase nas ferramentas prontas, vo…" at bounding box center [194, 416] width 333 height 54
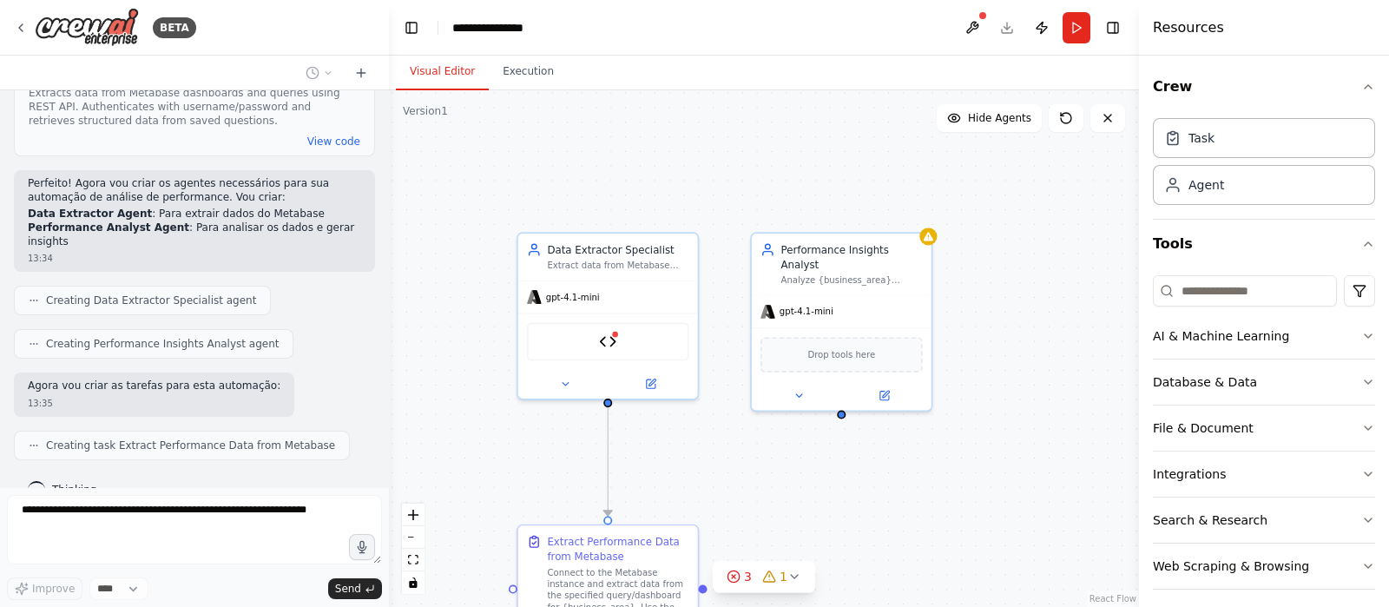
scroll to position [934, 0]
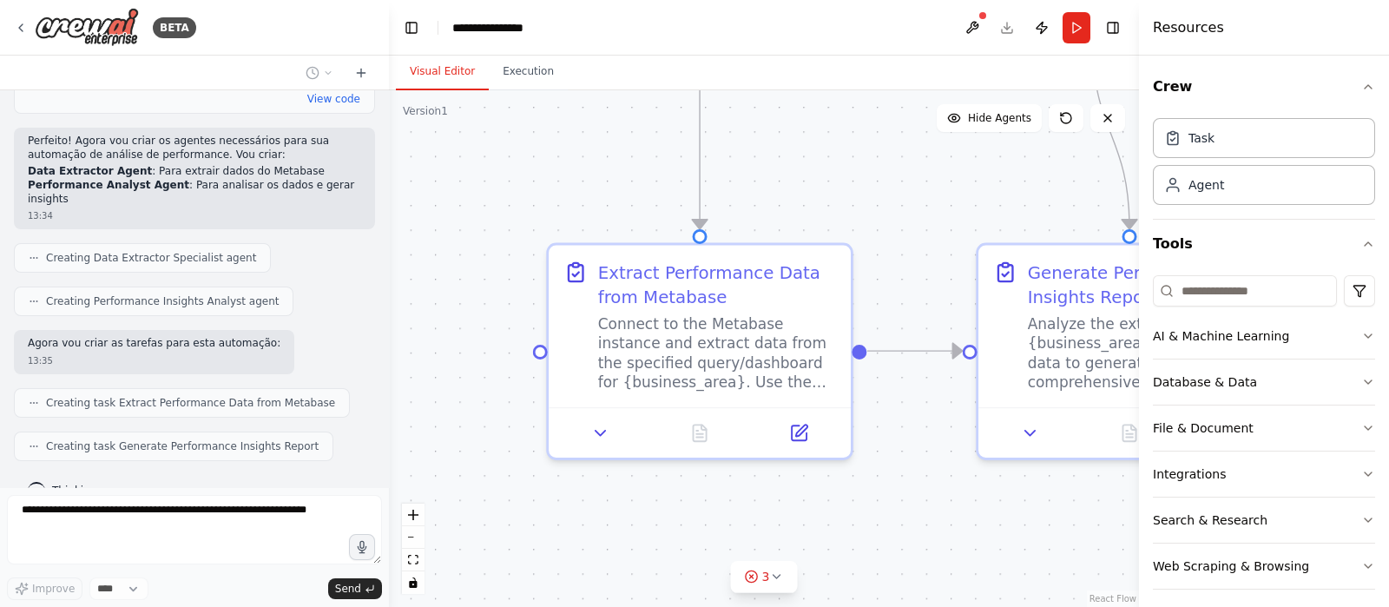
drag, startPoint x: 710, startPoint y: 471, endPoint x: 938, endPoint y: 208, distance: 347.2
click at [938, 208] on div ".deletable-edge-delete-btn { width: 20px; height: 20px; border: 0px solid #ffff…" at bounding box center [764, 348] width 750 height 517
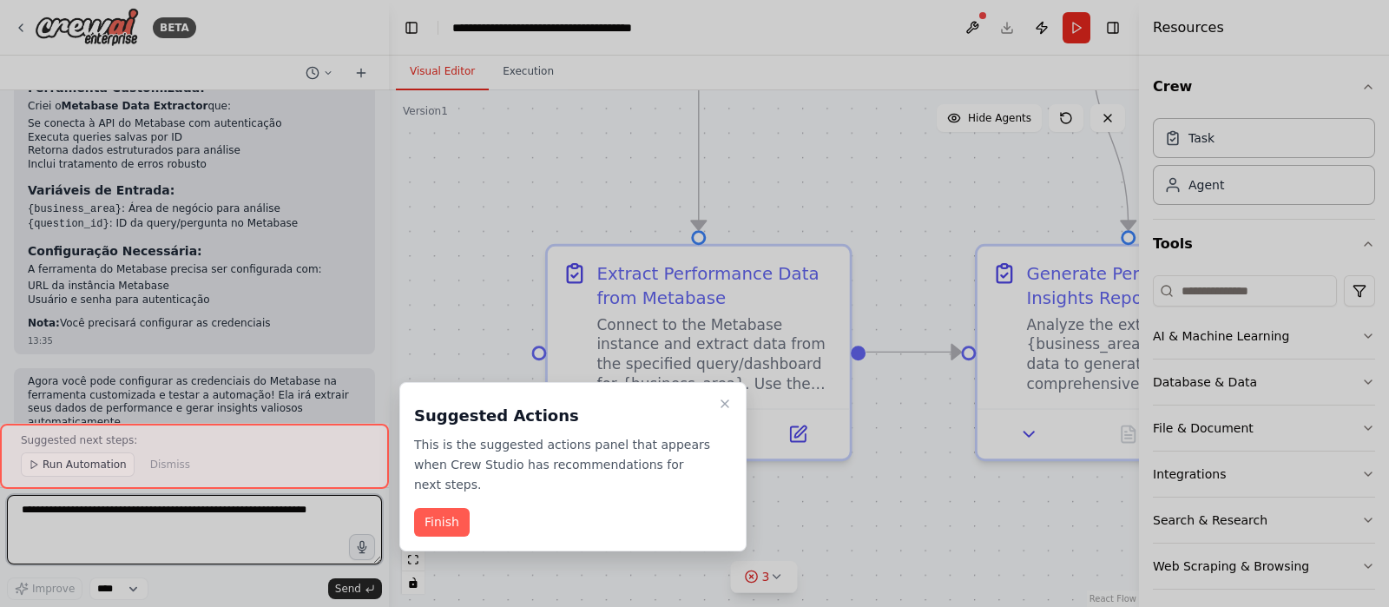
scroll to position [1794, 0]
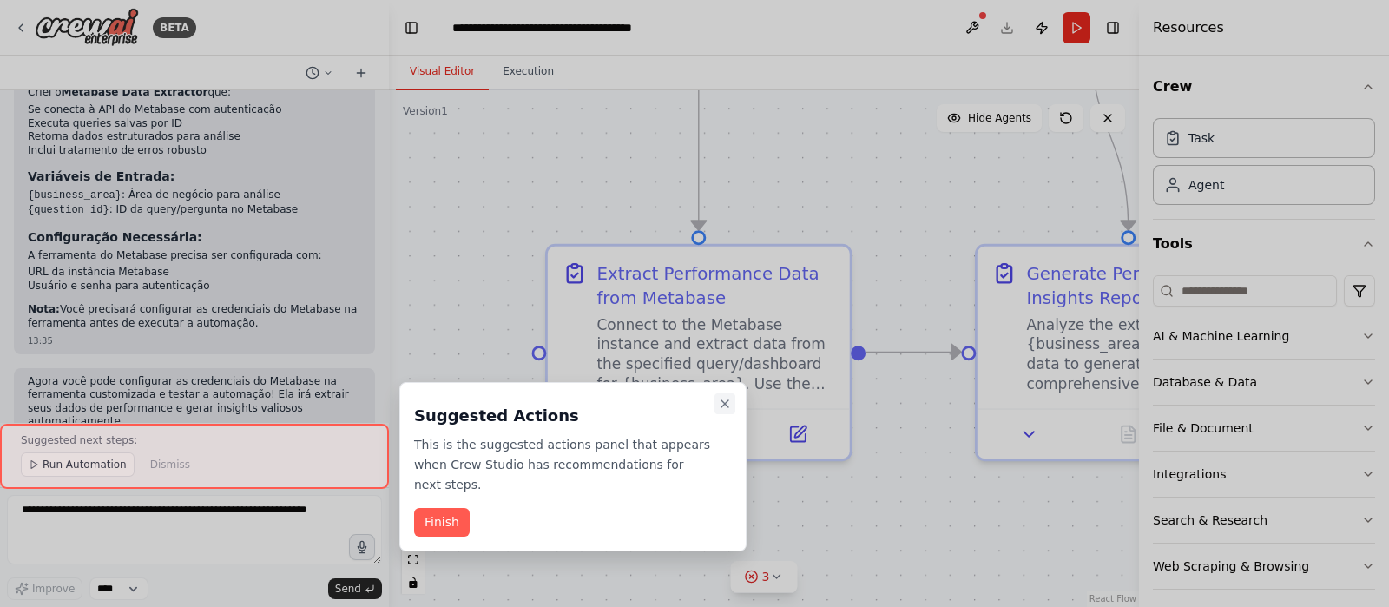
click at [722, 402] on icon "Close walkthrough" at bounding box center [725, 404] width 14 height 14
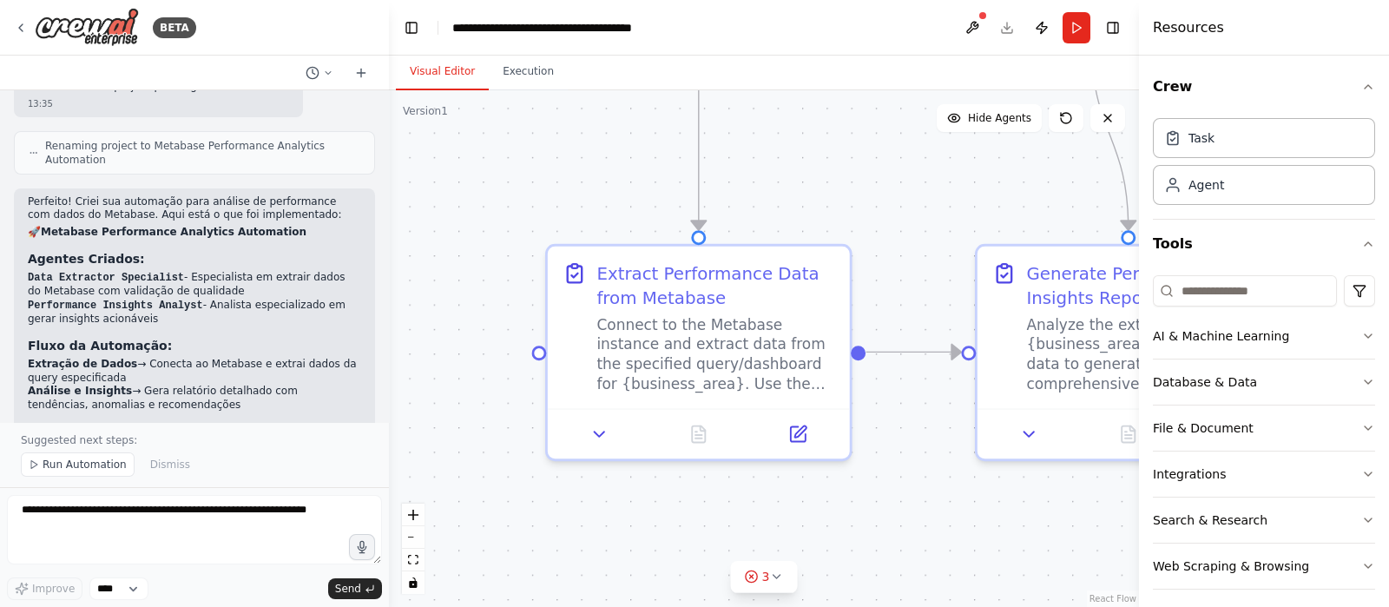
scroll to position [1360, 0]
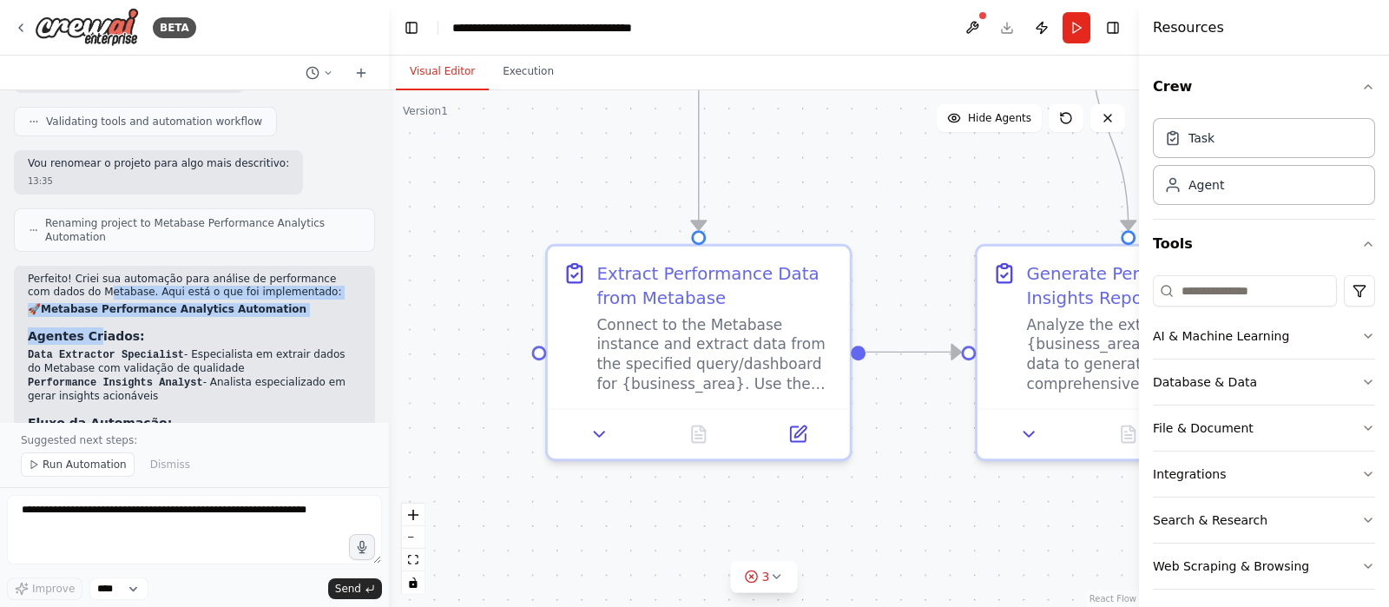
drag, startPoint x: 82, startPoint y: 258, endPoint x: 94, endPoint y: 297, distance: 40.7
click at [94, 297] on div "Perfeito! Criei sua automação para análise de performance com dados do Metabase…" at bounding box center [194, 519] width 333 height 492
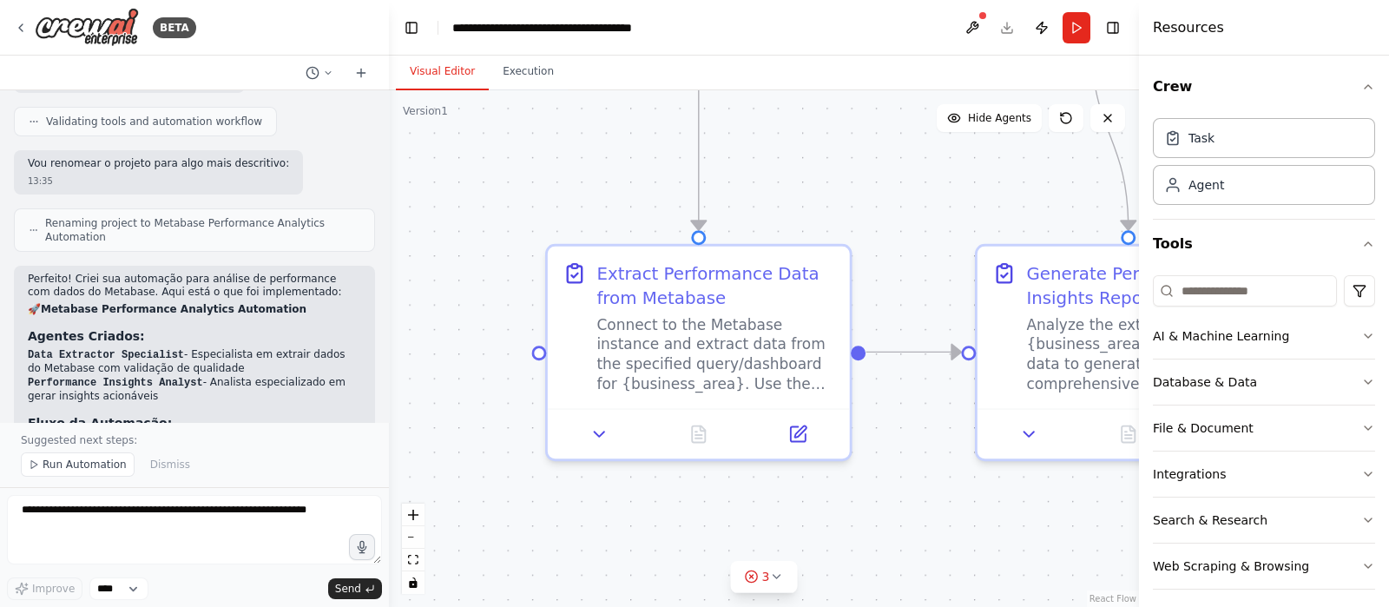
click at [101, 329] on strong "Agentes Criados:" at bounding box center [86, 336] width 117 height 14
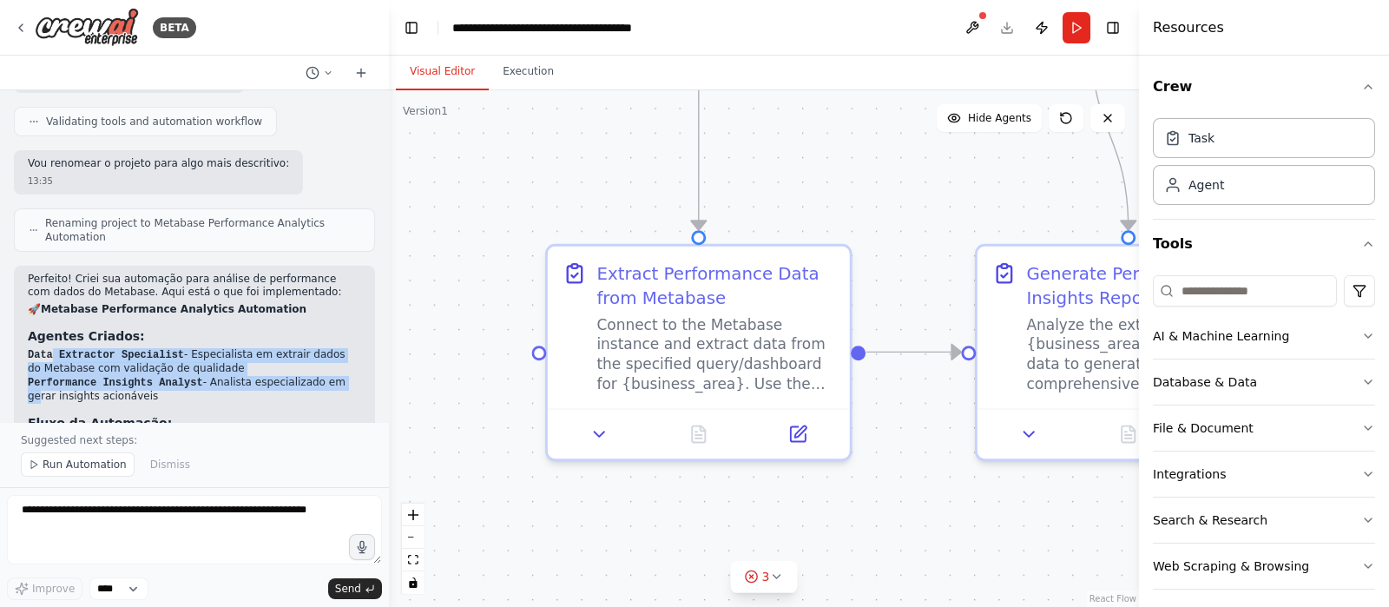
drag, startPoint x: 52, startPoint y: 328, endPoint x: 326, endPoint y: 352, distance: 274.5
click at [326, 352] on ol "Data Extractor Specialist - Especialista em extrair dados do Metabase com valid…" at bounding box center [194, 376] width 333 height 56
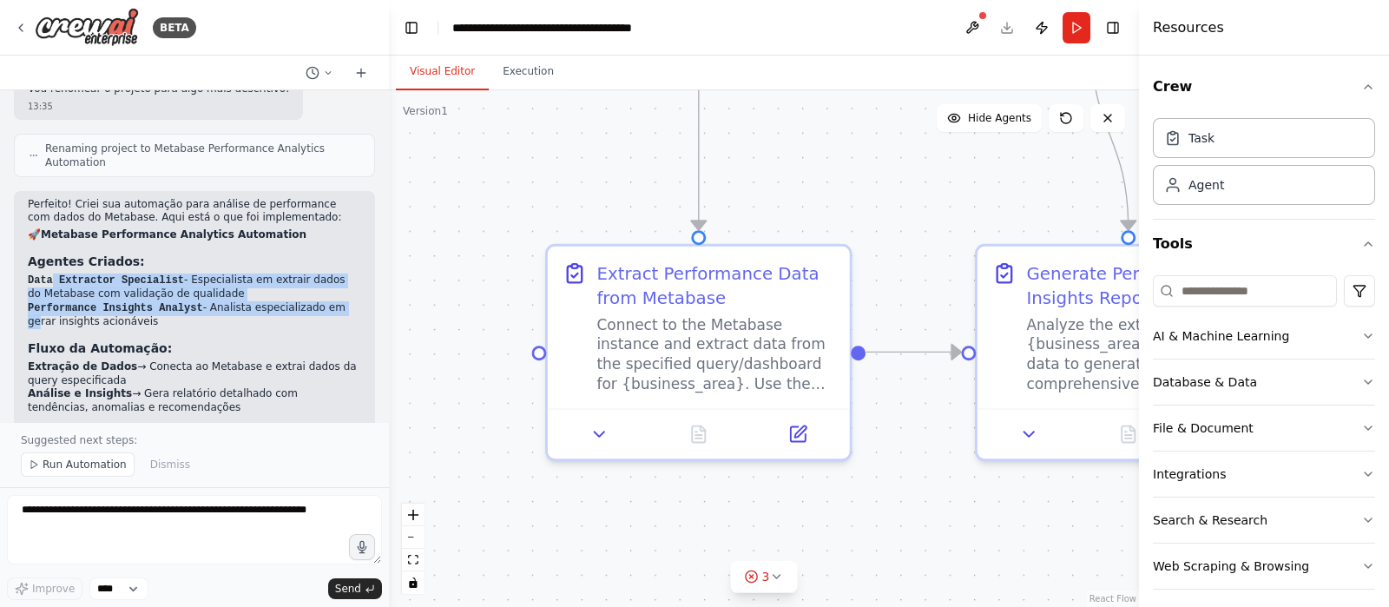
scroll to position [1468, 0]
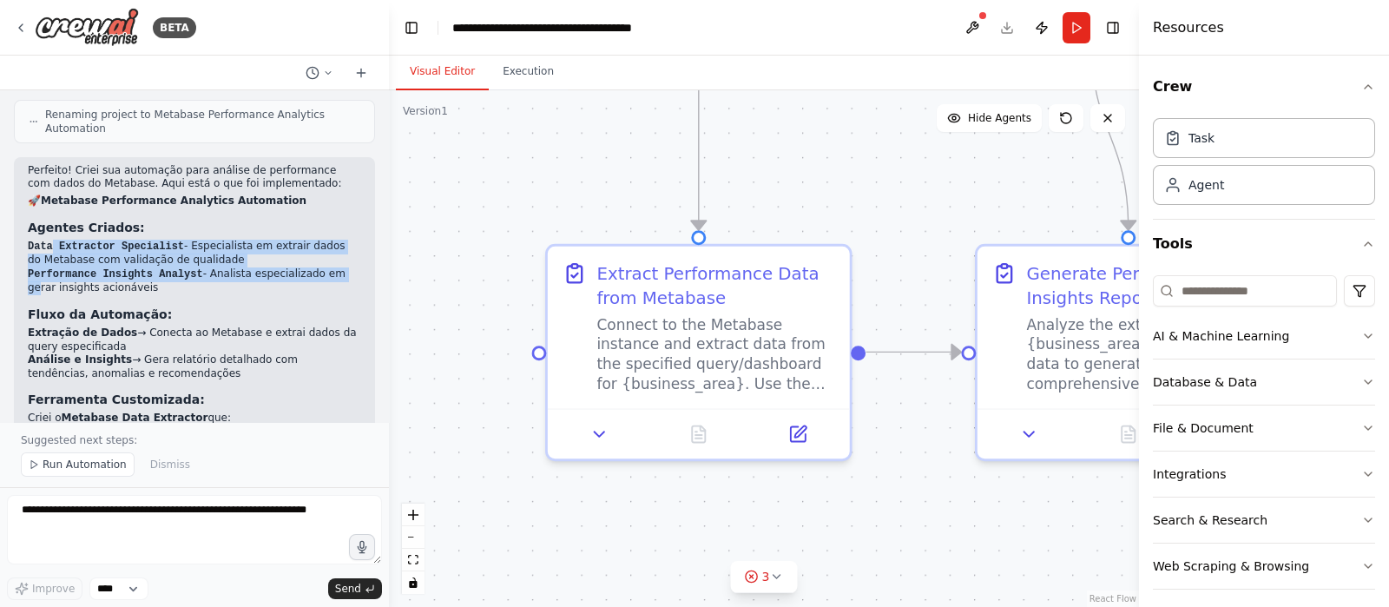
drag, startPoint x: 31, startPoint y: 307, endPoint x: 126, endPoint y: 317, distance: 95.2
click at [126, 326] on li "Extração de Dados → Conecta ao Metabase e extrai dados da query especificada" at bounding box center [194, 339] width 333 height 27
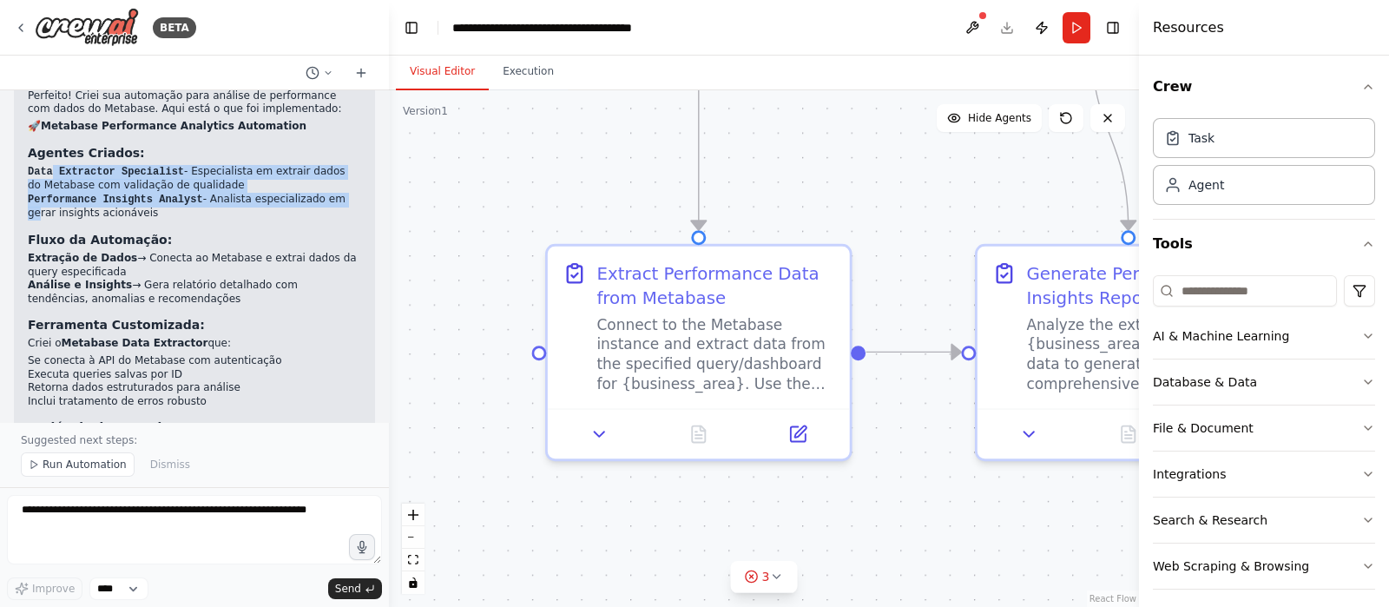
scroll to position [1577, 0]
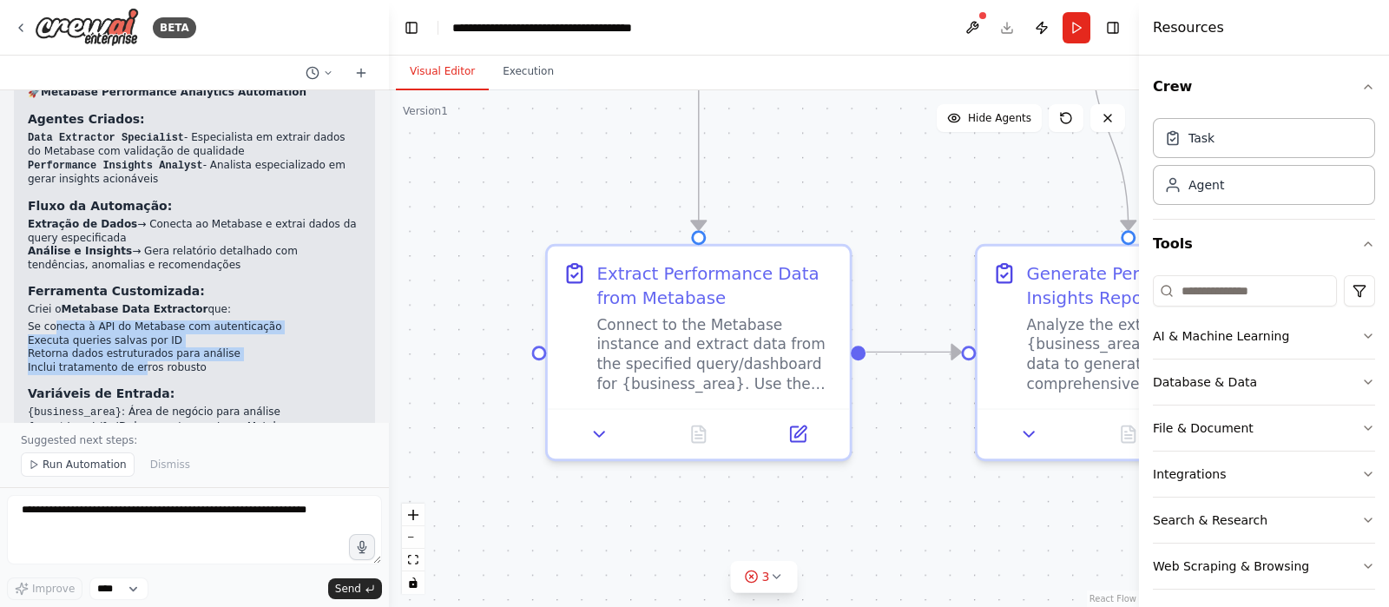
drag, startPoint x: 52, startPoint y: 298, endPoint x: 134, endPoint y: 340, distance: 92.0
click at [134, 340] on ul "Se conecta à API do Metabase com autenticação Executa queries salvas por ID Ret…" at bounding box center [194, 347] width 333 height 54
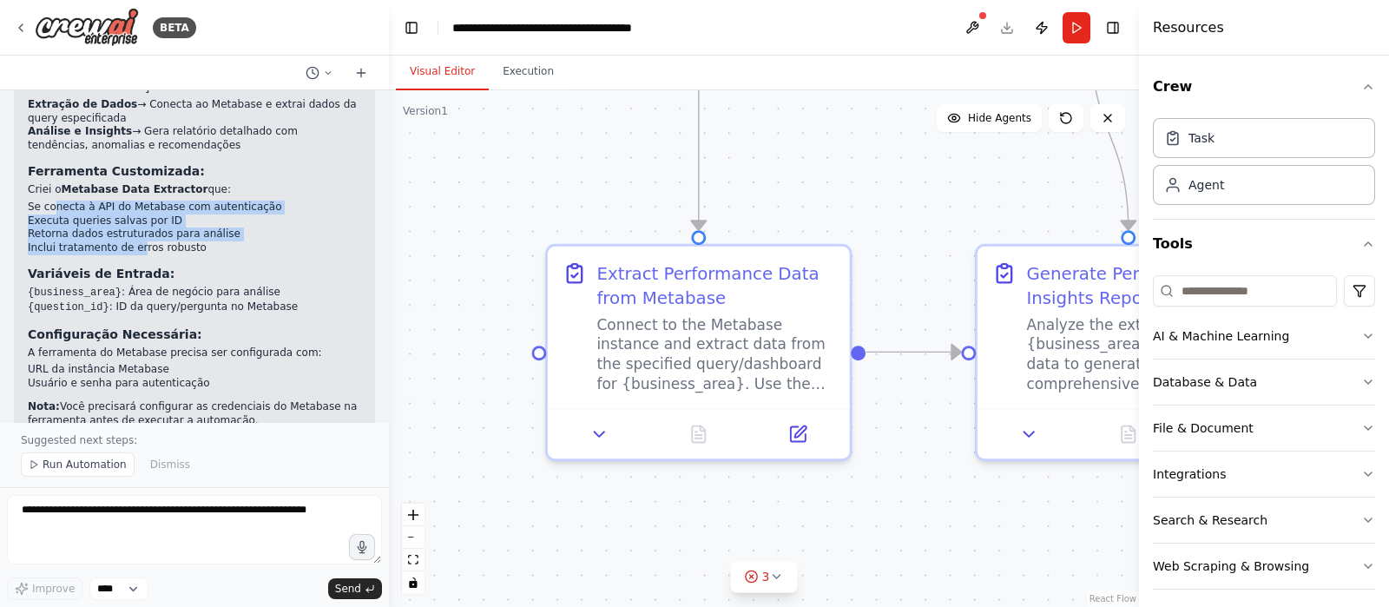
scroll to position [1793, 0]
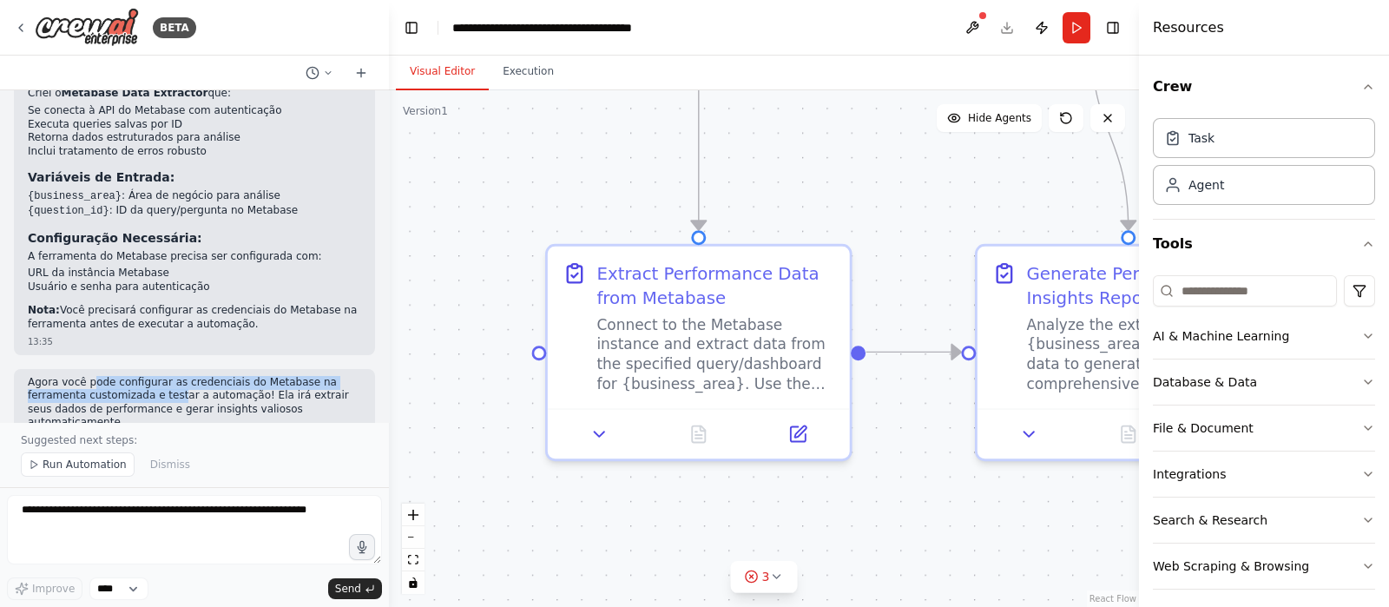
drag, startPoint x: 91, startPoint y: 359, endPoint x: 167, endPoint y: 368, distance: 76.1
click at [167, 376] on p "Agora você pode configurar as credenciais do Metabase na ferramenta customizada…" at bounding box center [194, 403] width 333 height 54
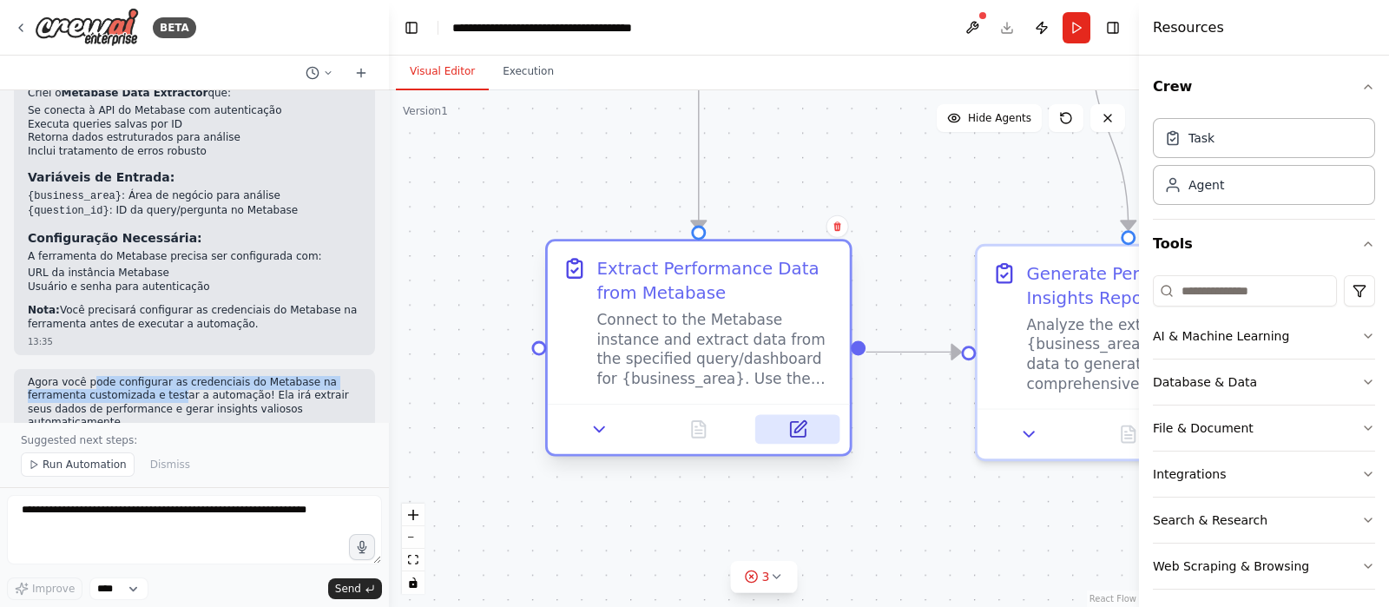
click at [796, 438] on icon at bounding box center [798, 429] width 20 height 20
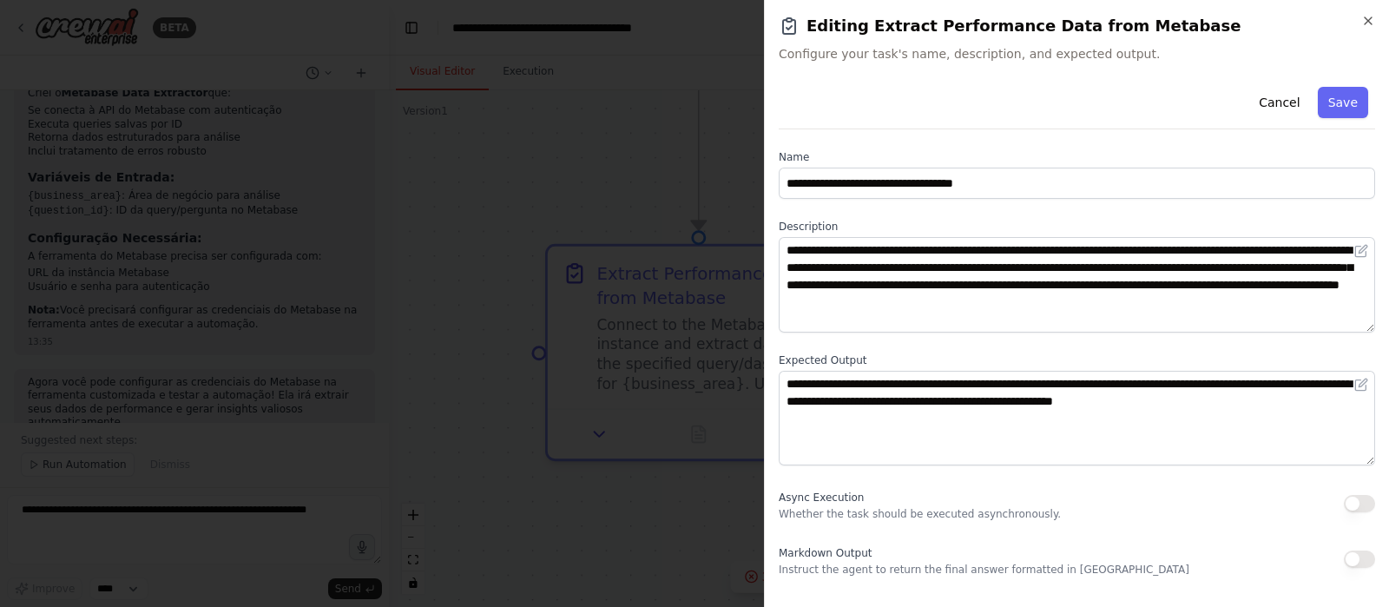
click at [1375, 15] on div "**********" at bounding box center [1076, 303] width 625 height 607
click at [1375, 16] on div "**********" at bounding box center [1076, 303] width 625 height 607
click at [1372, 16] on icon "button" at bounding box center [1368, 21] width 14 height 14
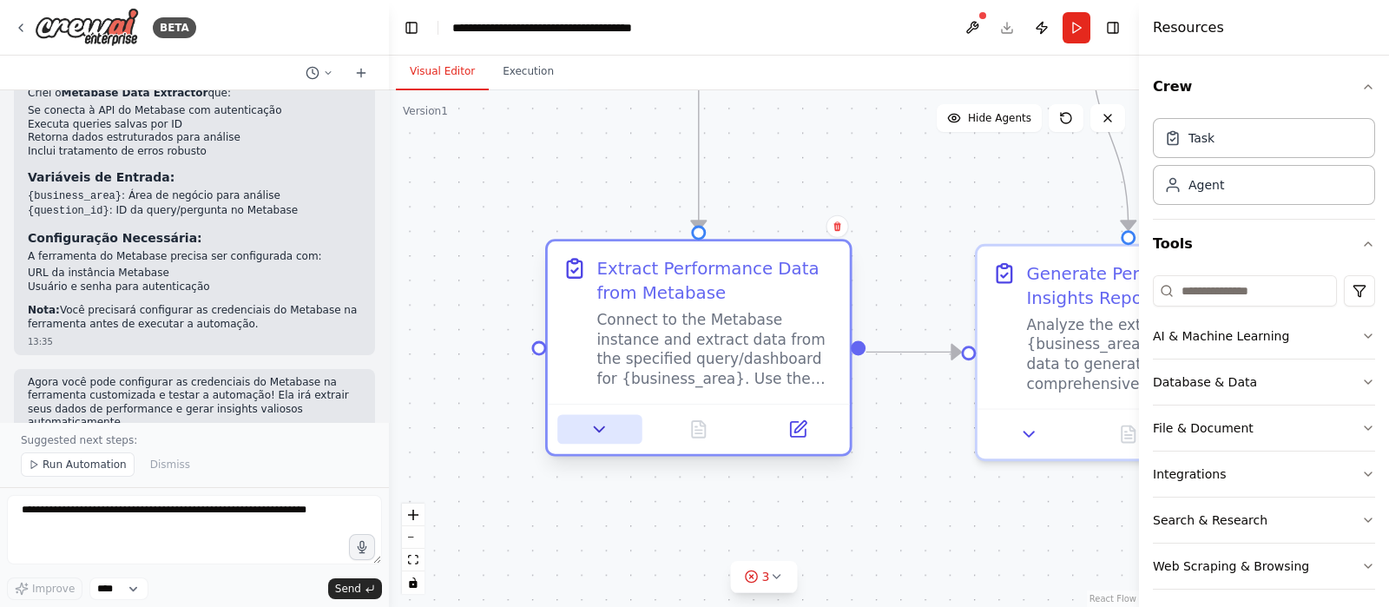
click at [596, 431] on icon at bounding box center [600, 429] width 20 height 20
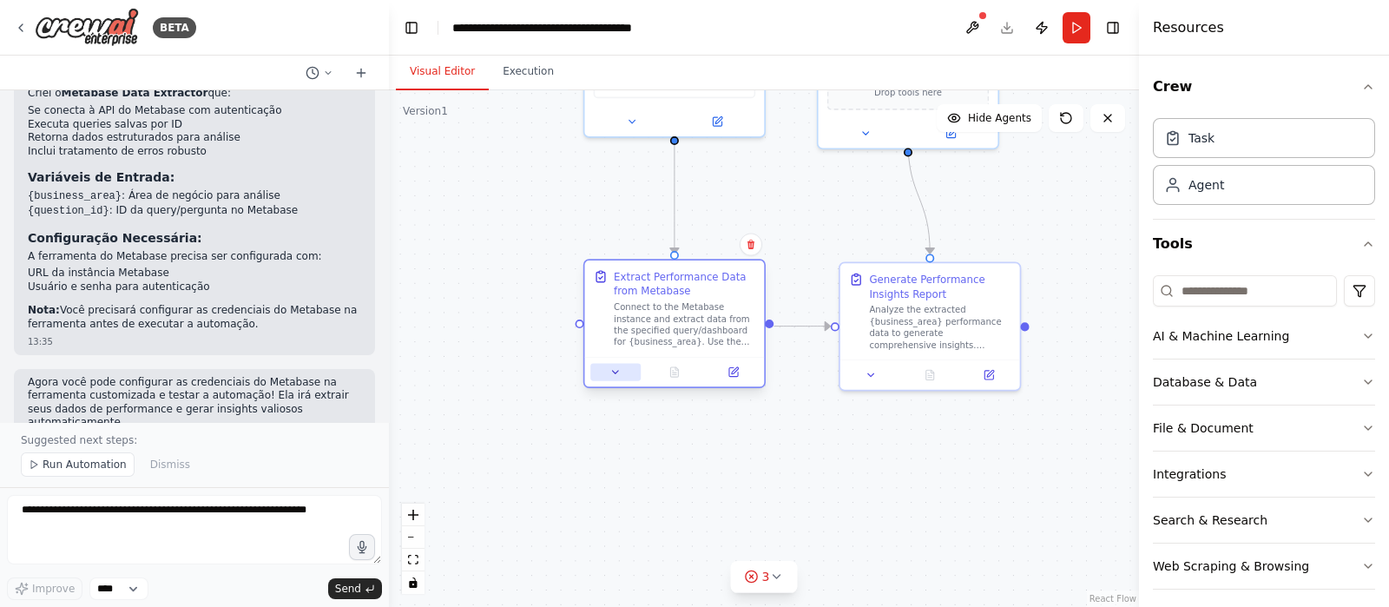
click at [614, 374] on icon at bounding box center [615, 371] width 11 height 11
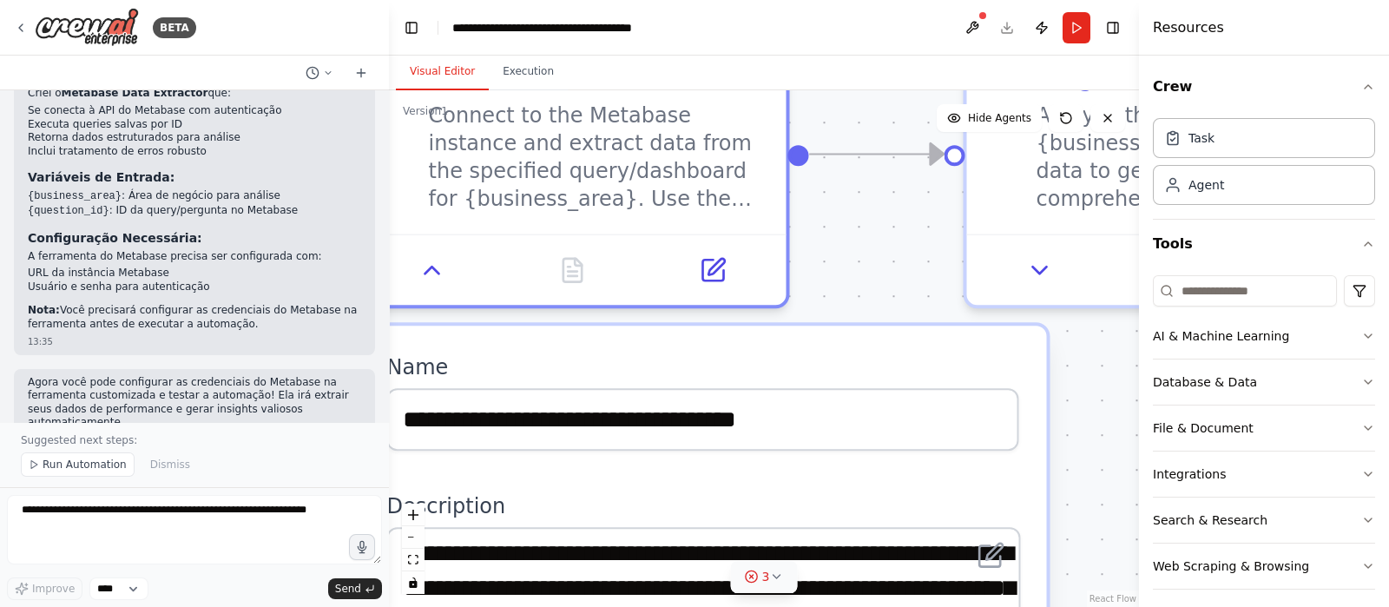
click at [774, 588] on button "3" at bounding box center [764, 577] width 67 height 32
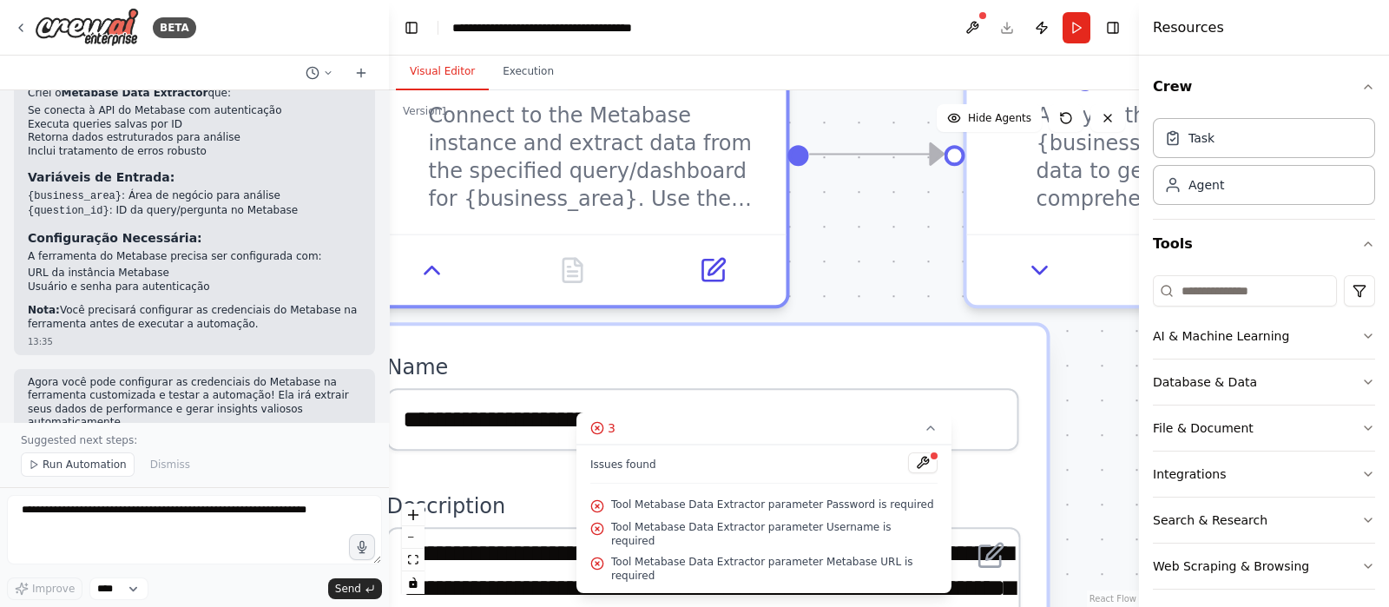
click at [1078, 458] on div ".deletable-edge-delete-btn { width: 20px; height: 20px; border: 0px solid #ffff…" at bounding box center [764, 348] width 750 height 517
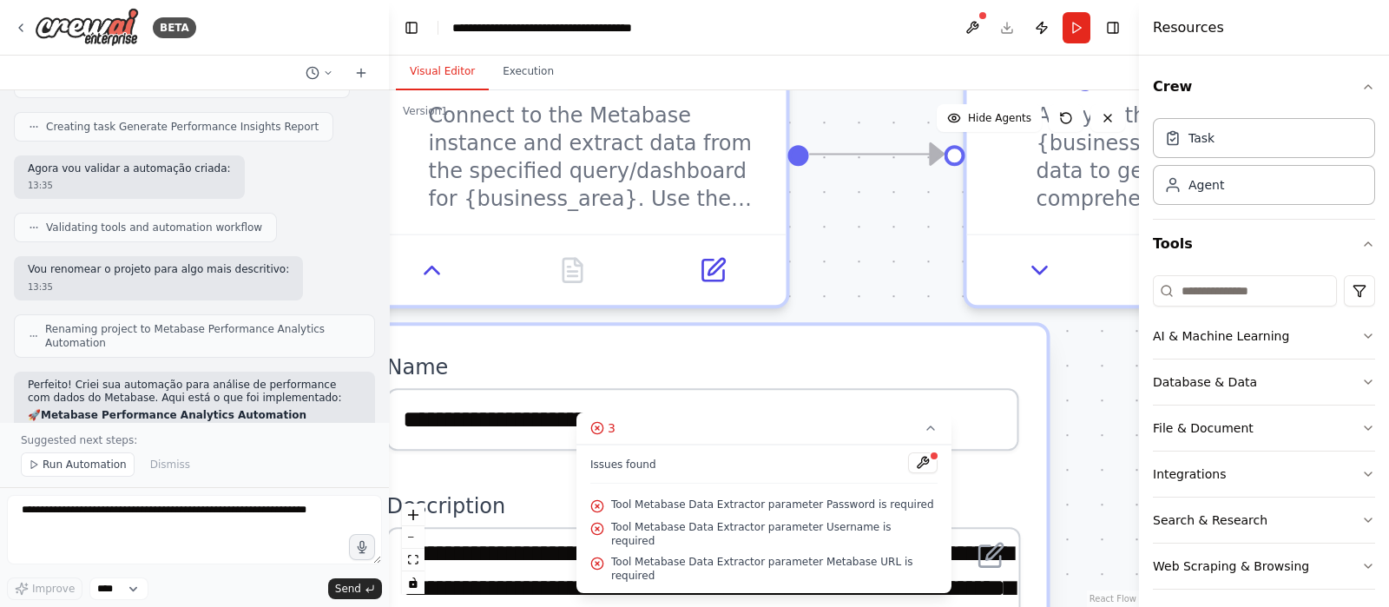
scroll to position [1250, 0]
click at [16, 19] on div "BETA" at bounding box center [105, 27] width 182 height 39
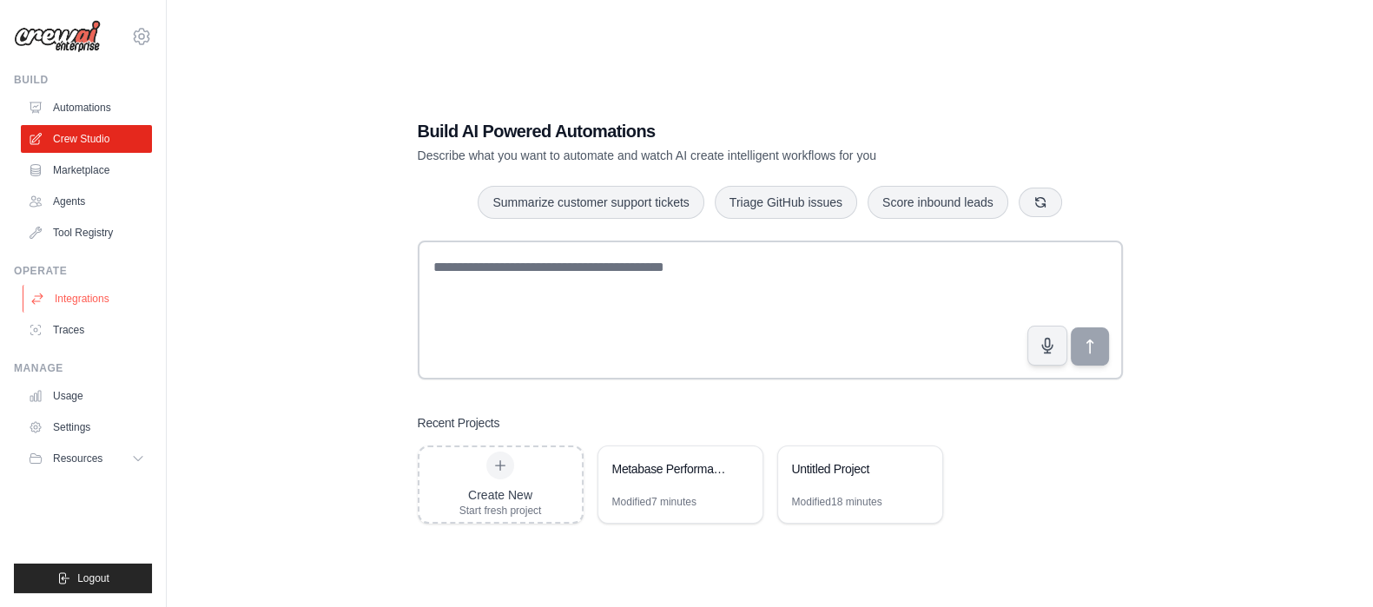
click at [73, 301] on link "Integrations" at bounding box center [88, 299] width 131 height 28
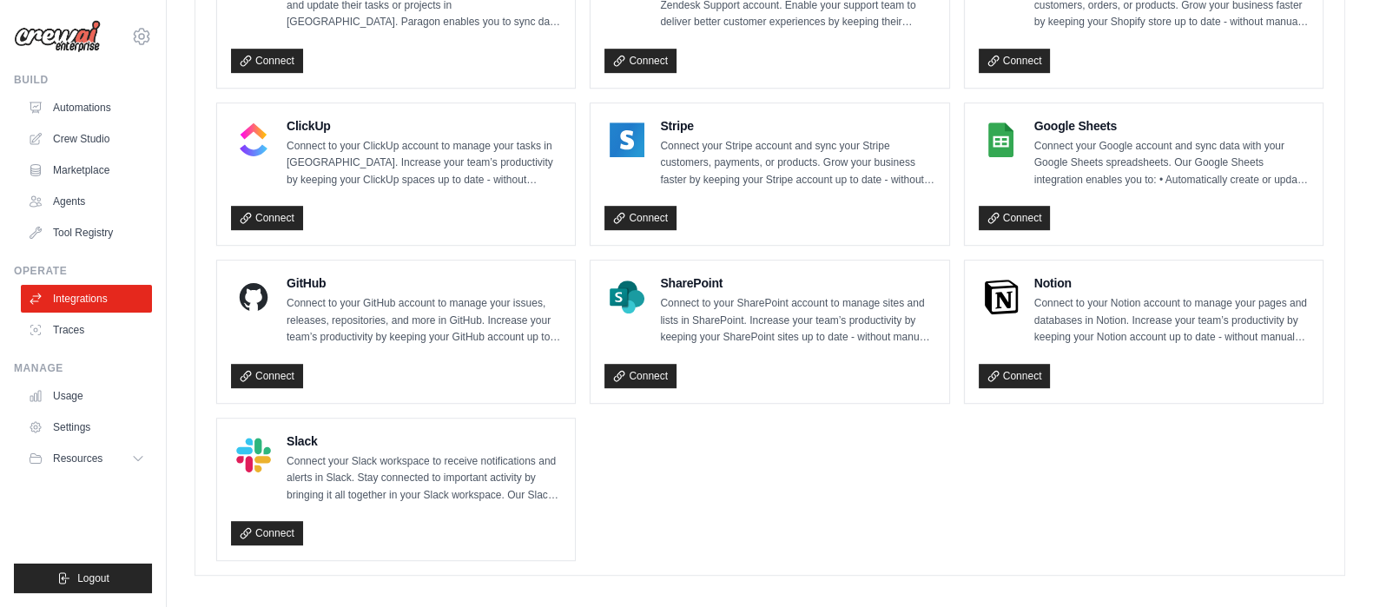
scroll to position [1229, 0]
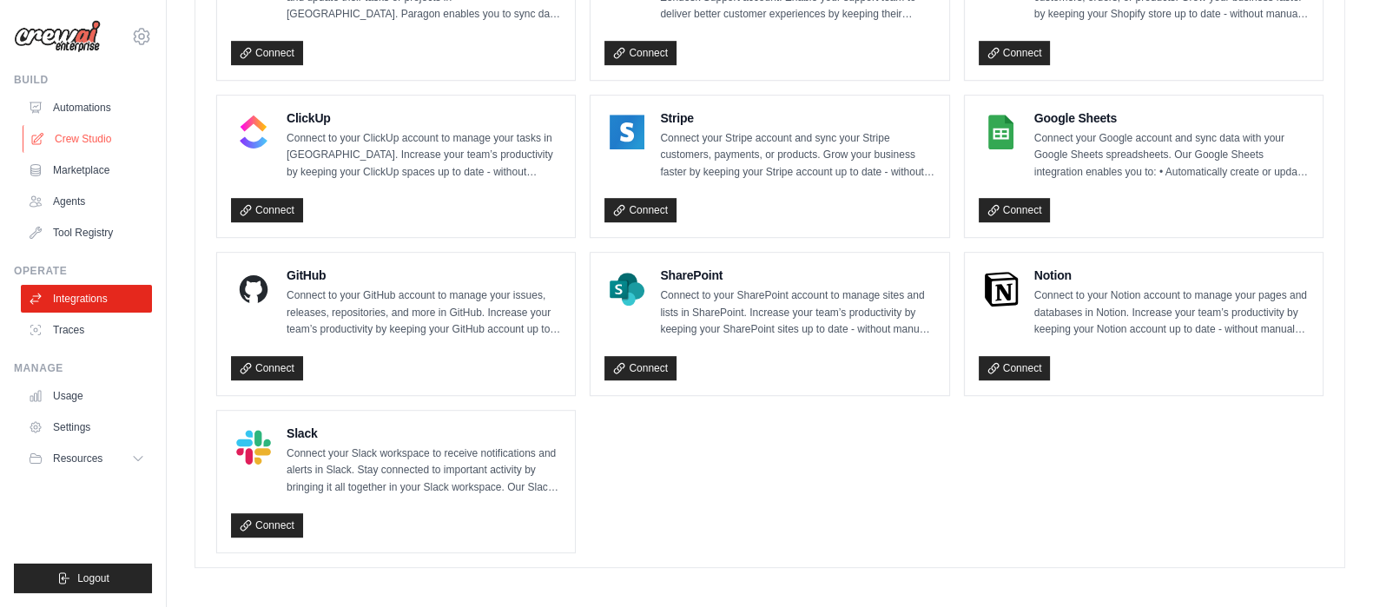
click at [97, 132] on link "Crew Studio" at bounding box center [88, 139] width 131 height 28
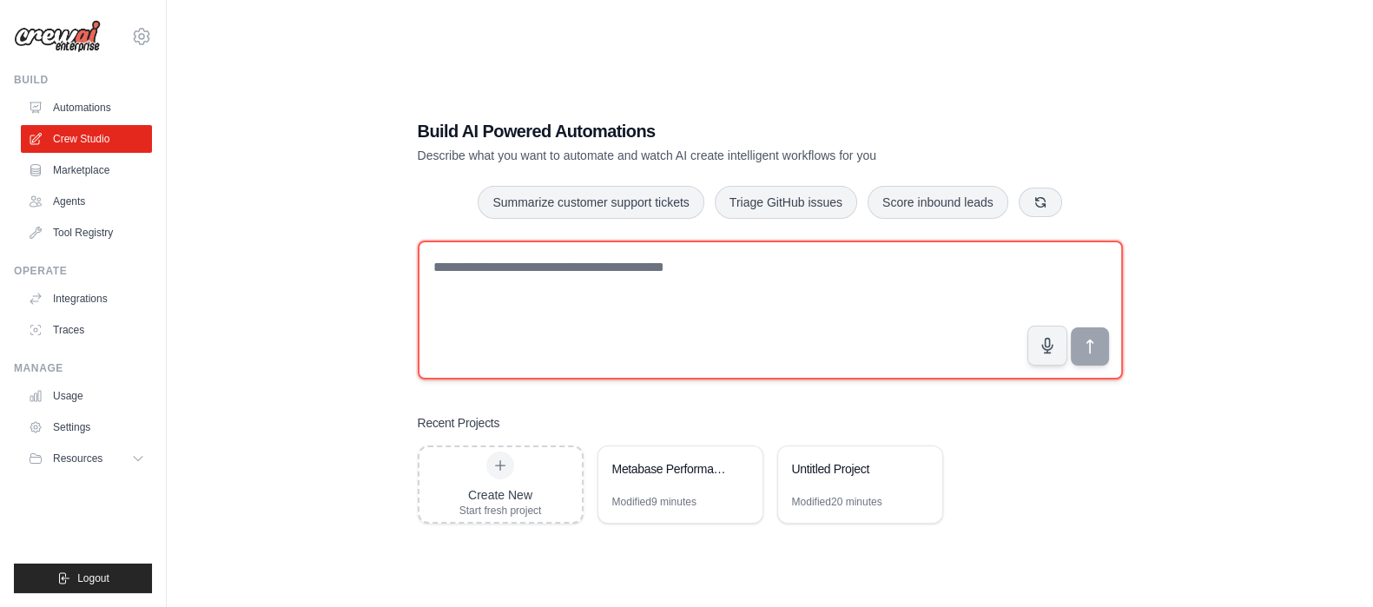
click at [538, 267] on textarea at bounding box center [770, 310] width 705 height 139
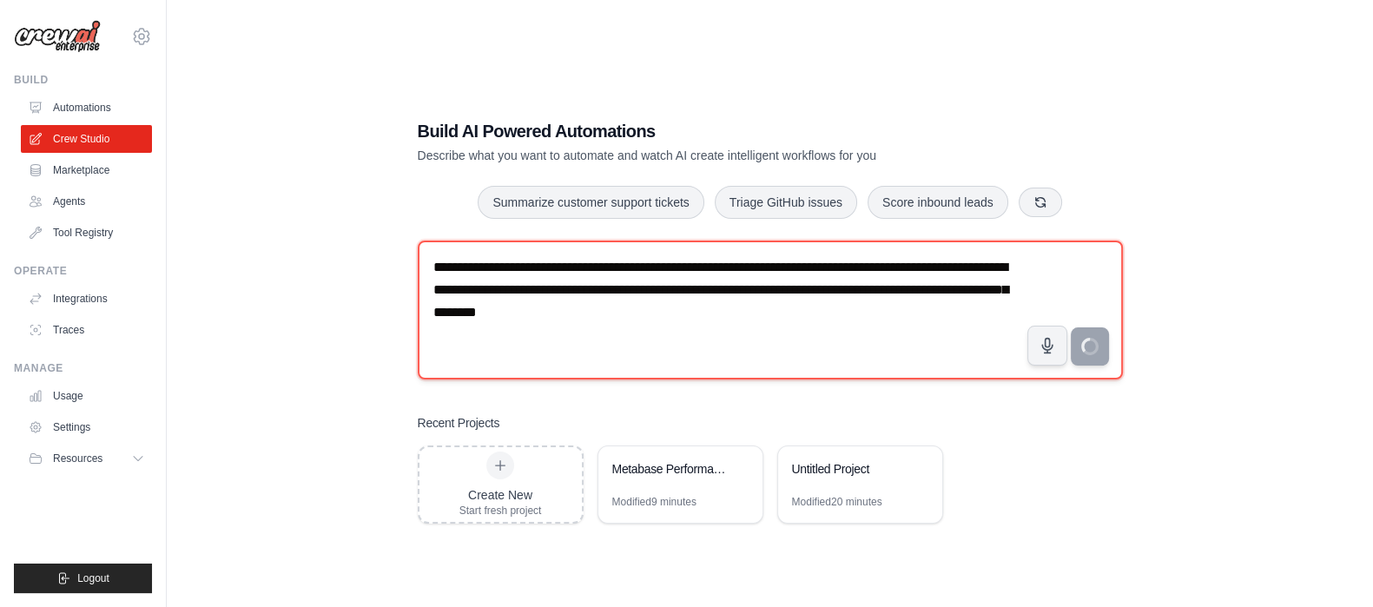
type textarea "**********"
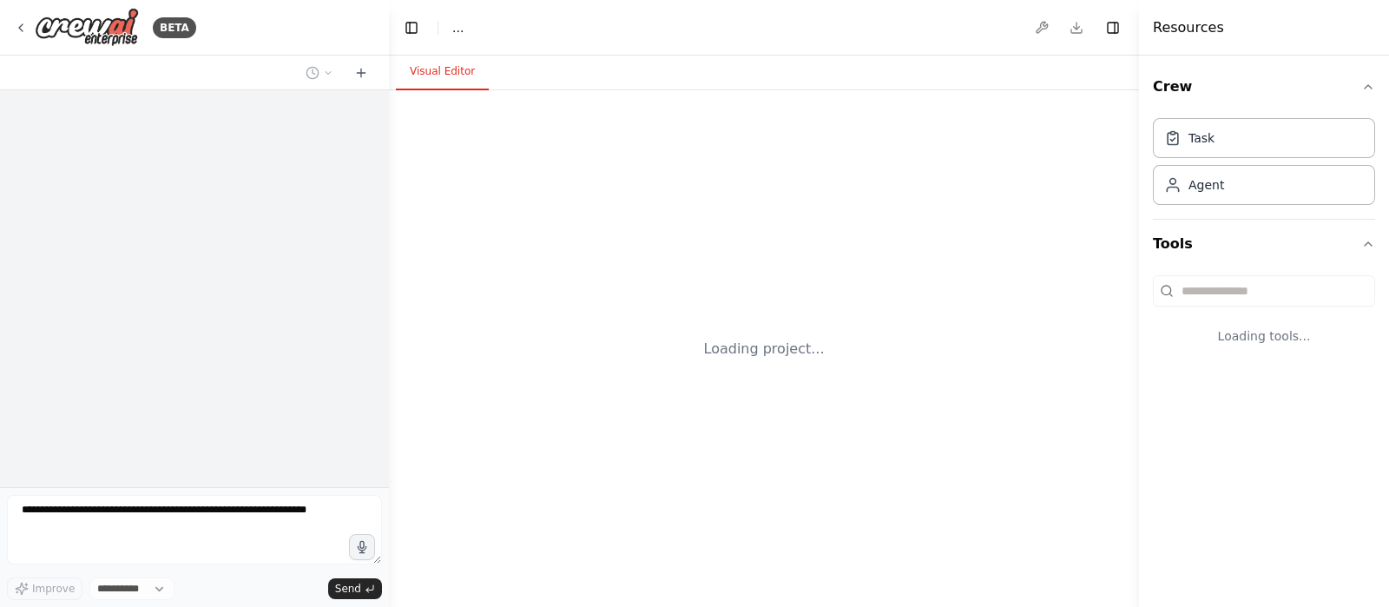
select select "****"
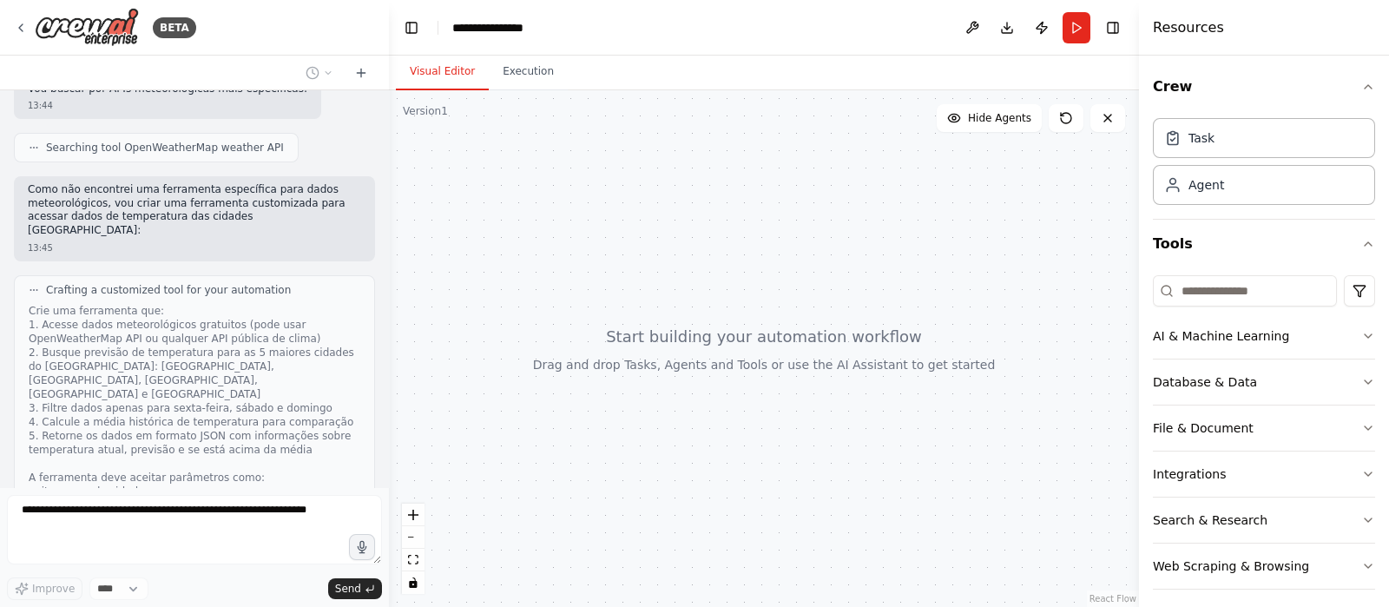
scroll to position [395, 0]
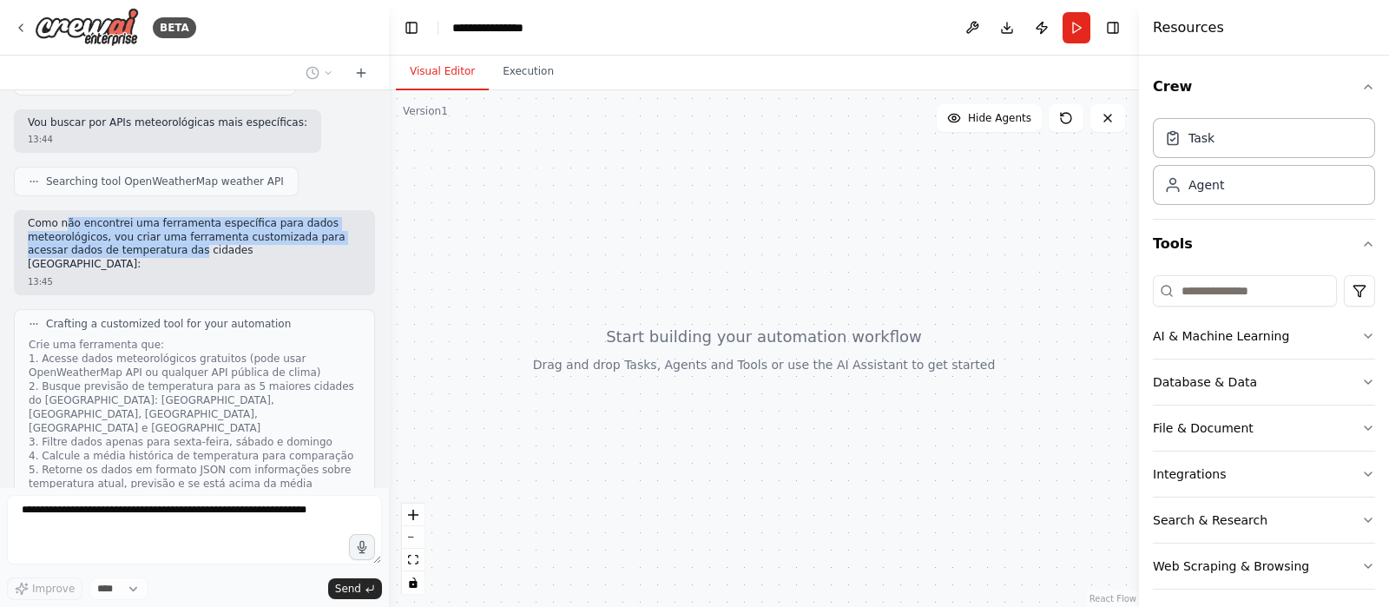
drag, startPoint x: 66, startPoint y: 193, endPoint x: 156, endPoint y: 221, distance: 94.5
click at [152, 221] on p "Como não encontrei uma ferramenta específica para dados meteorológicos, vou cri…" at bounding box center [194, 244] width 333 height 54
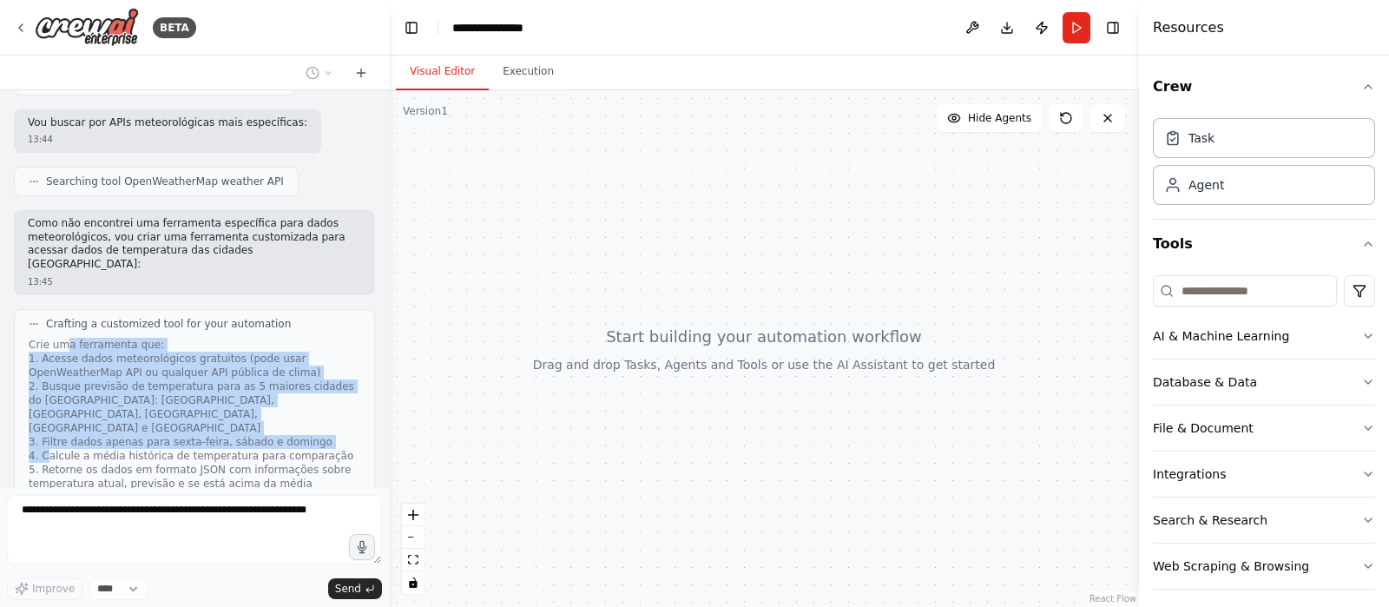
drag, startPoint x: 65, startPoint y: 305, endPoint x: 271, endPoint y: 382, distance: 219.8
click at [272, 384] on div "Crie uma ferramenta que: 1. Acesse dados meteorológicos gratuitos (pode usar Op…" at bounding box center [195, 470] width 332 height 264
drag, startPoint x: 271, startPoint y: 382, endPoint x: 214, endPoint y: 362, distance: 59.9
click at [270, 381] on div "Crie uma ferramenta que: 1. Acesse dados meteorológicos gratuitos (pode usar Op…" at bounding box center [195, 470] width 332 height 264
click at [172, 351] on div "Crie uma ferramenta que: 1. Acesse dados meteorológicos gratuitos (pode usar Op…" at bounding box center [195, 470] width 332 height 264
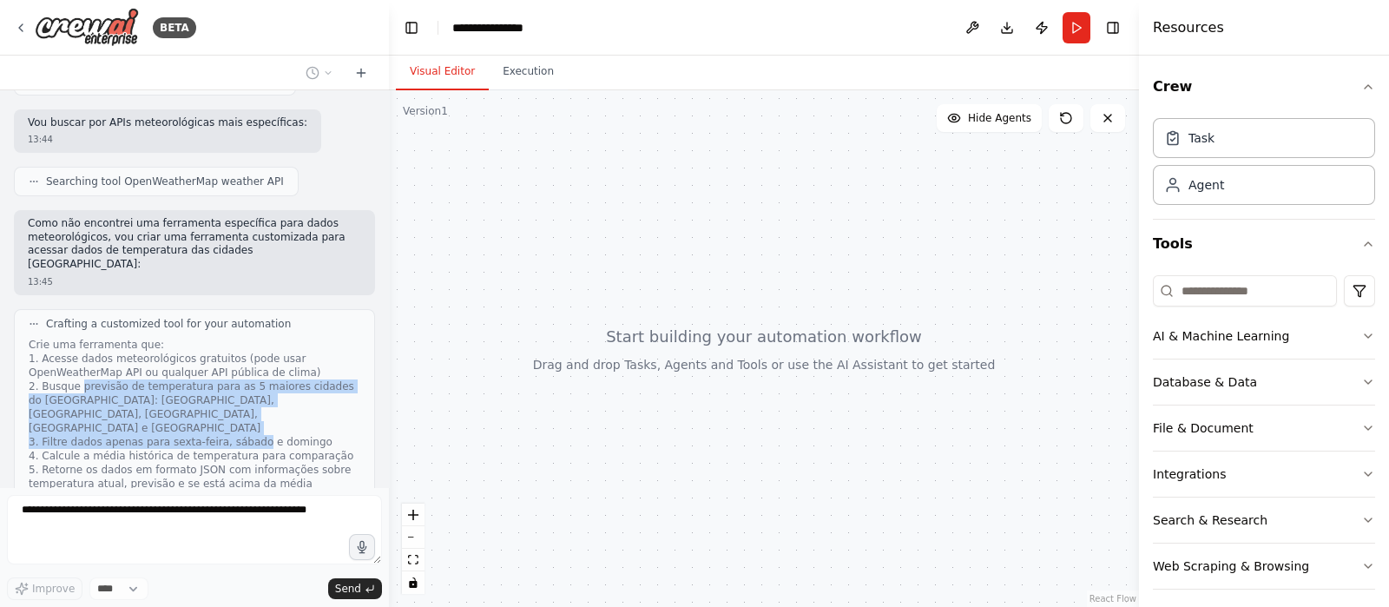
drag, startPoint x: 78, startPoint y: 347, endPoint x: 204, endPoint y: 373, distance: 128.6
click at [201, 384] on div "Crie uma ferramenta que: 1. Acesse dados meteorológicos gratuitos (pode usar Op…" at bounding box center [195, 470] width 332 height 264
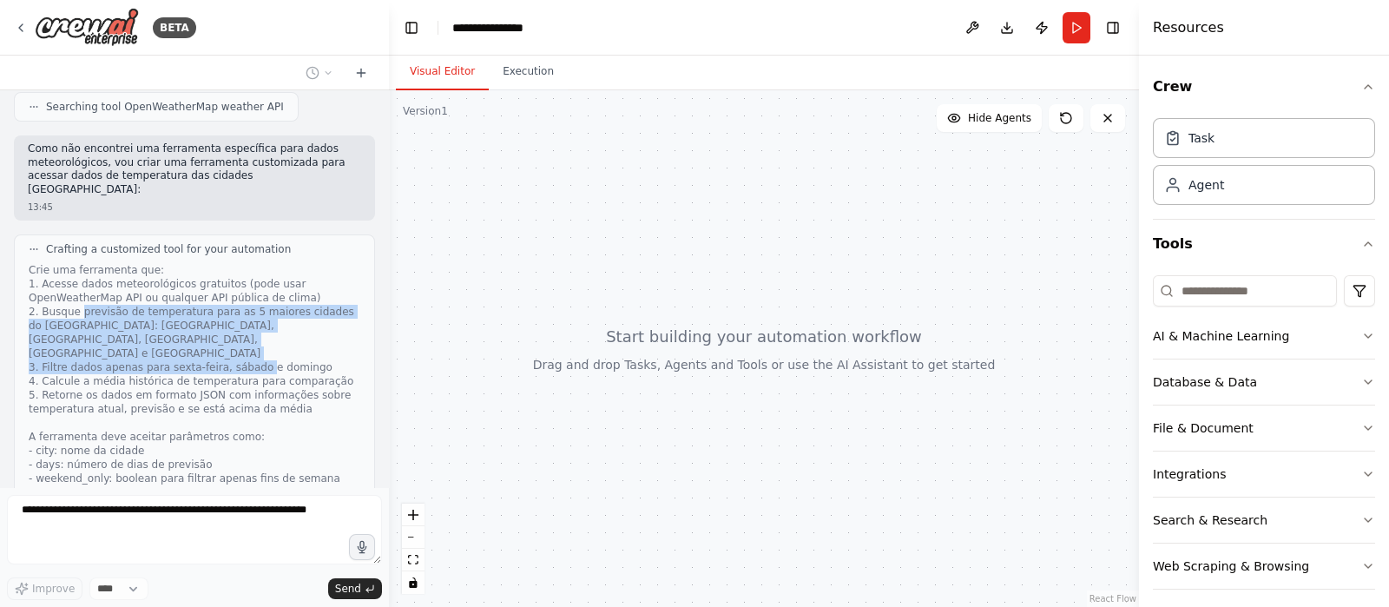
scroll to position [504, 0]
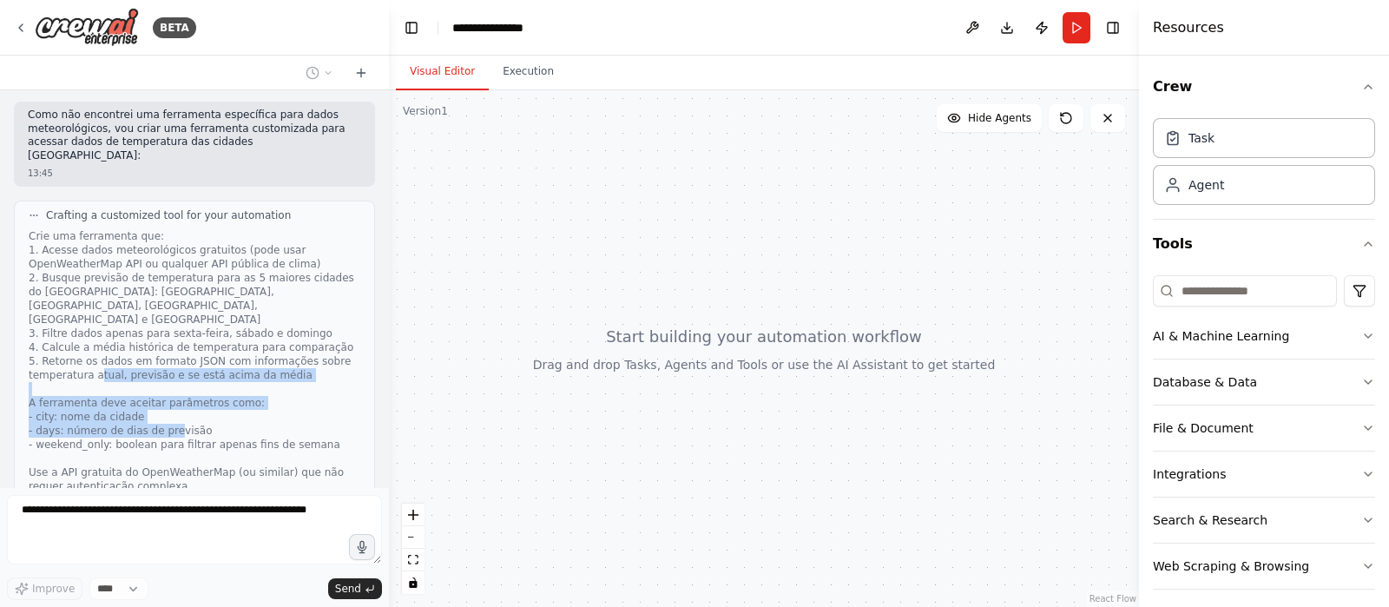
drag, startPoint x: 59, startPoint y: 336, endPoint x: 226, endPoint y: 366, distance: 169.5
click at [226, 366] on div "Crie uma ferramenta que: 1. Acesse dados meteorológicos gratuitos (pode usar Op…" at bounding box center [195, 361] width 332 height 264
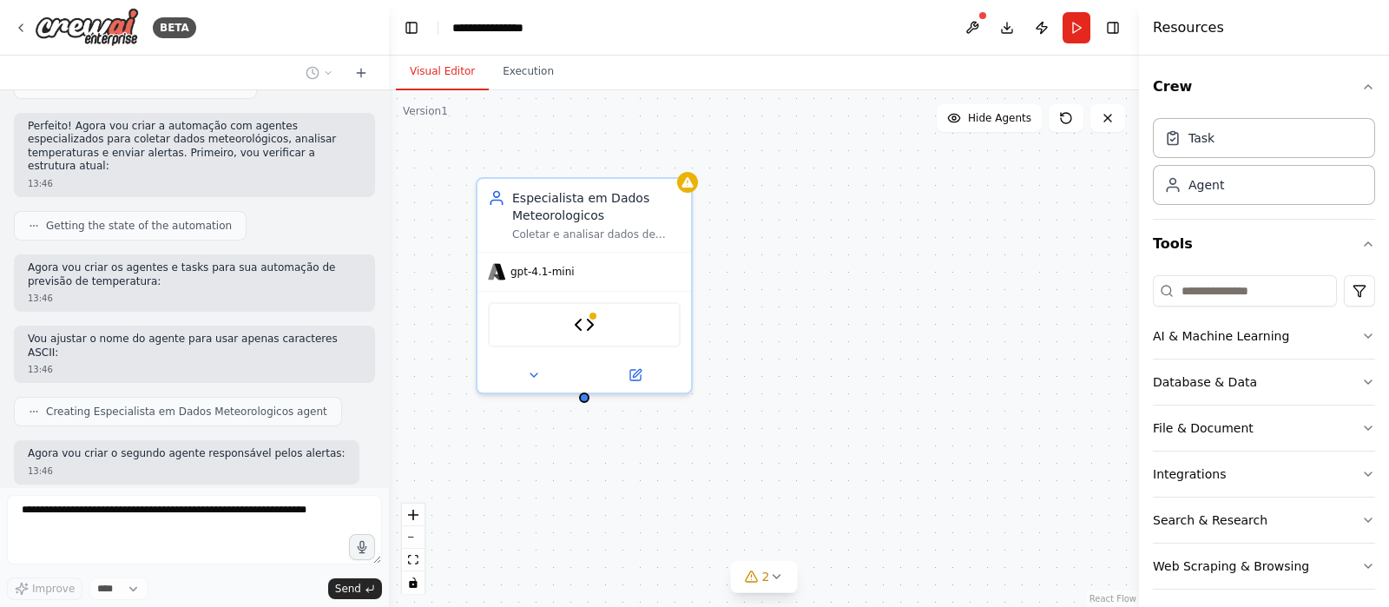
scroll to position [1119, 0]
click at [784, 582] on button "4" at bounding box center [764, 577] width 67 height 32
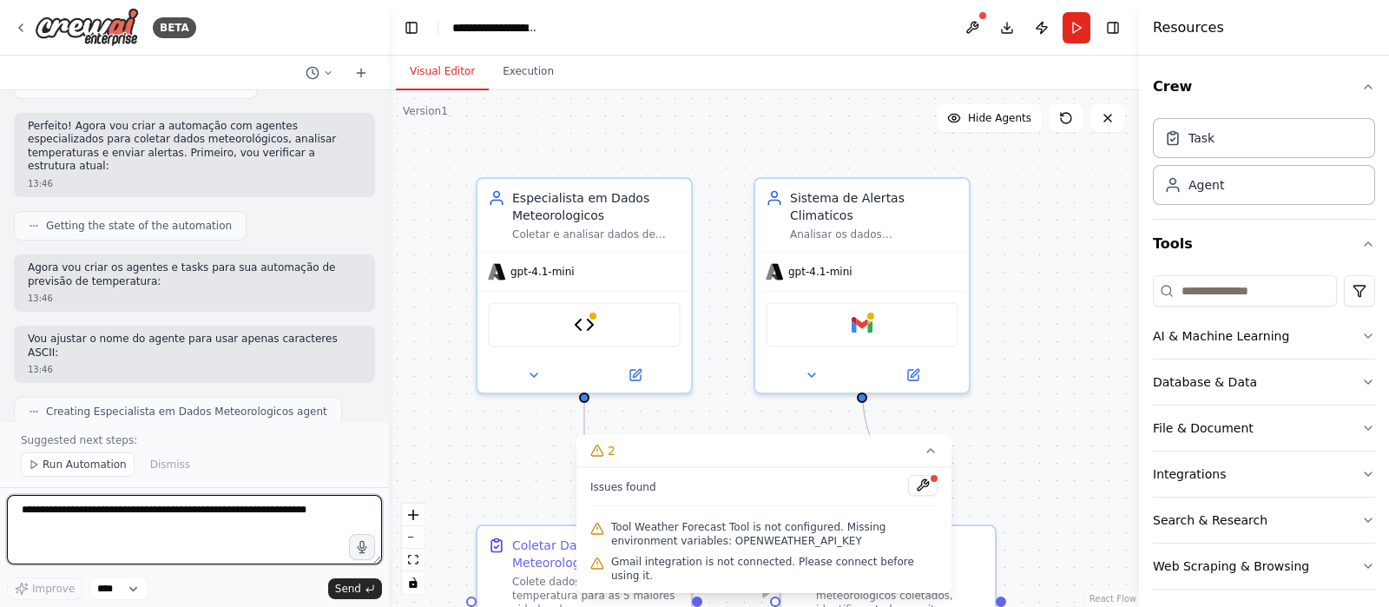
scroll to position [1557, 0]
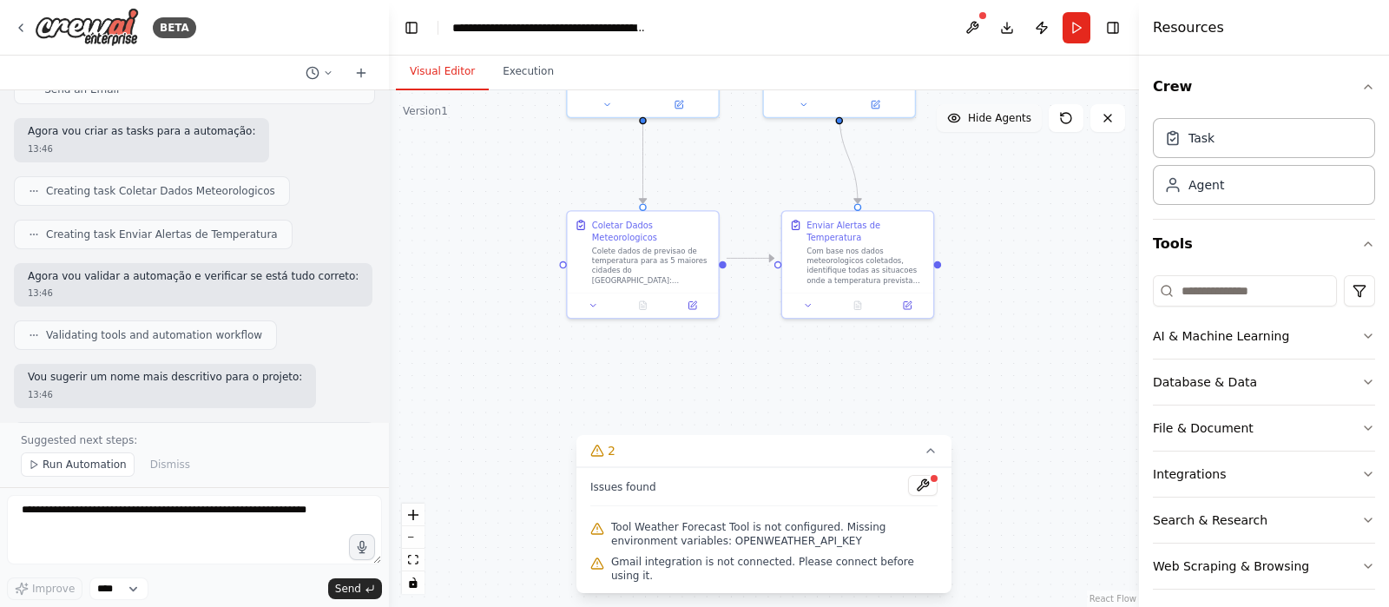
drag, startPoint x: 1064, startPoint y: 389, endPoint x: 1019, endPoint y: 128, distance: 265.2
click at [1019, 128] on div "Version 1 Show Tools Hide Agents .deletable-edge-delete-btn { width: 20px; heig…" at bounding box center [764, 348] width 750 height 517
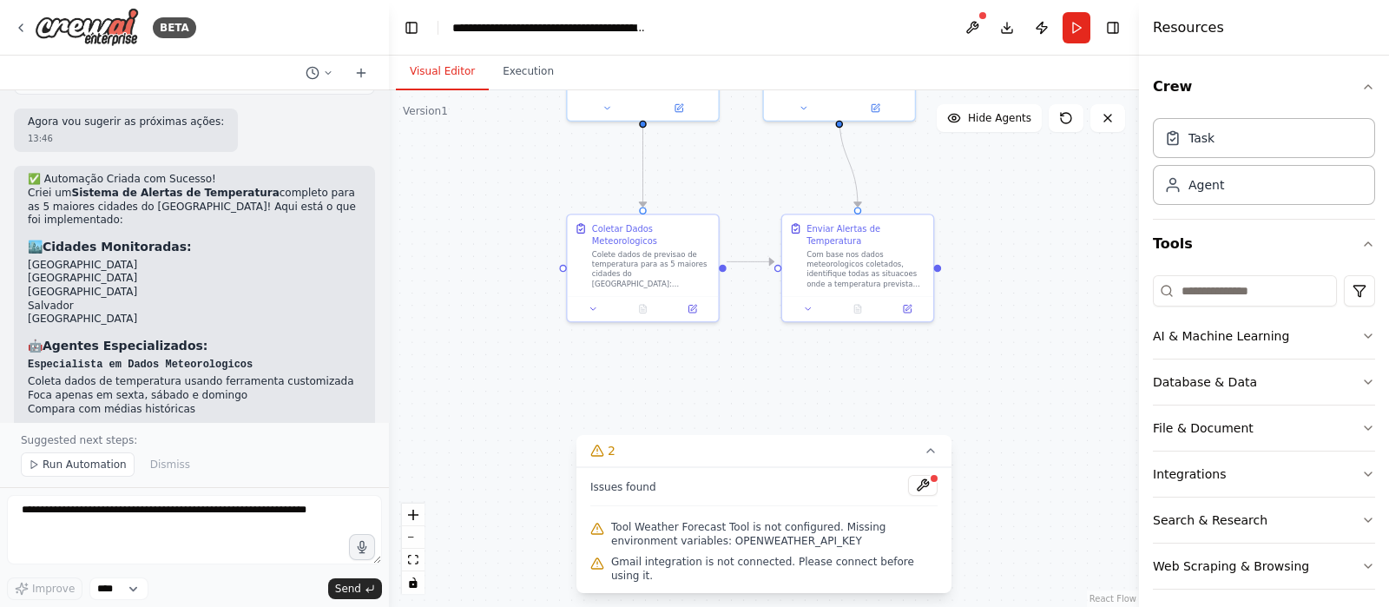
scroll to position [1867, 0]
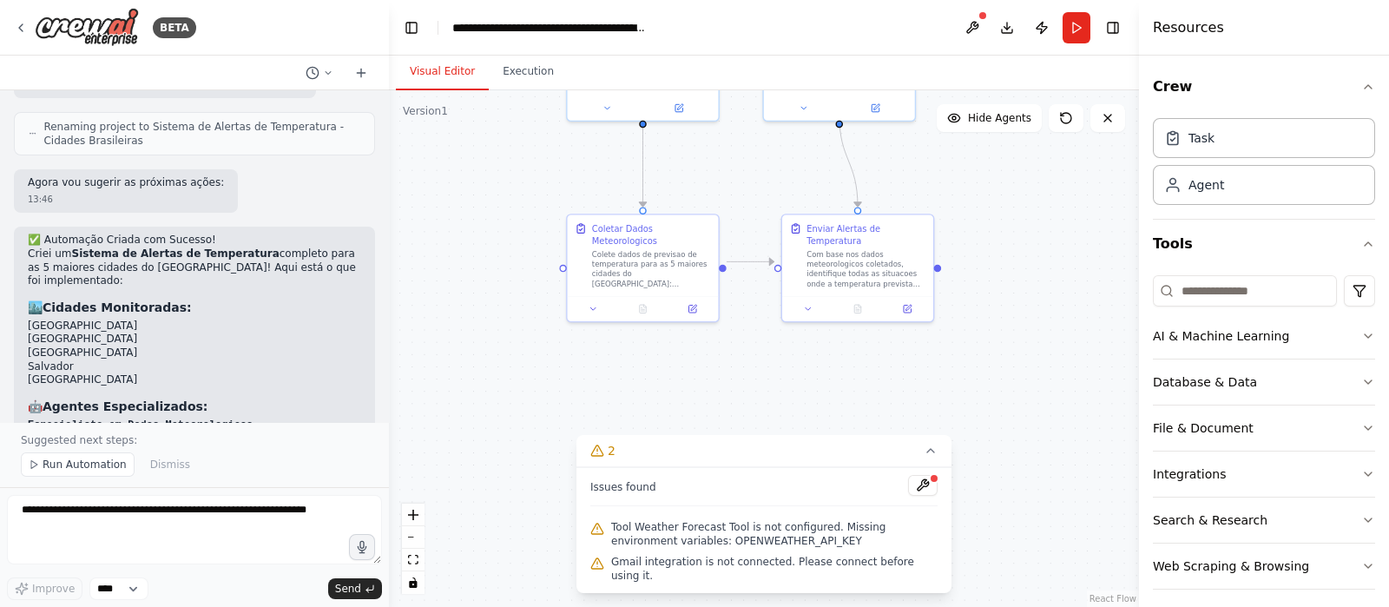
drag, startPoint x: 61, startPoint y: 330, endPoint x: 139, endPoint y: 341, distance: 79.0
click at [139, 436] on ul "Coleta dados de temperatura usando ferramenta customizada Foca apenas em sexta,…" at bounding box center [194, 456] width 333 height 41
click at [139, 464] on li "Compara com médias históricas" at bounding box center [194, 471] width 333 height 14
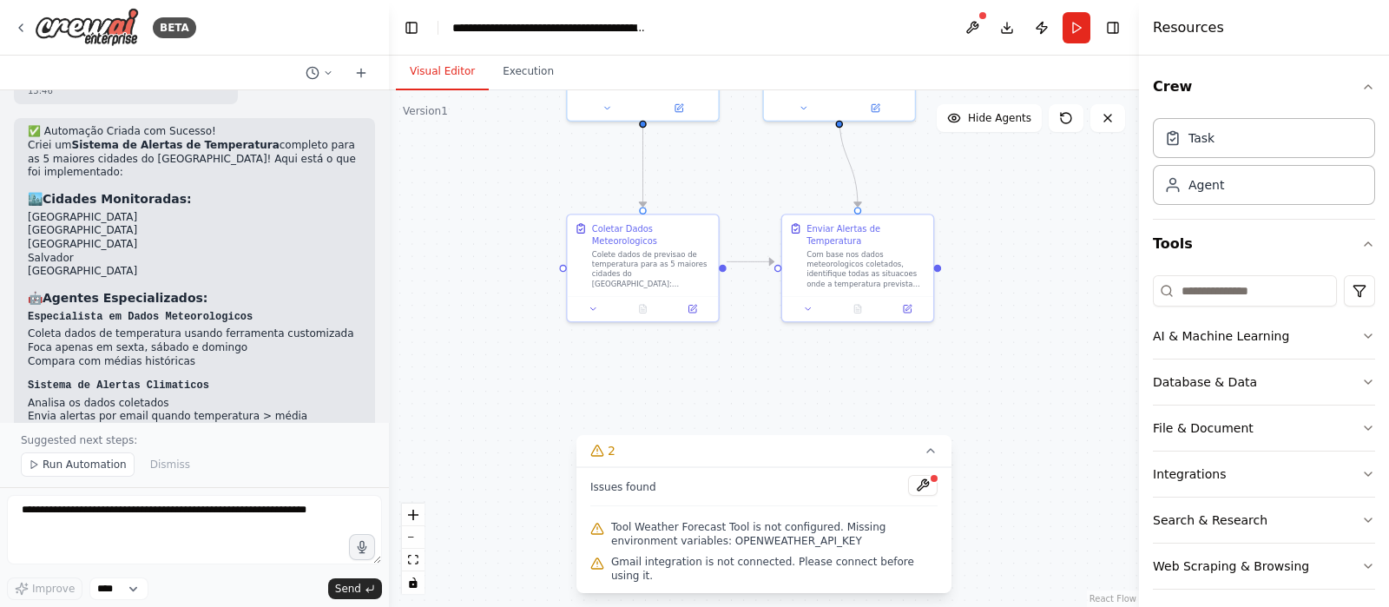
scroll to position [2084, 0]
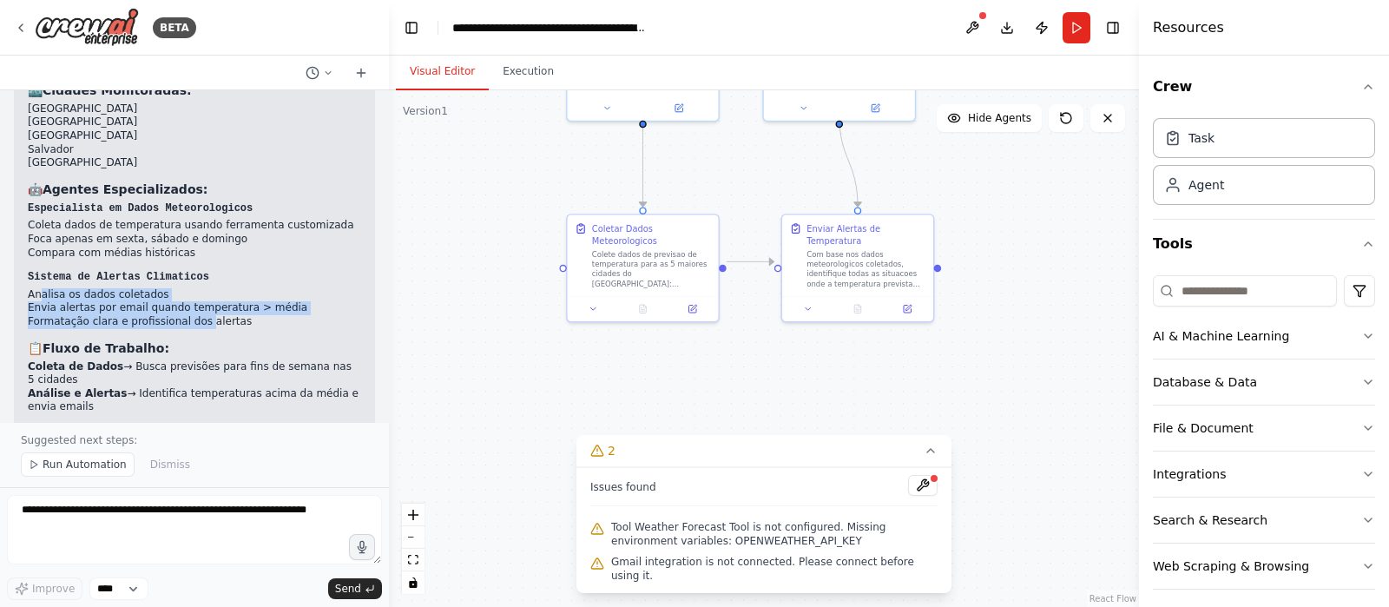
drag, startPoint x: 54, startPoint y: 182, endPoint x: 191, endPoint y: 195, distance: 137.8
click at [191, 288] on ul "Analisa os dados coletados Envia alertas por email quando temperatura > média F…" at bounding box center [194, 308] width 333 height 41
drag, startPoint x: 73, startPoint y: 240, endPoint x: 61, endPoint y: 286, distance: 47.6
click at [61, 360] on ol "Coleta de Dados → Busca previsões para fins de semana nas 5 cidades Análise e […" at bounding box center [194, 387] width 333 height 54
click at [76, 445] on p "Para usar a automação, você precisará configurar:" at bounding box center [194, 452] width 333 height 14
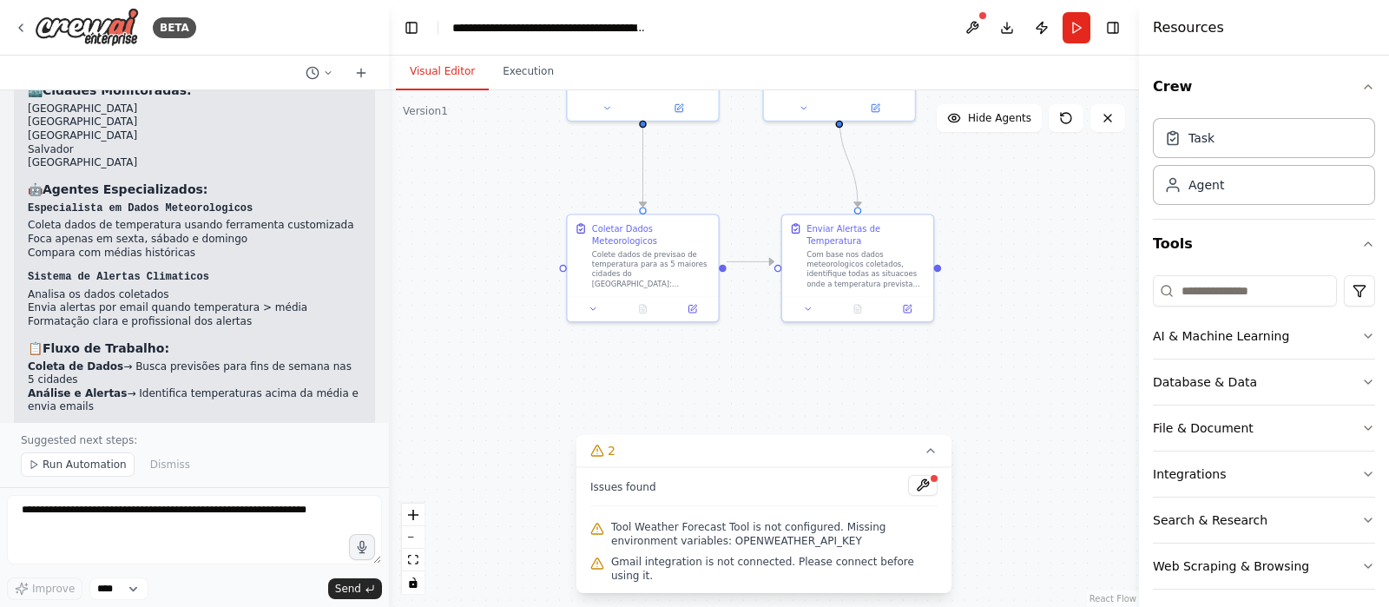
drag, startPoint x: 43, startPoint y: 326, endPoint x: 200, endPoint y: 325, distance: 157.2
click at [200, 445] on p "Para usar a automação, você precisará configurar:" at bounding box center [194, 452] width 333 height 14
drag, startPoint x: 200, startPoint y: 325, endPoint x: 164, endPoint y: 320, distance: 35.9
click at [199, 445] on p "Para usar a automação, você precisará configurar:" at bounding box center [194, 452] width 333 height 14
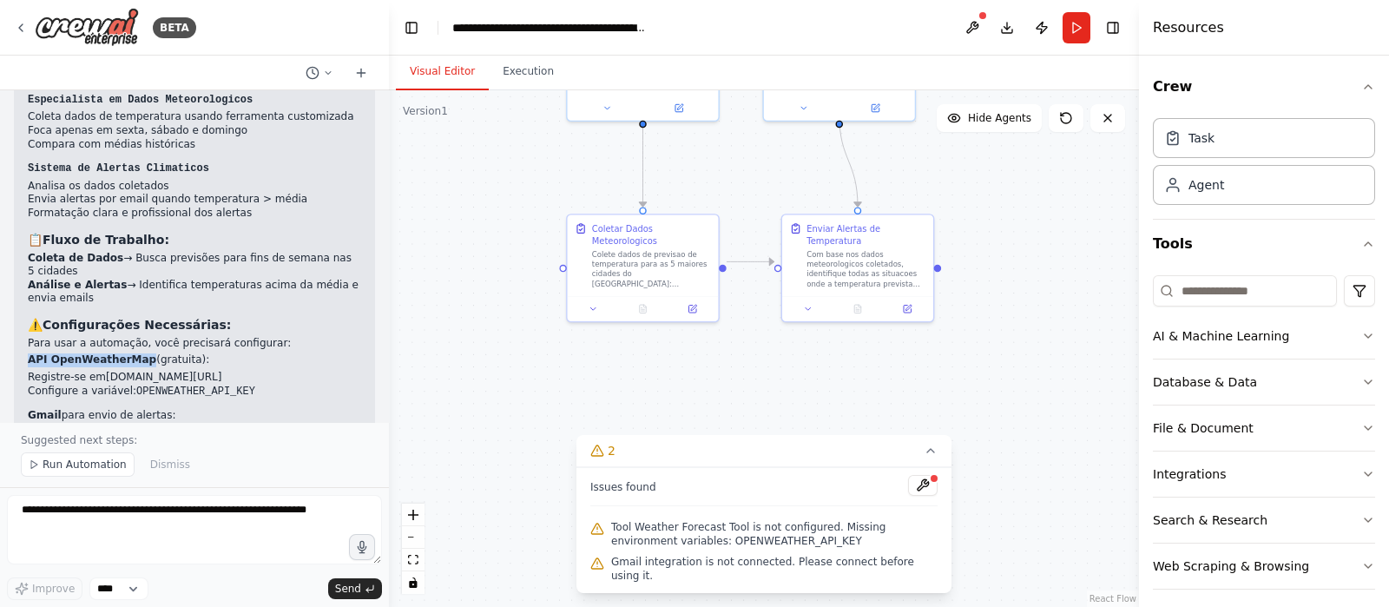
drag, startPoint x: 137, startPoint y: 234, endPoint x: 29, endPoint y: 234, distance: 108.5
click at [29, 353] on strong "API OpenWeatherMap" at bounding box center [92, 359] width 129 height 12
copy strong "API OpenWeatherMap"
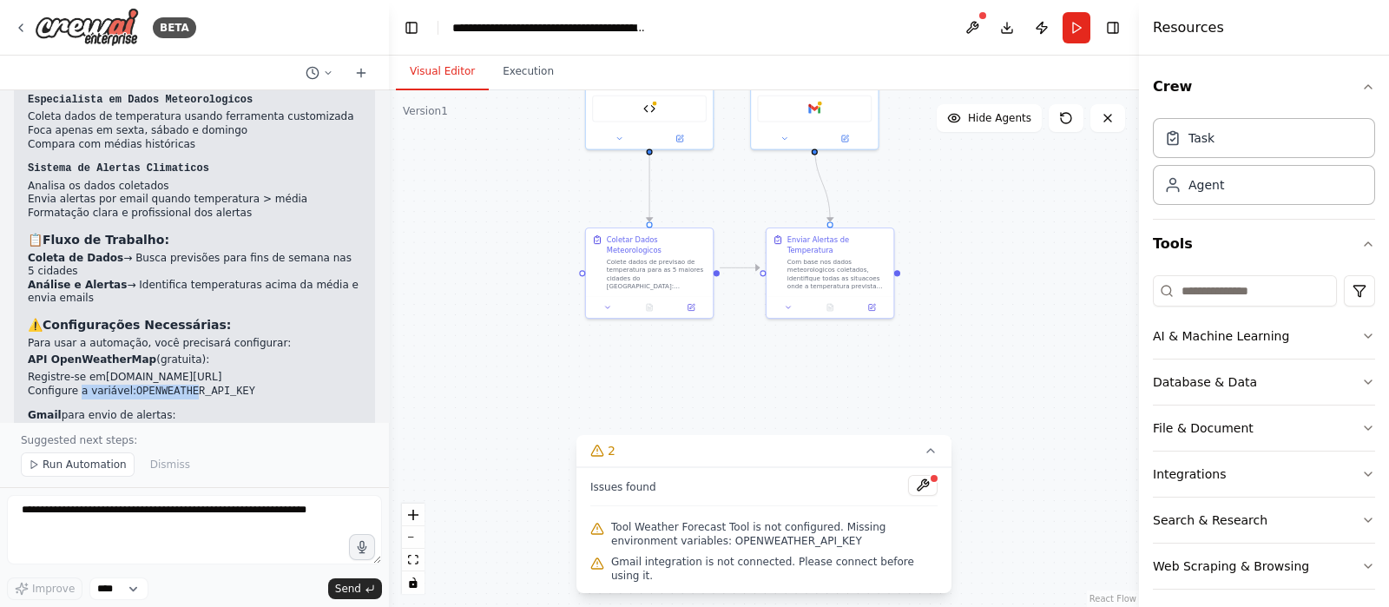
drag, startPoint x: 76, startPoint y: 266, endPoint x: 178, endPoint y: 269, distance: 101.6
click at [178, 385] on li "Configure a variável: OPENWEATHER_API_KEY" at bounding box center [194, 392] width 333 height 15
drag, startPoint x: 667, startPoint y: 542, endPoint x: 808, endPoint y: 550, distance: 140.9
click at [808, 548] on span "Tool Weather Forecast Tool is not configured. Missing environment variables: OP…" at bounding box center [774, 534] width 326 height 28
click at [921, 496] on button at bounding box center [923, 485] width 30 height 21
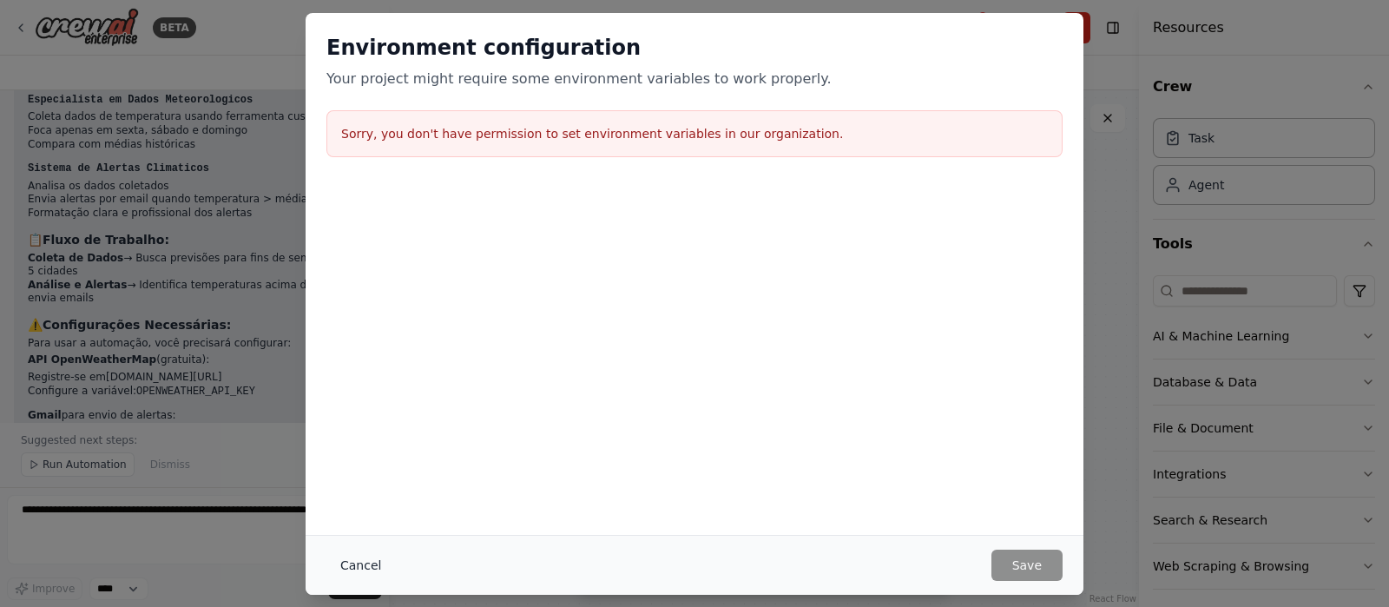
click at [349, 556] on button "Cancel" at bounding box center [360, 565] width 69 height 31
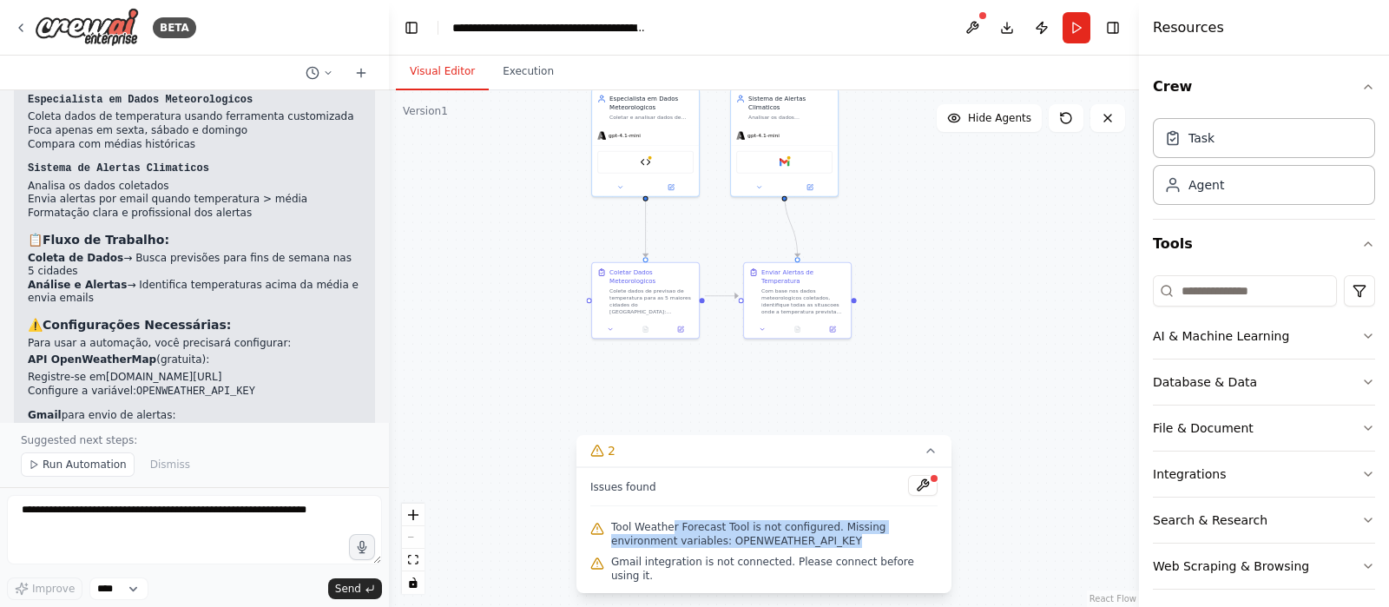
click at [722, 371] on div ".deletable-edge-delete-btn { width: 20px; height: 20px; border: 0px solid #ffff…" at bounding box center [764, 348] width 750 height 517
click at [683, 326] on div at bounding box center [645, 329] width 107 height 18
click at [686, 323] on button at bounding box center [681, 328] width 30 height 10
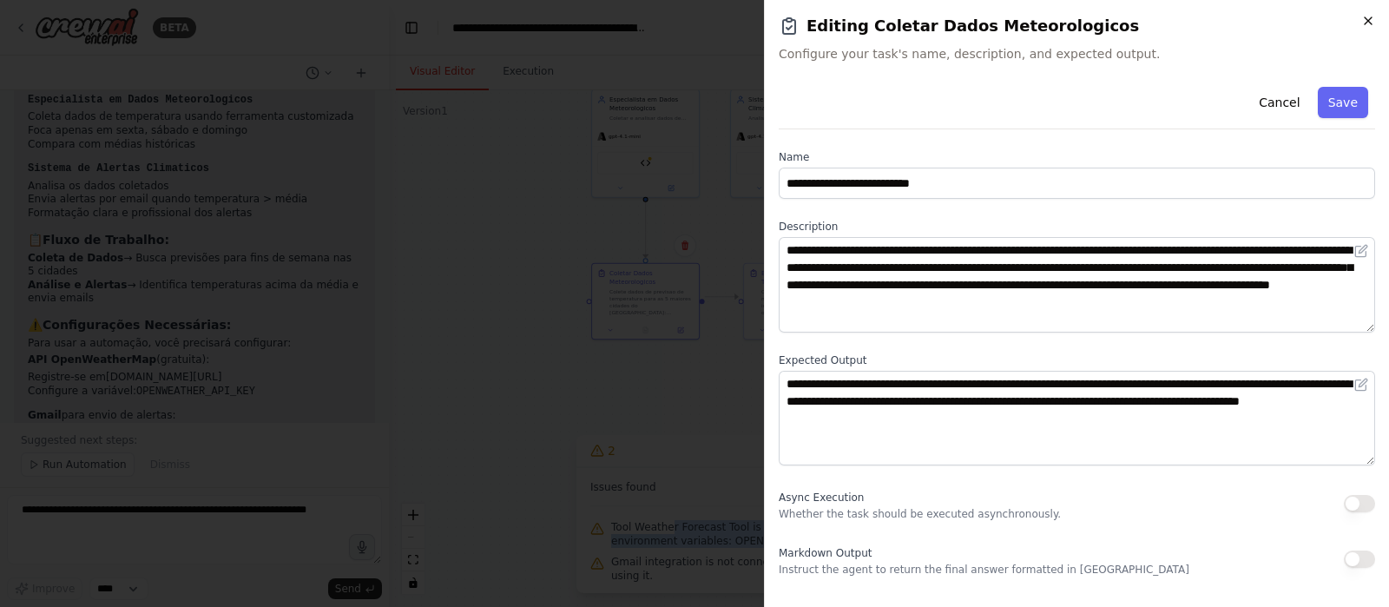
click at [1365, 25] on icon "button" at bounding box center [1368, 21] width 14 height 14
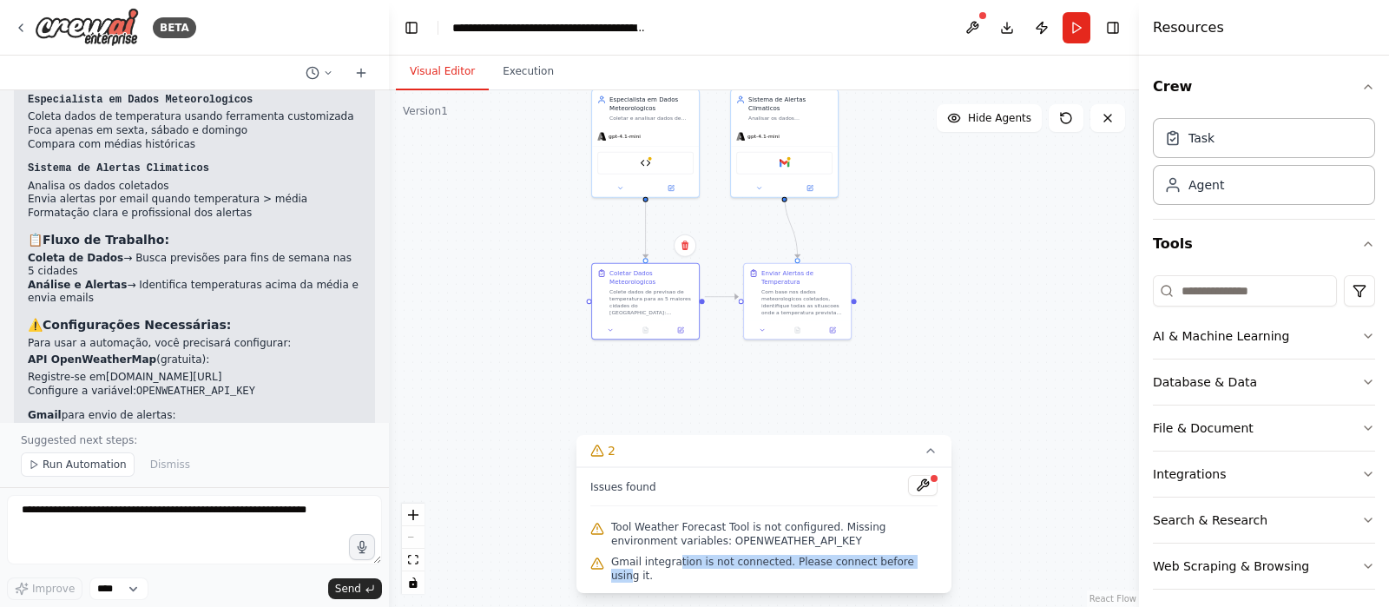
drag, startPoint x: 673, startPoint y: 575, endPoint x: 899, endPoint y: 576, distance: 225.8
click at [899, 576] on span "Gmail integration is not connected. Please connect before using it." at bounding box center [774, 569] width 326 height 28
click at [669, 541] on span "Tool Weather Forecast Tool is not configured. Missing environment variables: OP…" at bounding box center [774, 534] width 326 height 28
click at [597, 467] on button "2" at bounding box center [764, 451] width 375 height 32
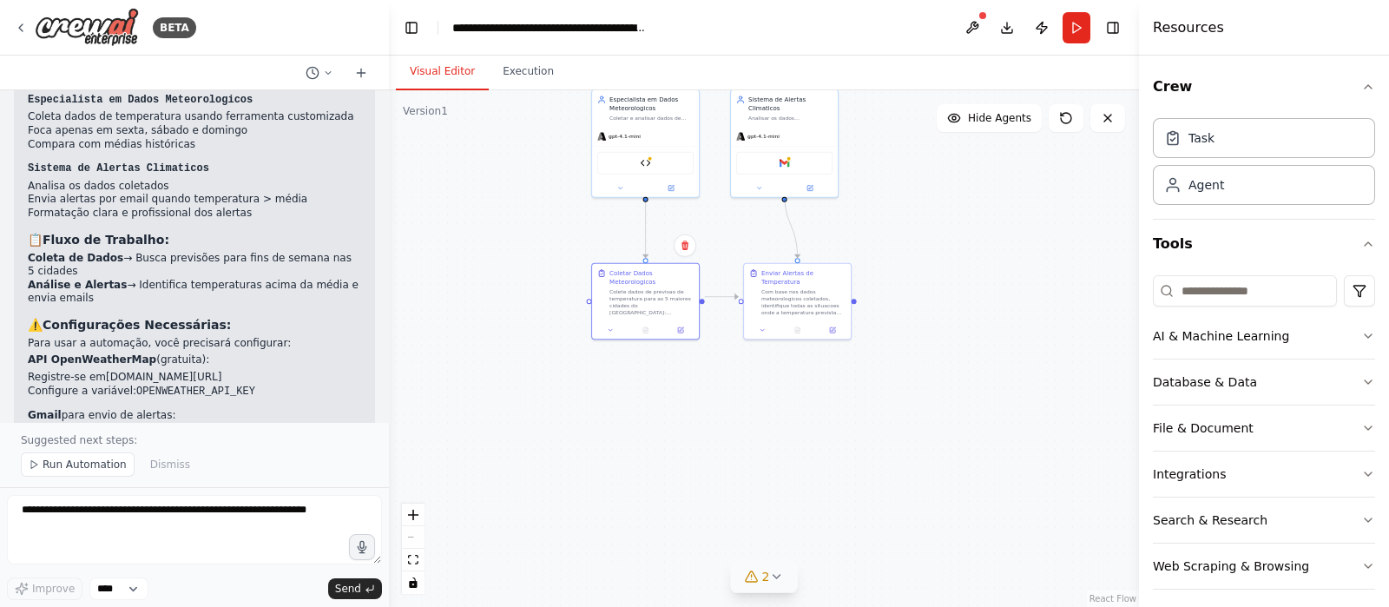
click at [751, 577] on icon at bounding box center [752, 577] width 14 height 14
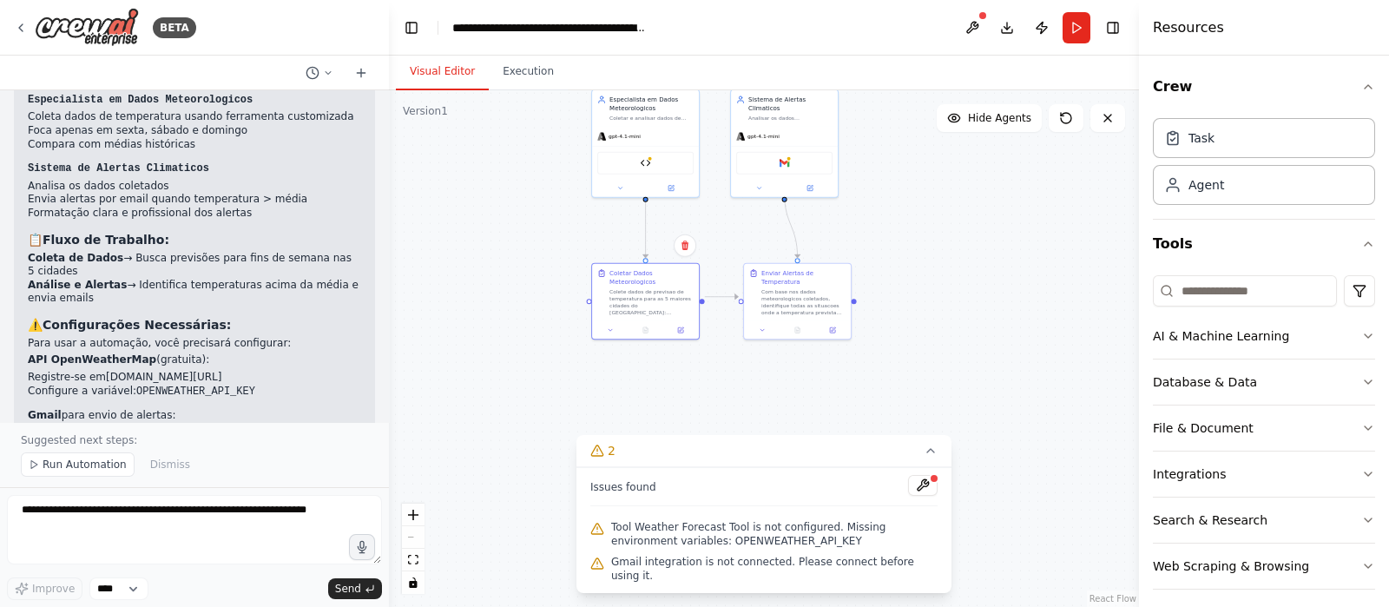
click at [720, 548] on span "Tool Weather Forecast Tool is not configured. Missing environment variables: OP…" at bounding box center [774, 534] width 326 height 28
click at [914, 494] on button at bounding box center [923, 485] width 30 height 21
click at [979, 23] on button at bounding box center [973, 27] width 28 height 31
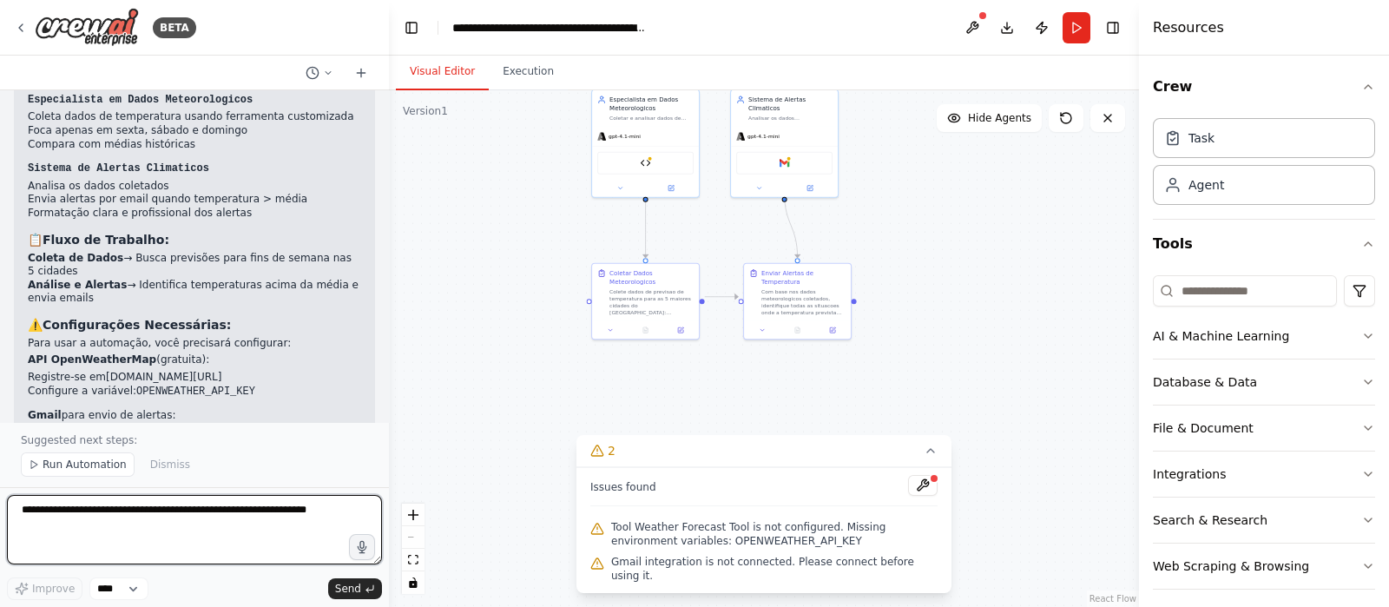
click at [184, 500] on textarea at bounding box center [194, 529] width 375 height 69
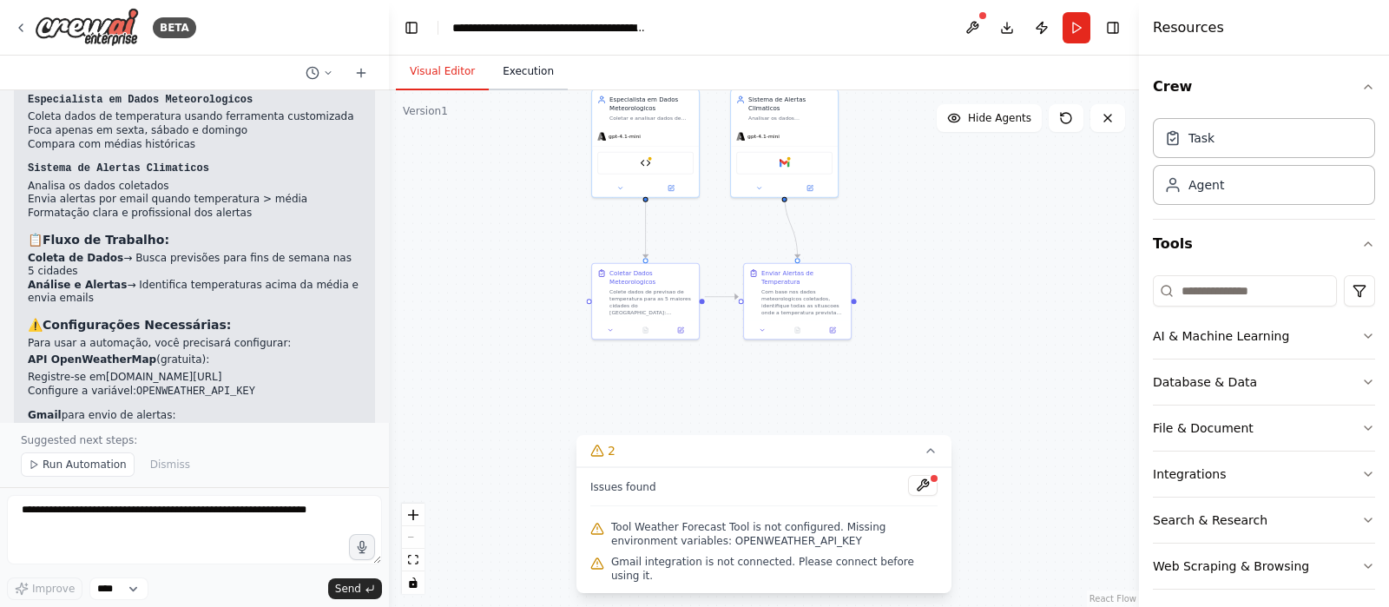
click at [518, 76] on button "Execution" at bounding box center [528, 72] width 79 height 36
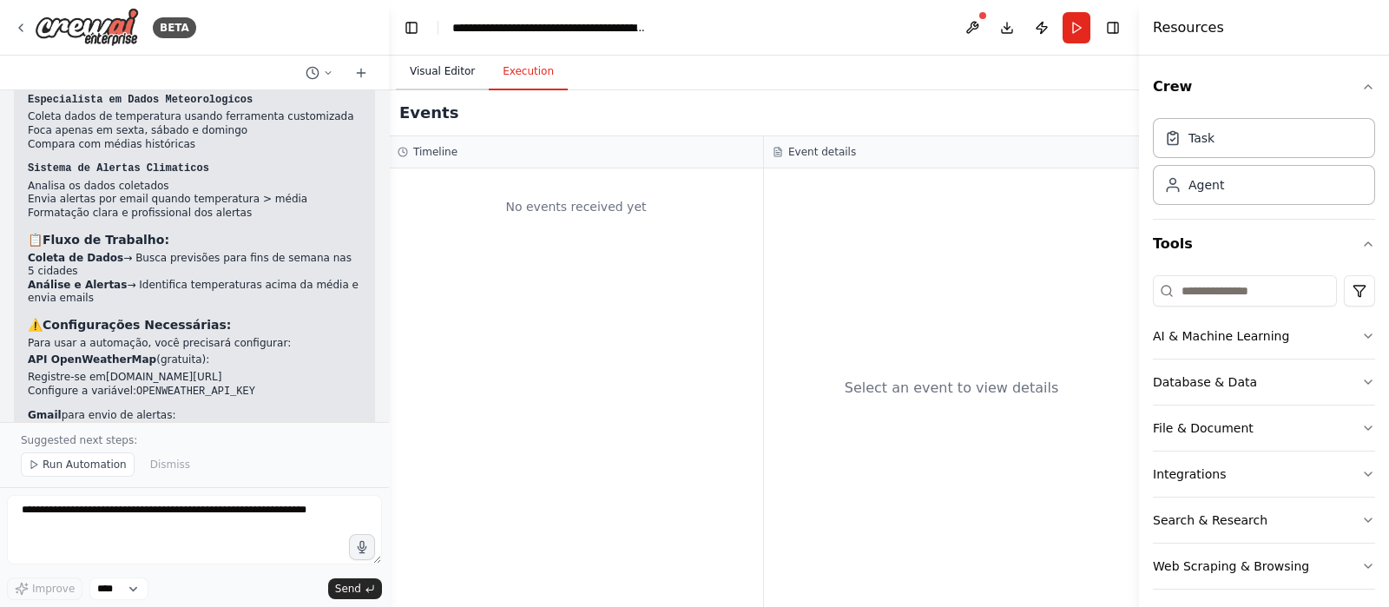
click at [450, 72] on button "Visual Editor" at bounding box center [442, 72] width 93 height 36
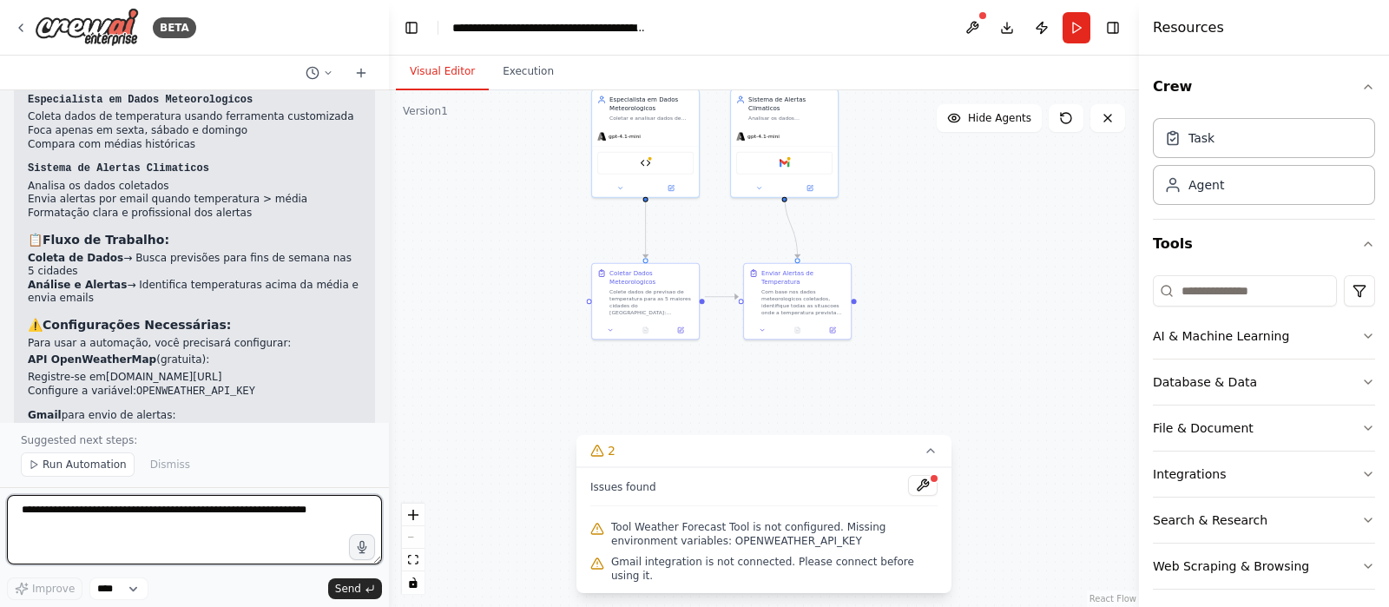
drag, startPoint x: 126, startPoint y: 537, endPoint x: 124, endPoint y: 523, distance: 14.9
click at [124, 536] on textarea at bounding box center [194, 529] width 375 height 69
type textarea "**********"
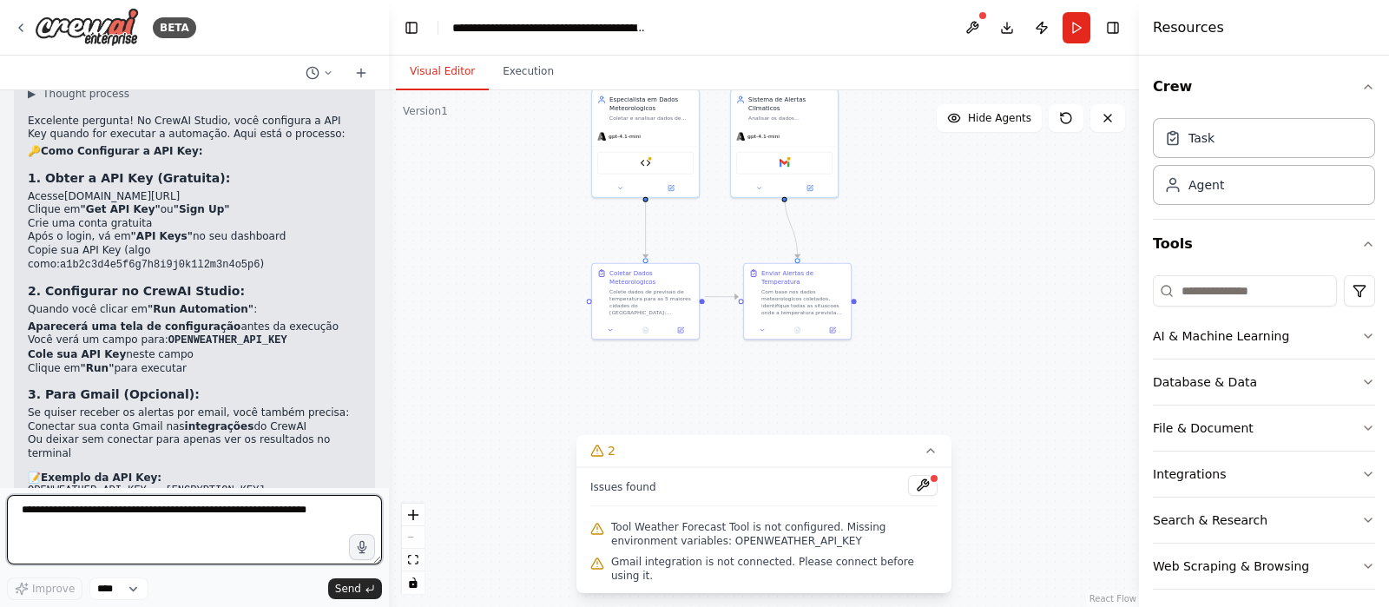
scroll to position [2737, 0]
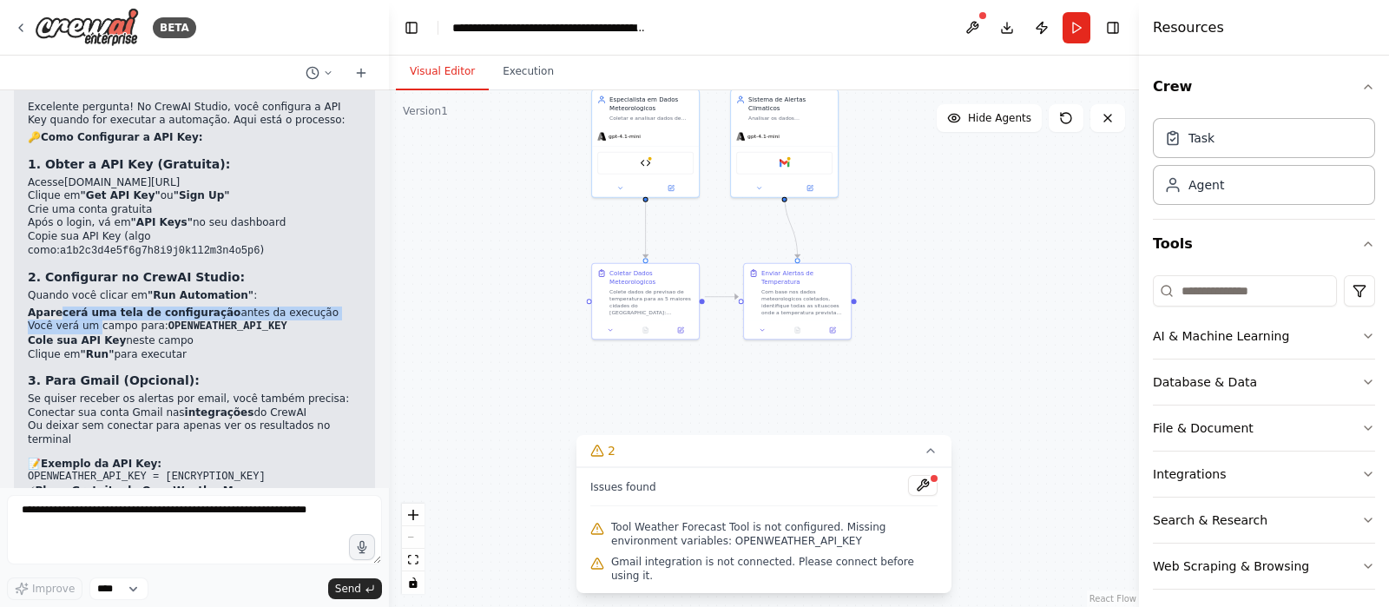
drag, startPoint x: 56, startPoint y: 185, endPoint x: 95, endPoint y: 196, distance: 40.7
click at [95, 307] on ol "Aparecerá uma tela de configuração antes da execução Você verá um campo para: O…" at bounding box center [194, 334] width 333 height 55
click at [48, 307] on strong "Aparecerá uma tela de configuração" at bounding box center [134, 313] width 213 height 12
click at [1072, 33] on button "Run" at bounding box center [1077, 27] width 28 height 31
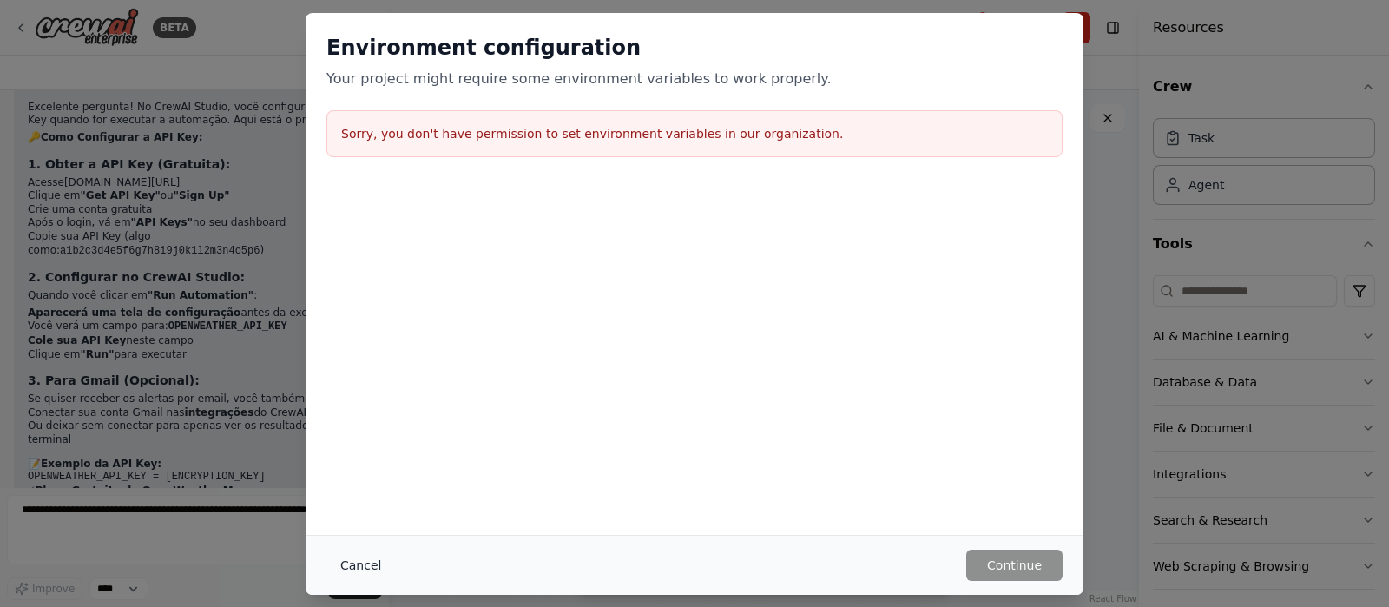
click at [333, 557] on button "Cancel" at bounding box center [360, 565] width 69 height 31
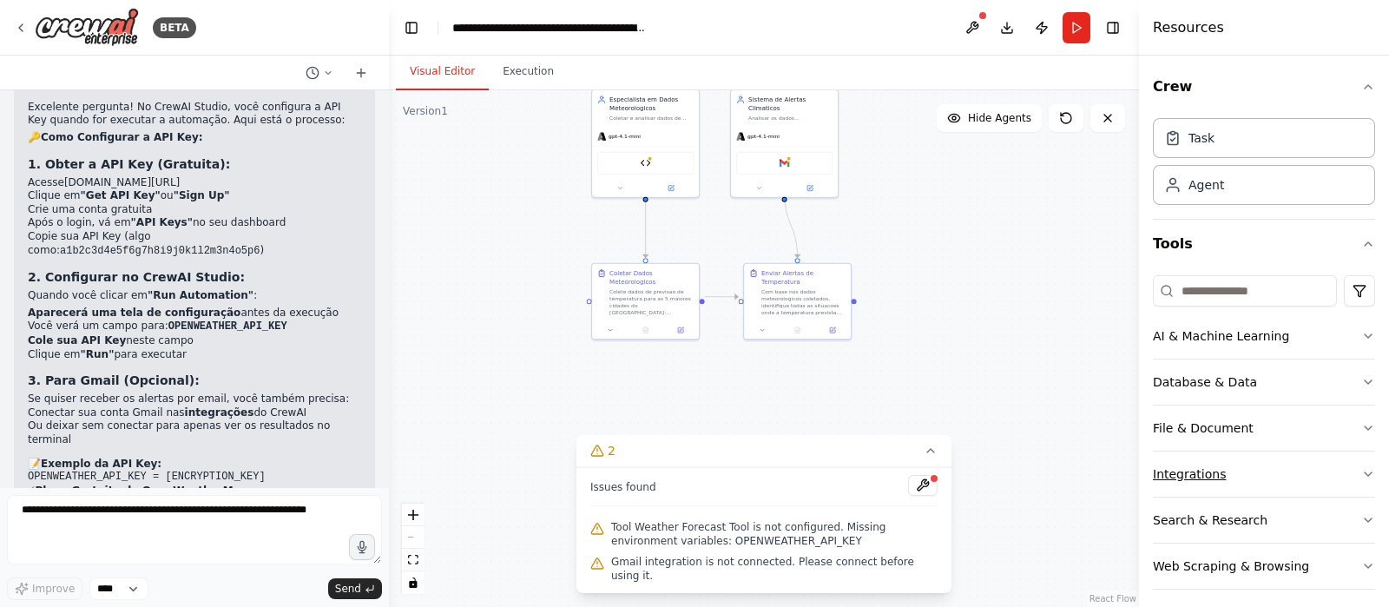
click at [1272, 458] on button "Integrations" at bounding box center [1264, 474] width 222 height 45
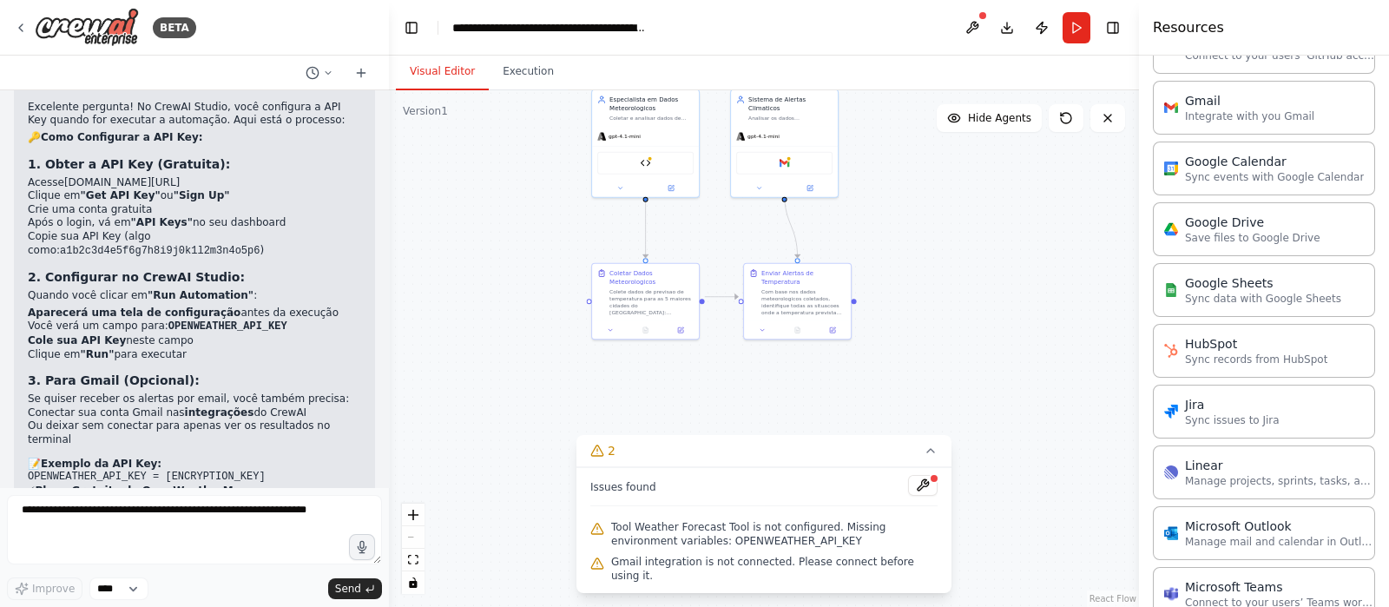
scroll to position [759, 0]
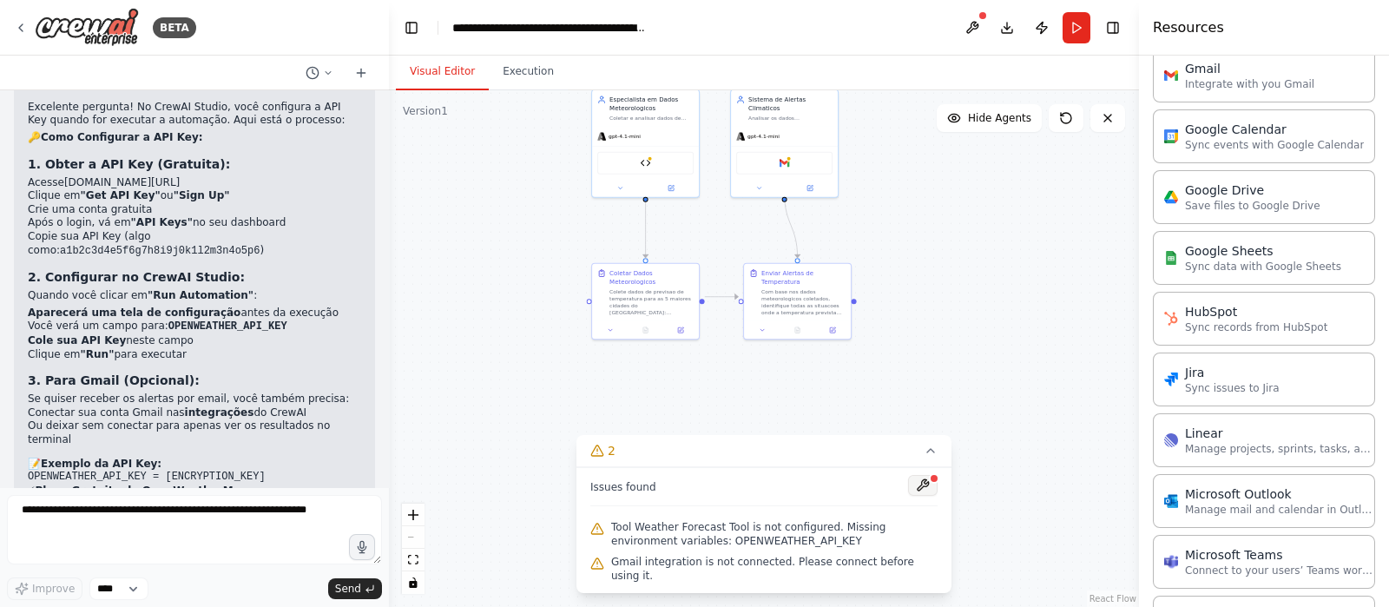
click at [928, 496] on button at bounding box center [923, 485] width 30 height 21
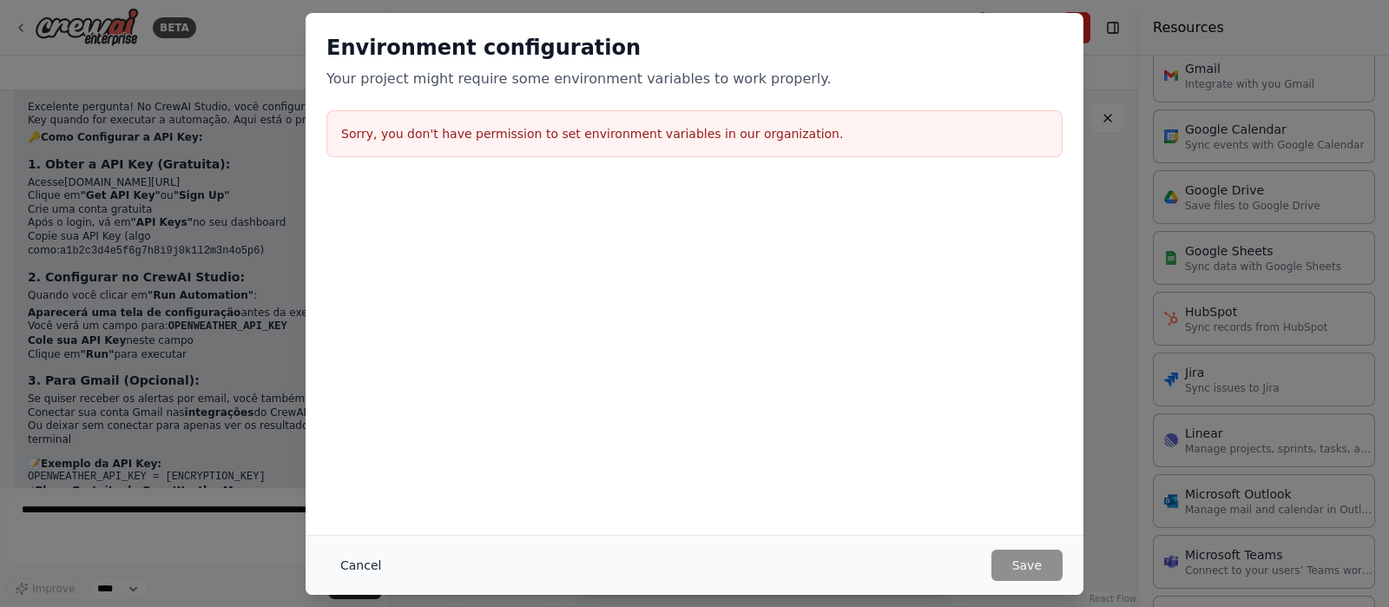
click at [367, 561] on button "Cancel" at bounding box center [360, 565] width 69 height 31
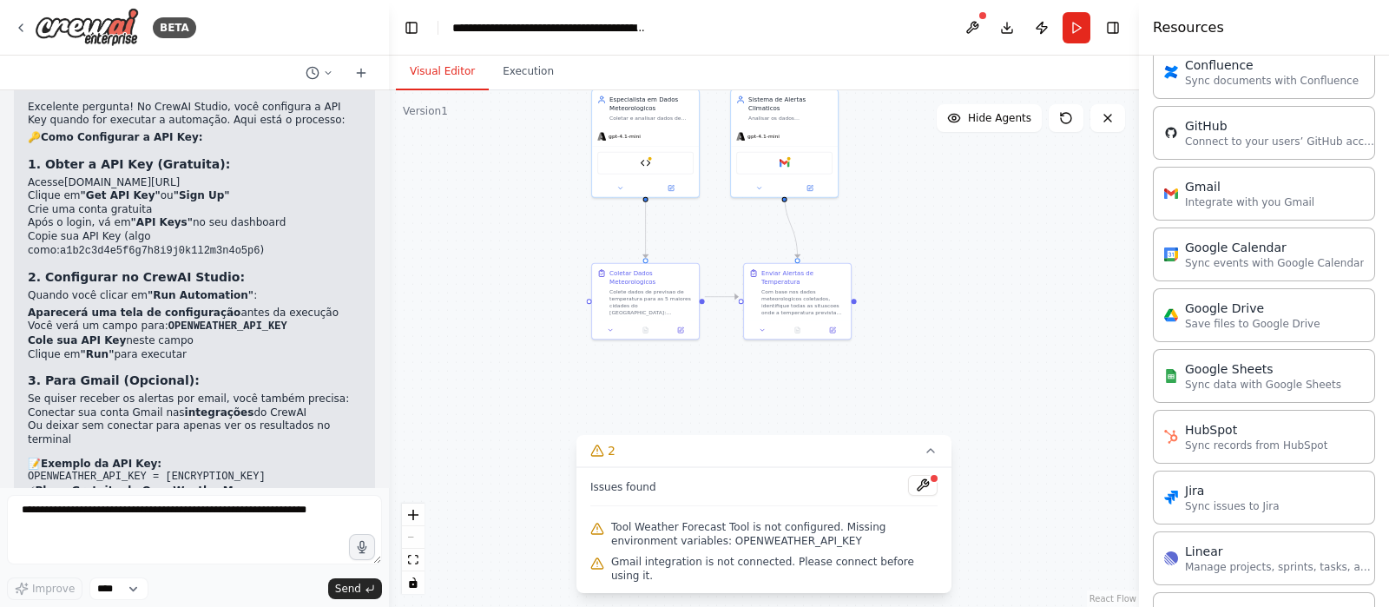
scroll to position [2737, 0]
